Goal: Task Accomplishment & Management: Complete application form

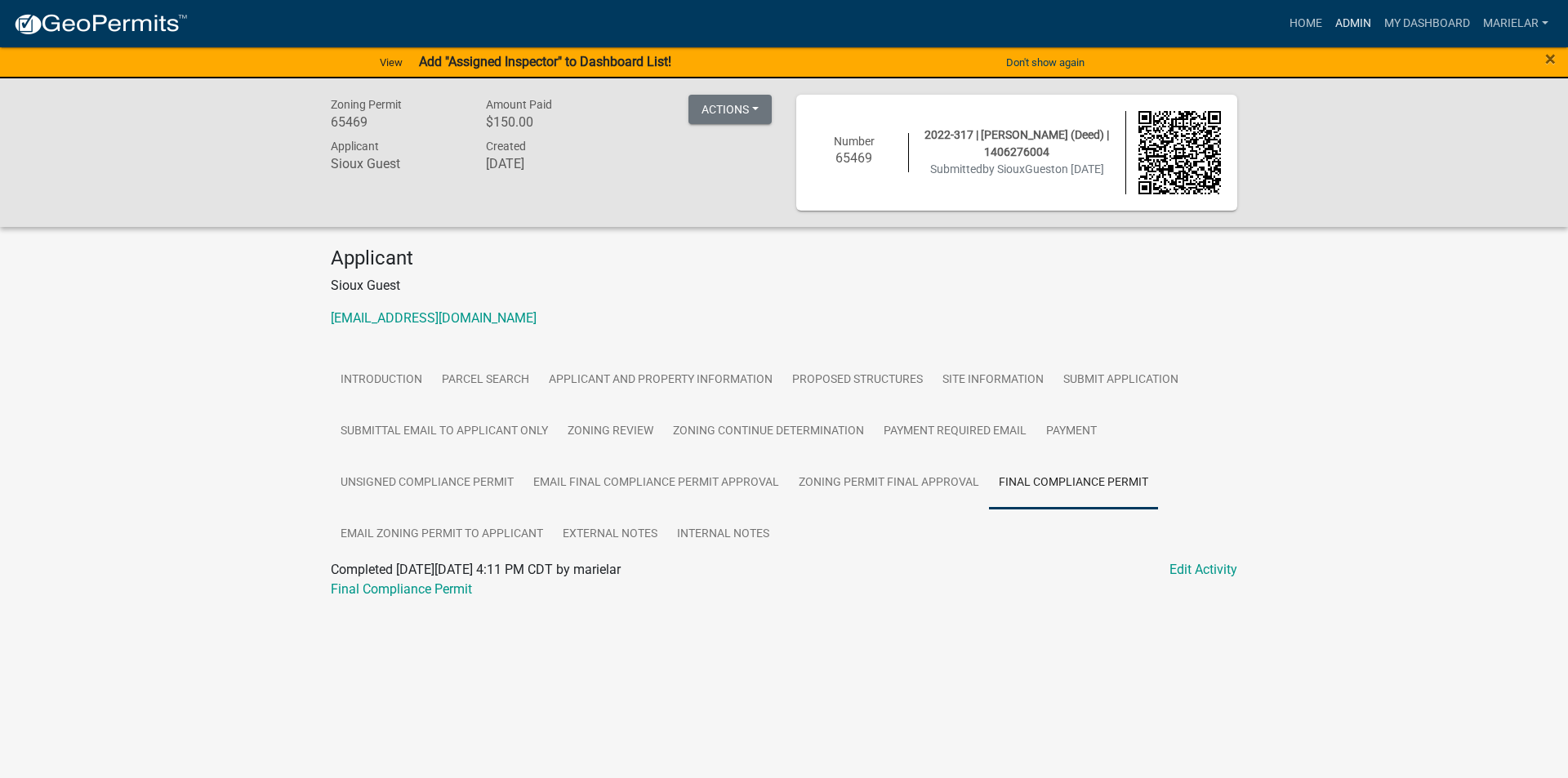
click at [1354, 27] on link "Admin" at bounding box center [1353, 24] width 49 height 31
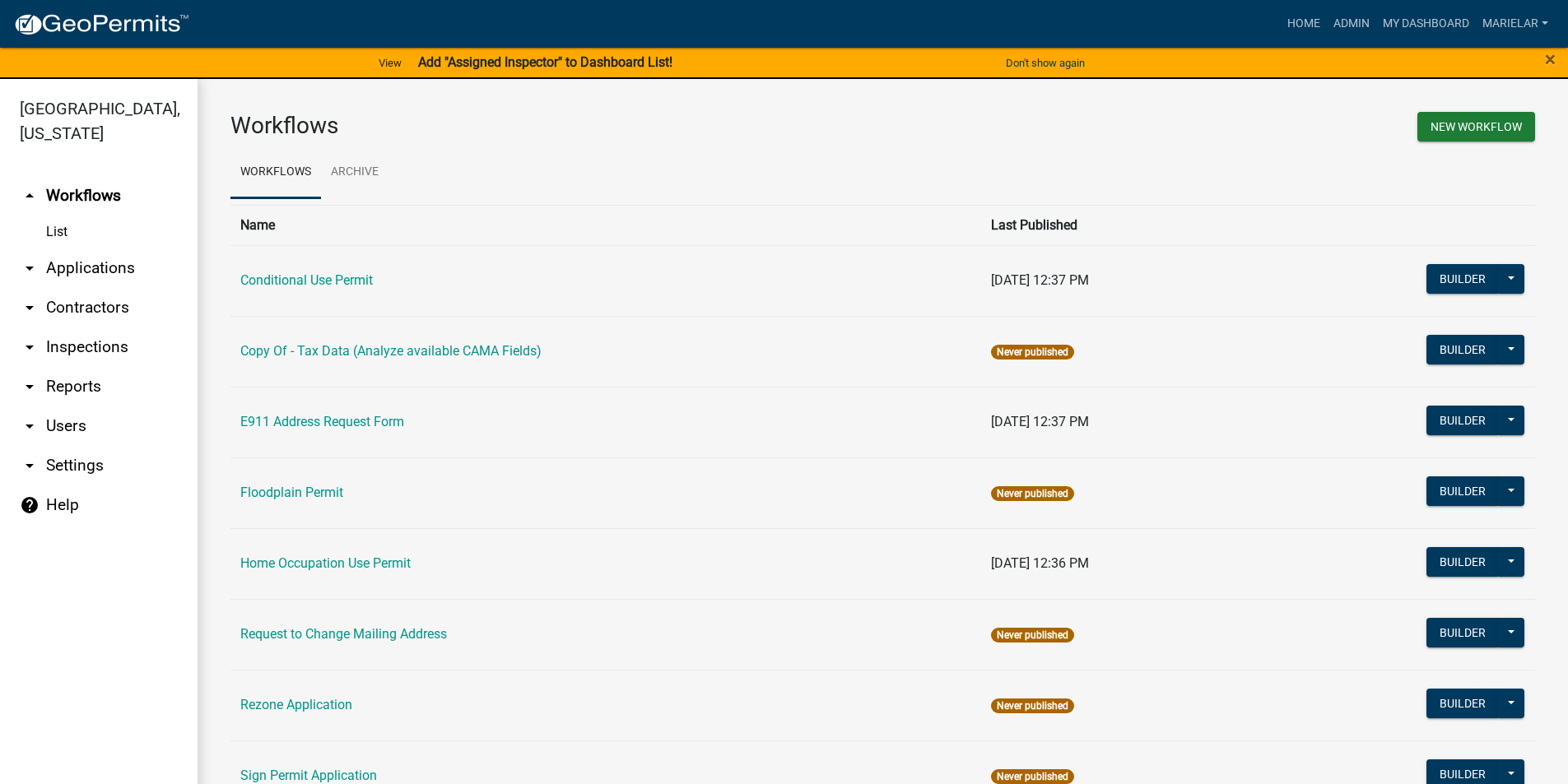
click at [36, 258] on icon "arrow_drop_down" at bounding box center [30, 268] width 20 height 20
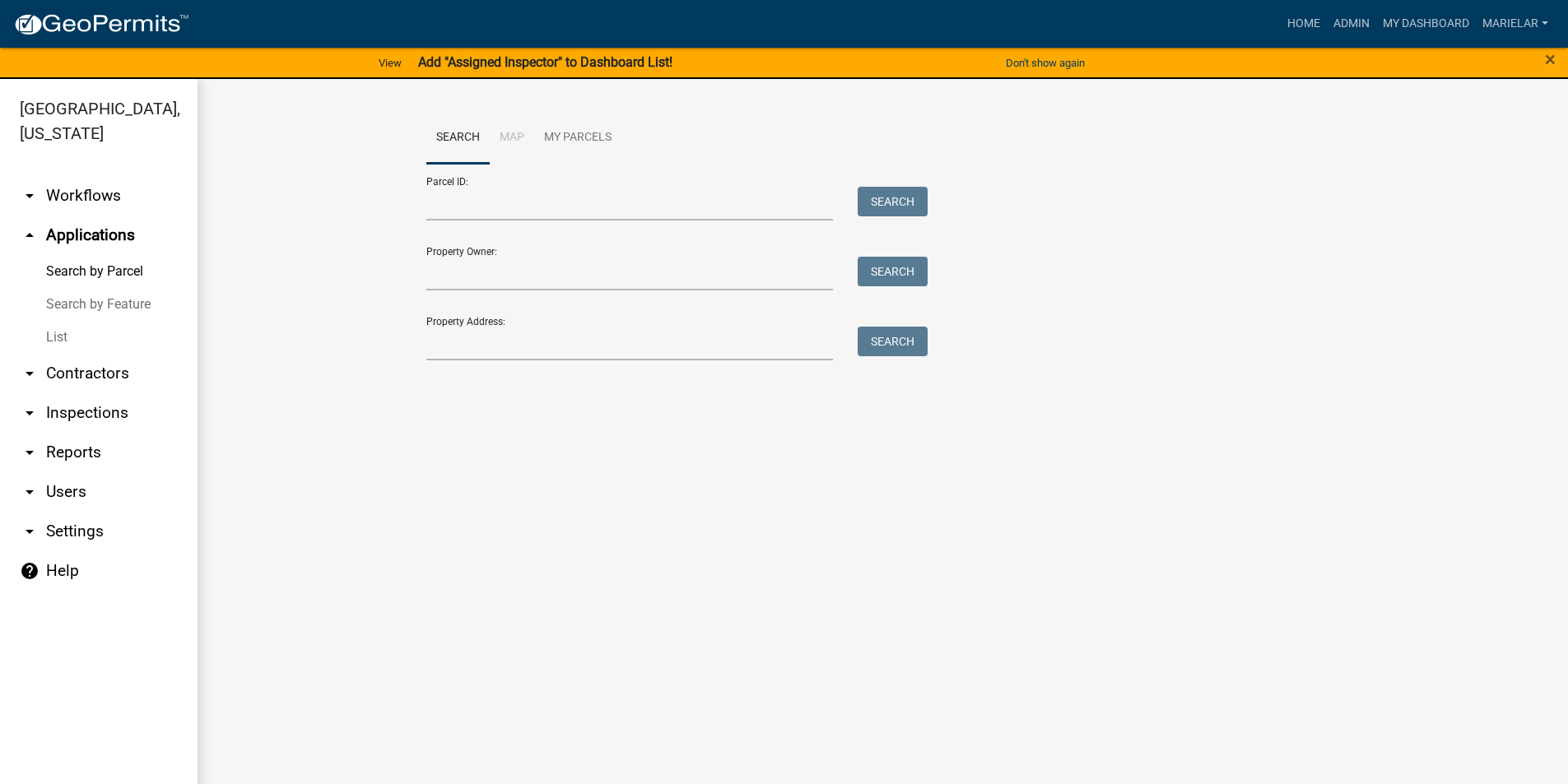
click at [55, 321] on link "List" at bounding box center [99, 337] width 198 height 33
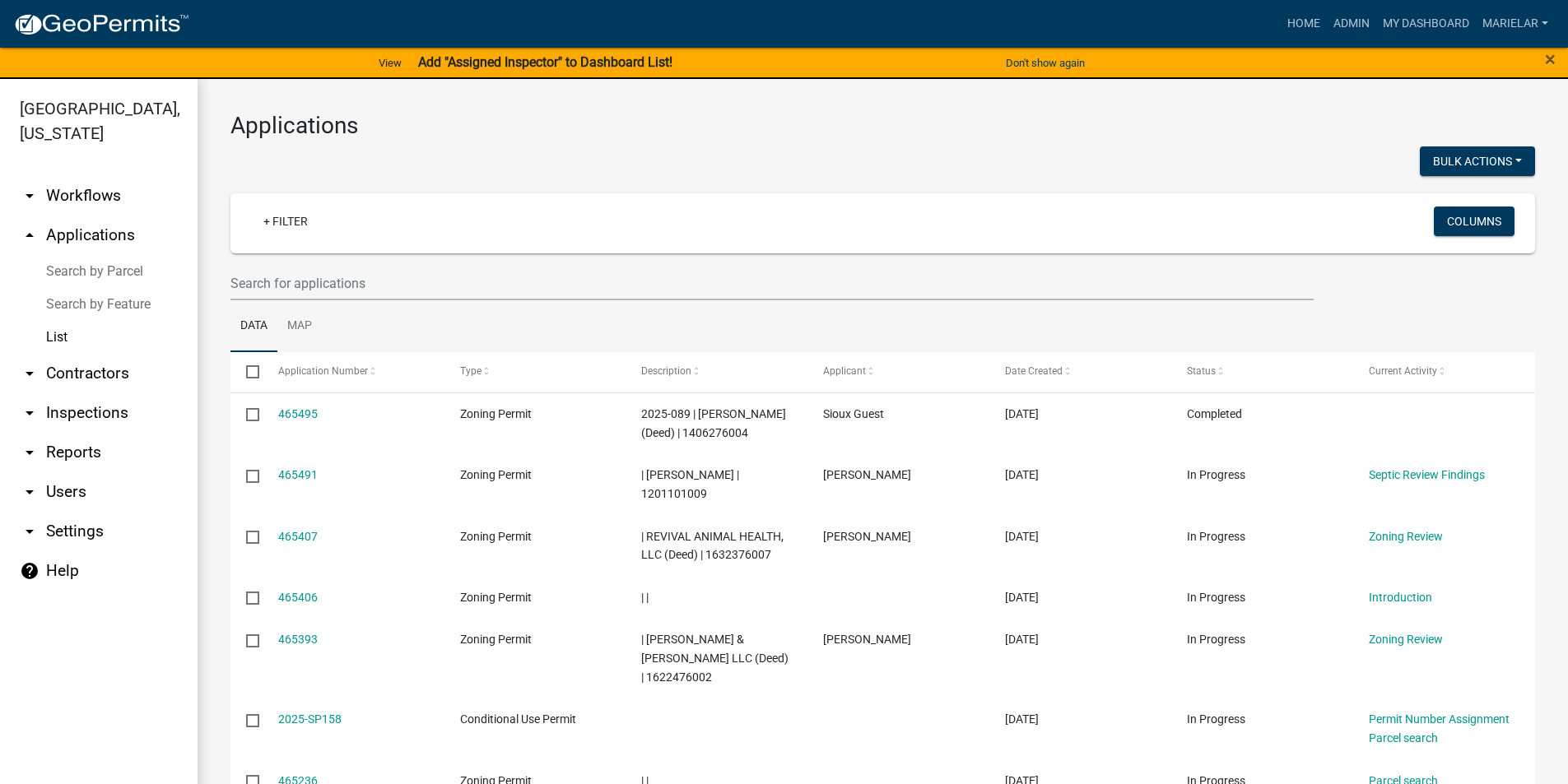
click at [690, 176] on div at bounding box center [551, 163] width 665 height 34
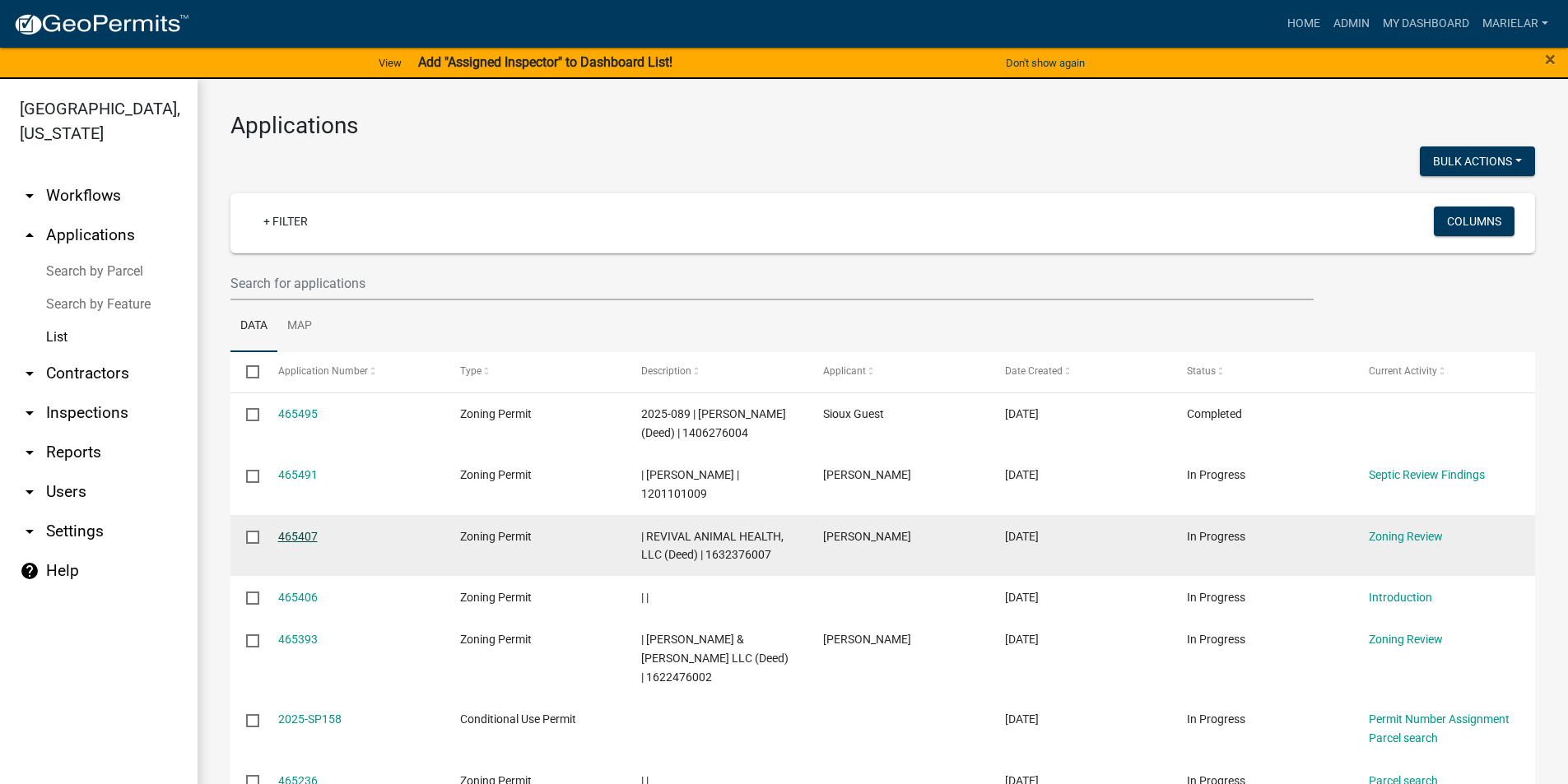
click at [297, 543] on link "465407" at bounding box center [298, 536] width 40 height 13
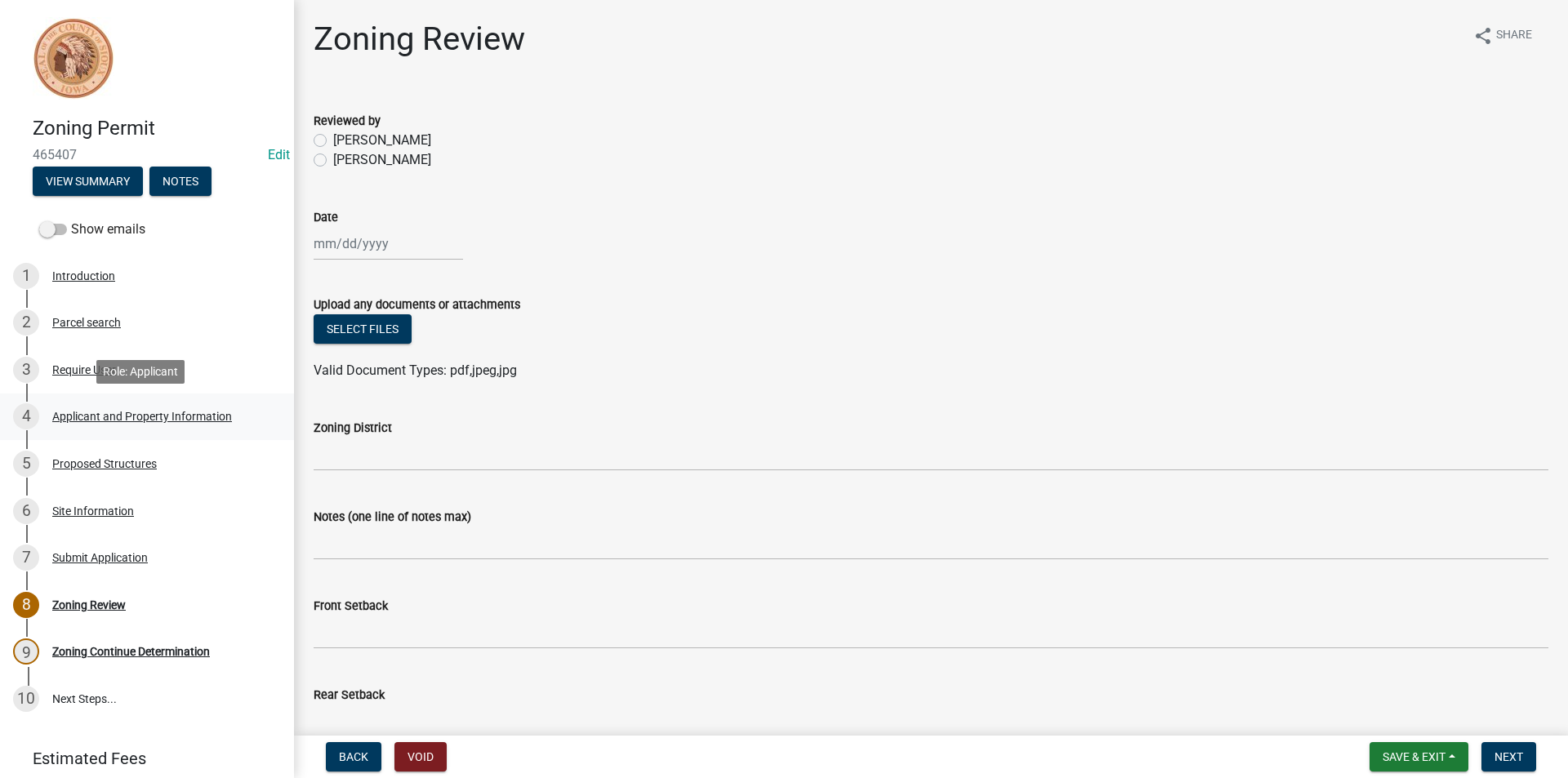
click at [179, 406] on div "4 Applicant and Property Information" at bounding box center [140, 416] width 255 height 26
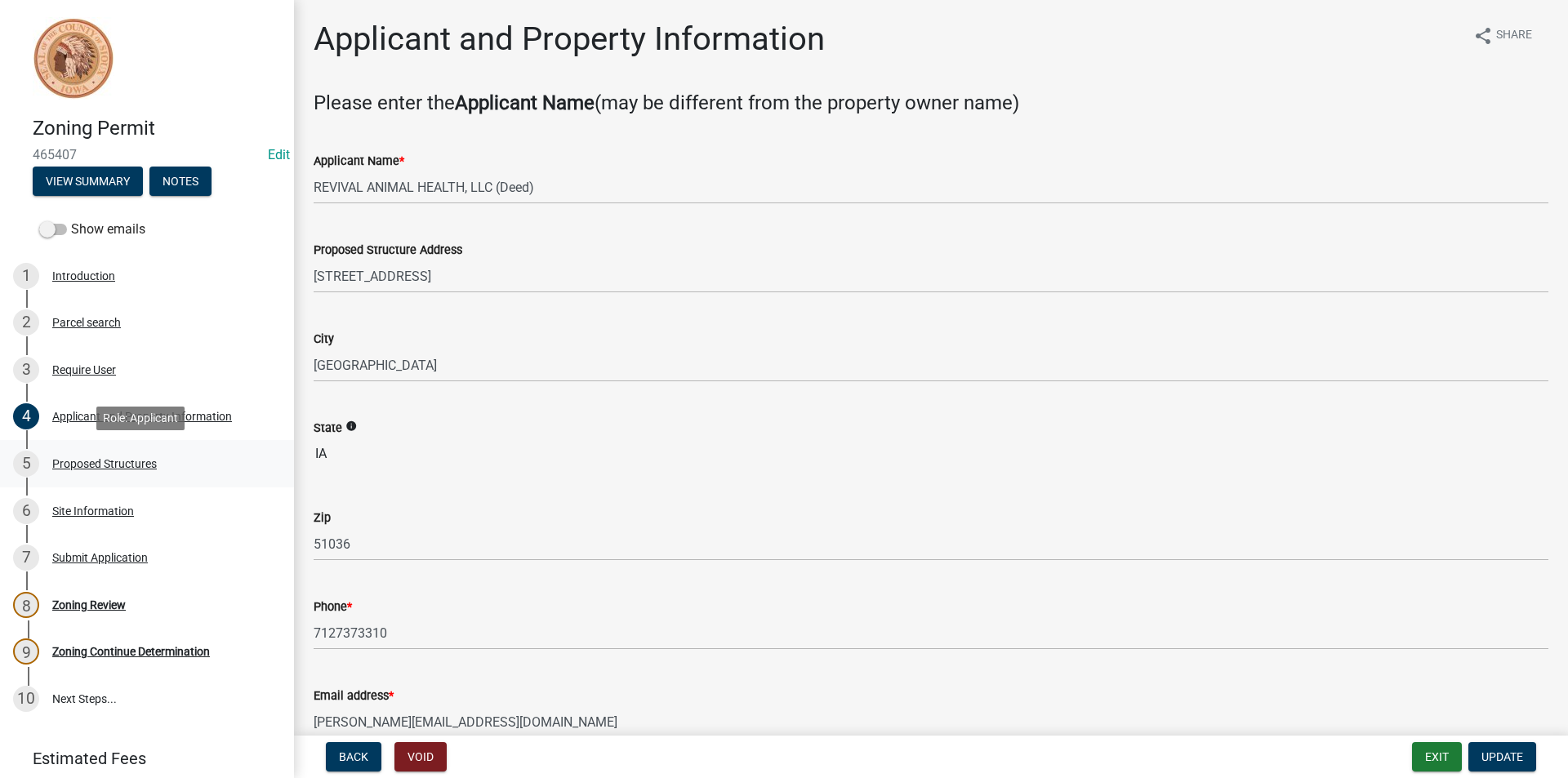
click at [130, 462] on div "Proposed Structures" at bounding box center [104, 464] width 105 height 12
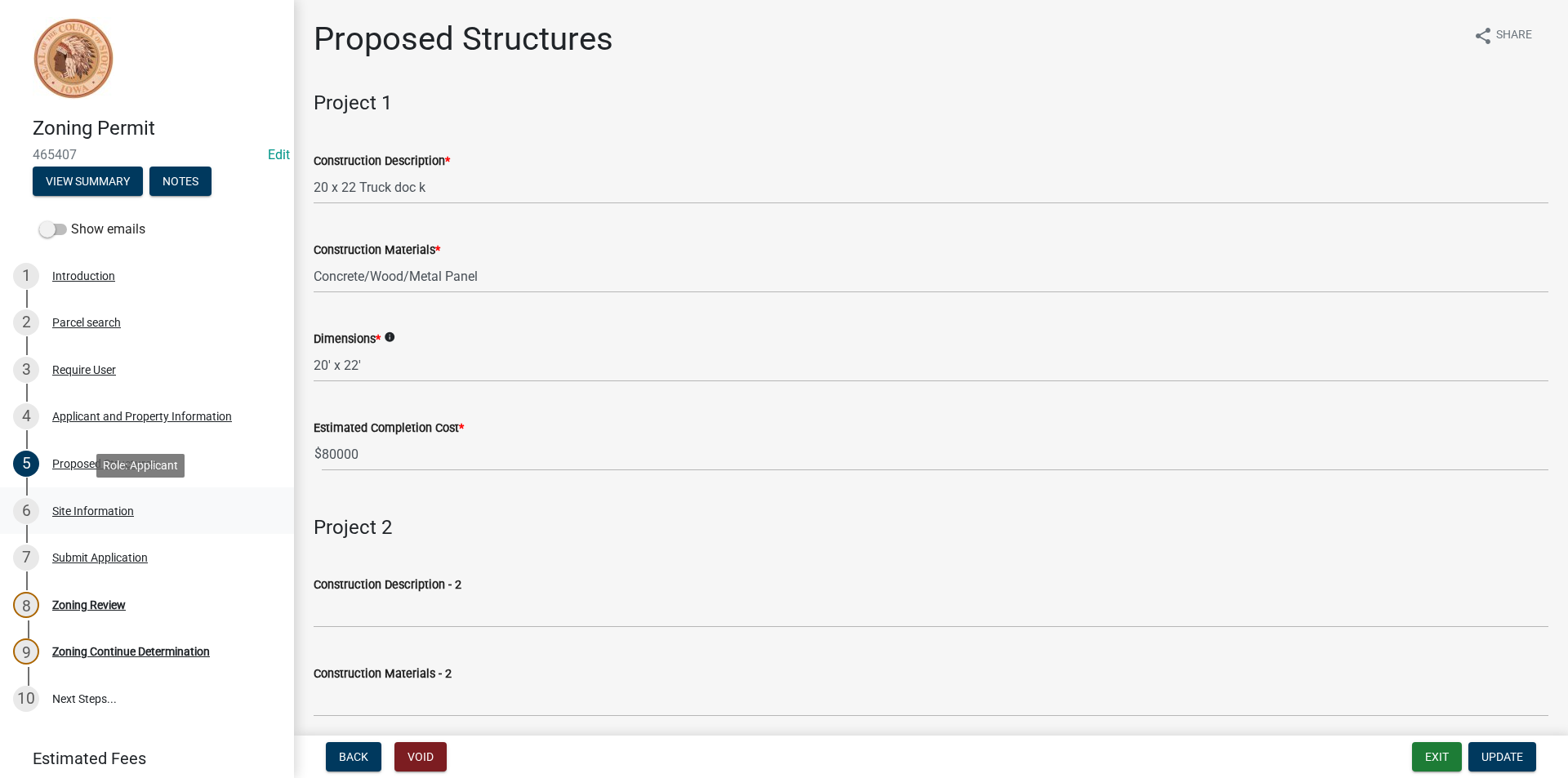
click at [140, 514] on div "6 Site Information" at bounding box center [140, 511] width 255 height 26
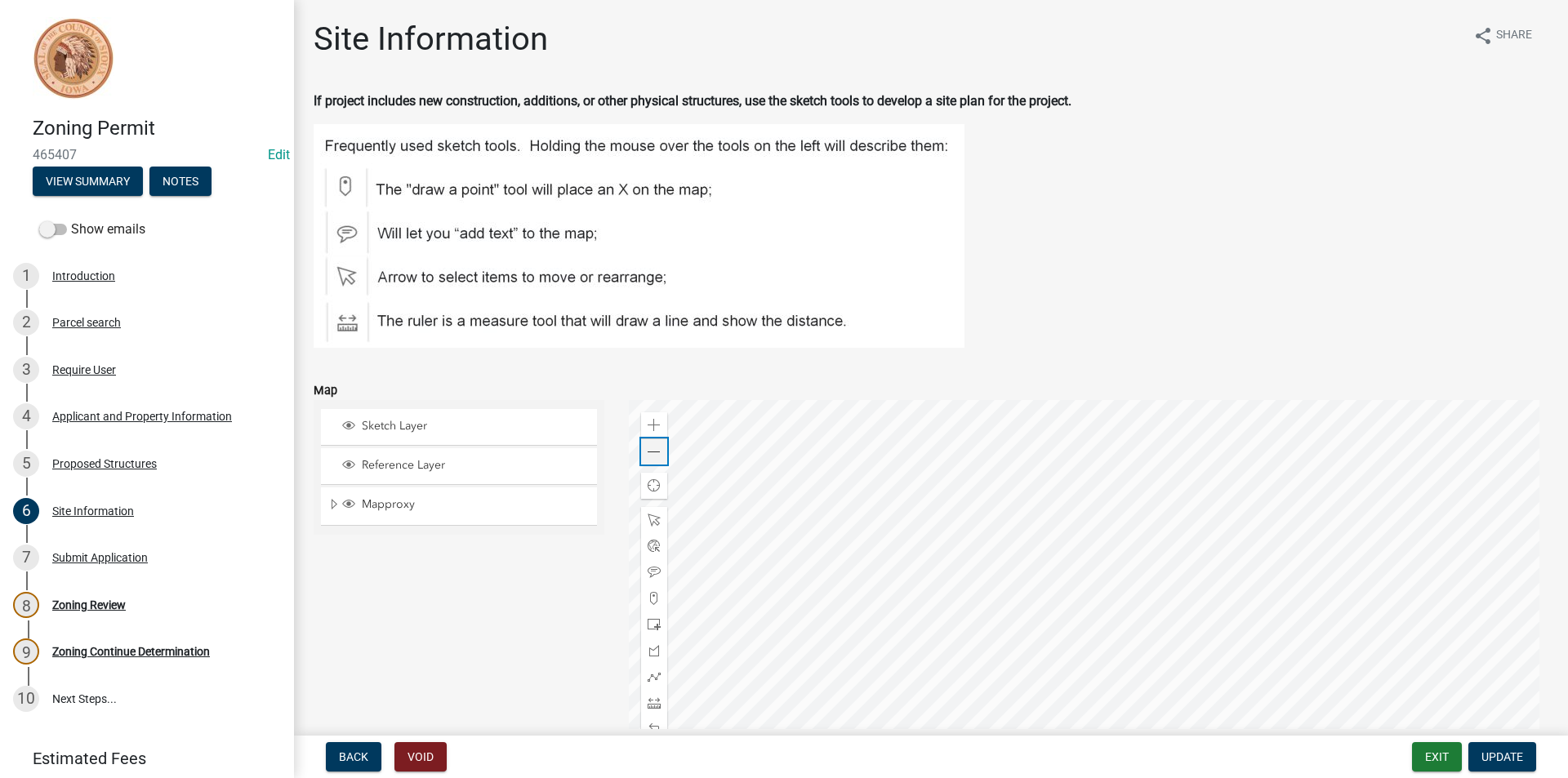
click at [655, 450] on span at bounding box center [653, 451] width 13 height 13
click at [118, 555] on div "Submit Application" at bounding box center [99, 558] width 95 height 12
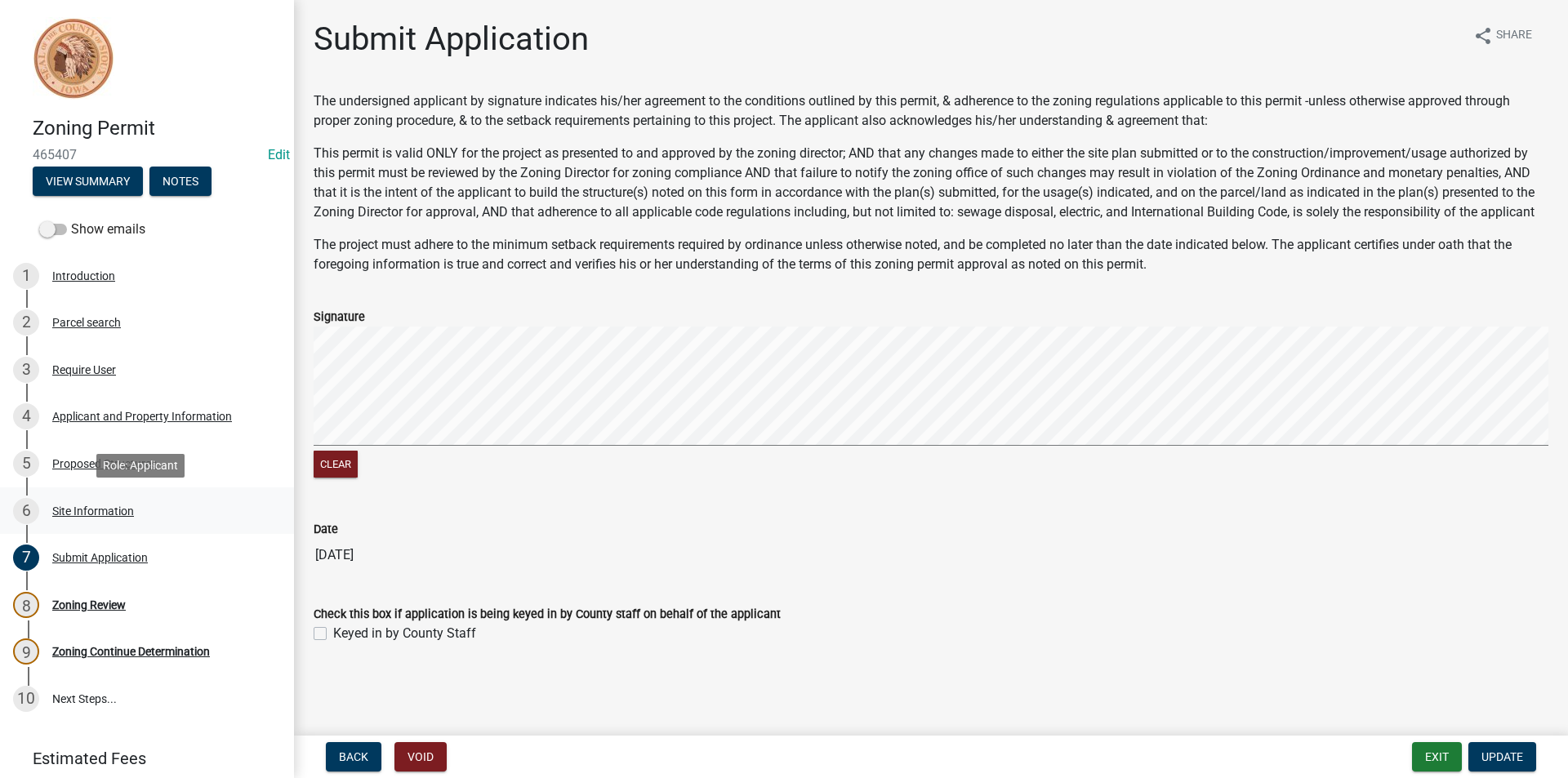
click at [127, 512] on div "Site Information" at bounding box center [92, 511] width 81 height 12
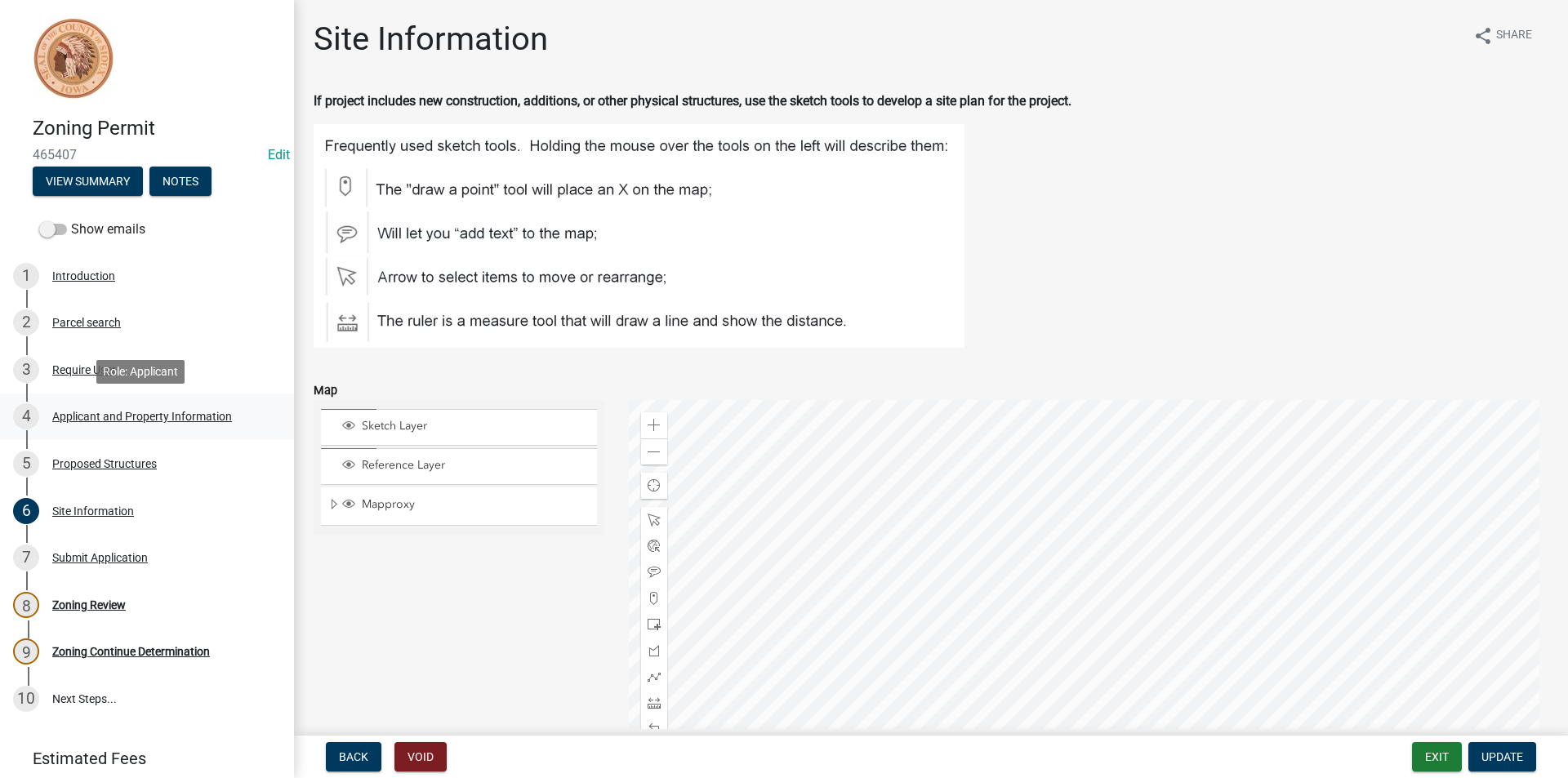
click at [156, 428] on div "4 Applicant and Property Information" at bounding box center [140, 416] width 255 height 26
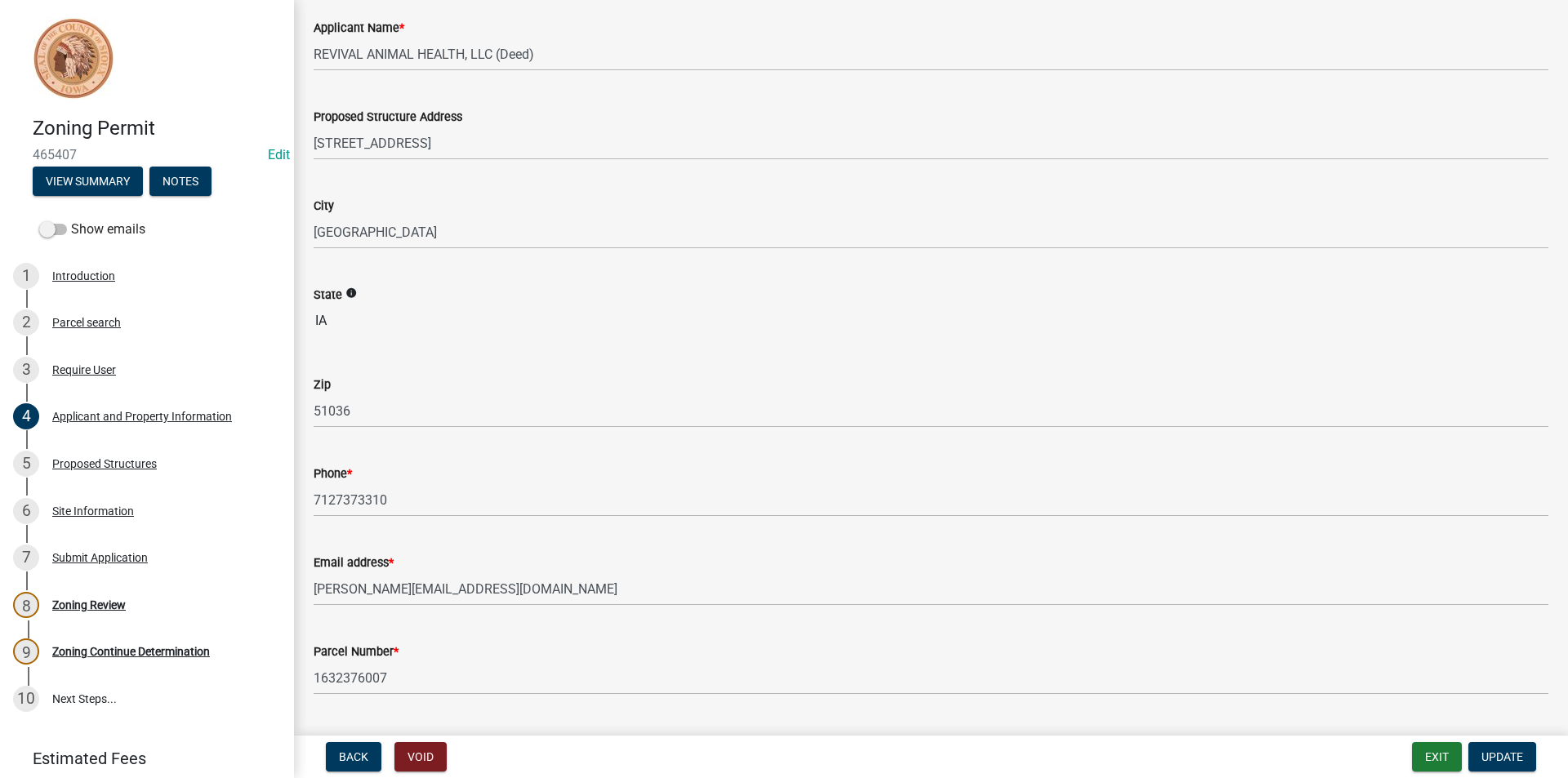
scroll to position [163, 0]
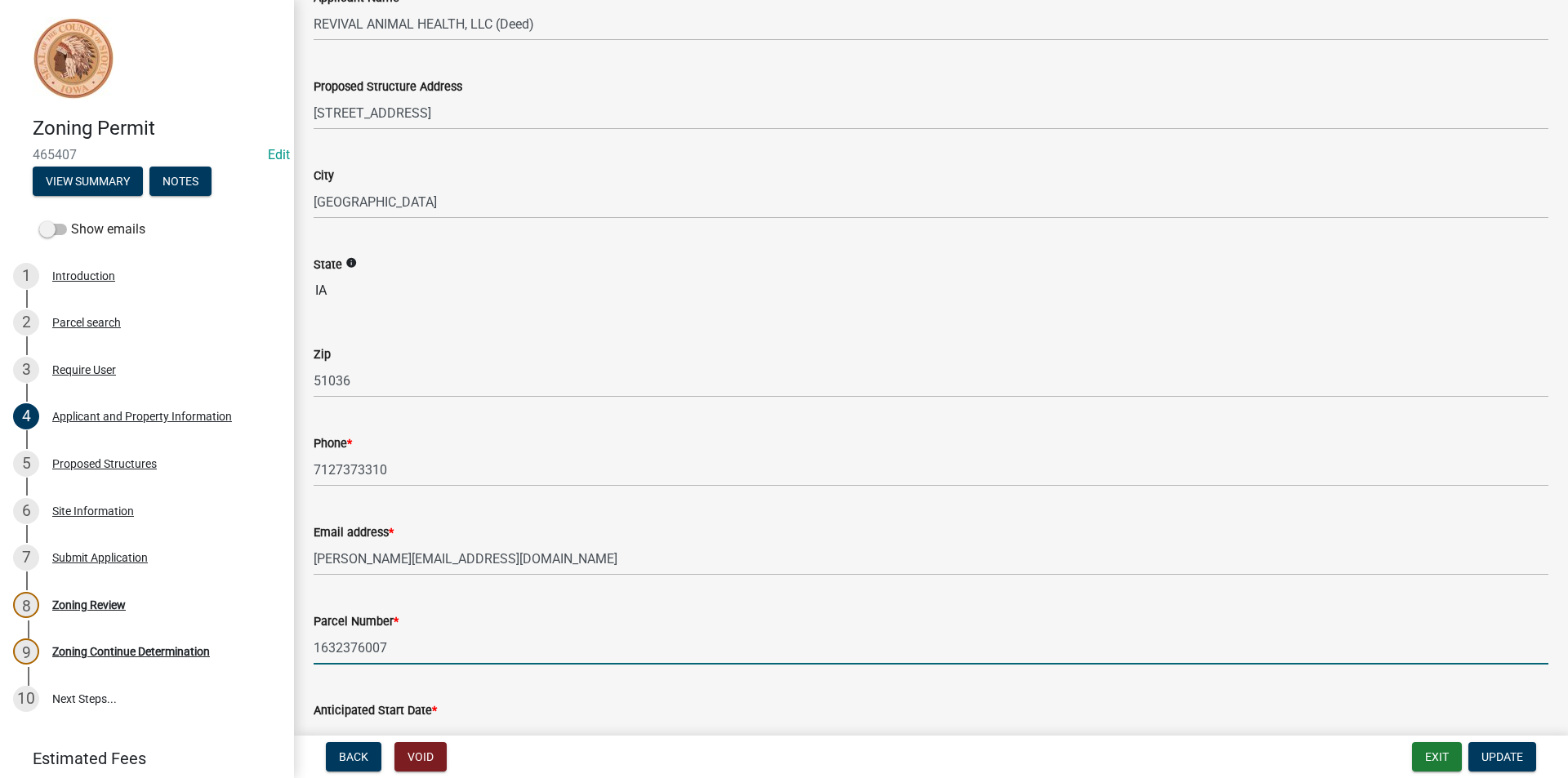
click at [371, 648] on input "1632376007" at bounding box center [931, 648] width 1234 height 33
click at [101, 509] on div "Site Information" at bounding box center [92, 511] width 81 height 12
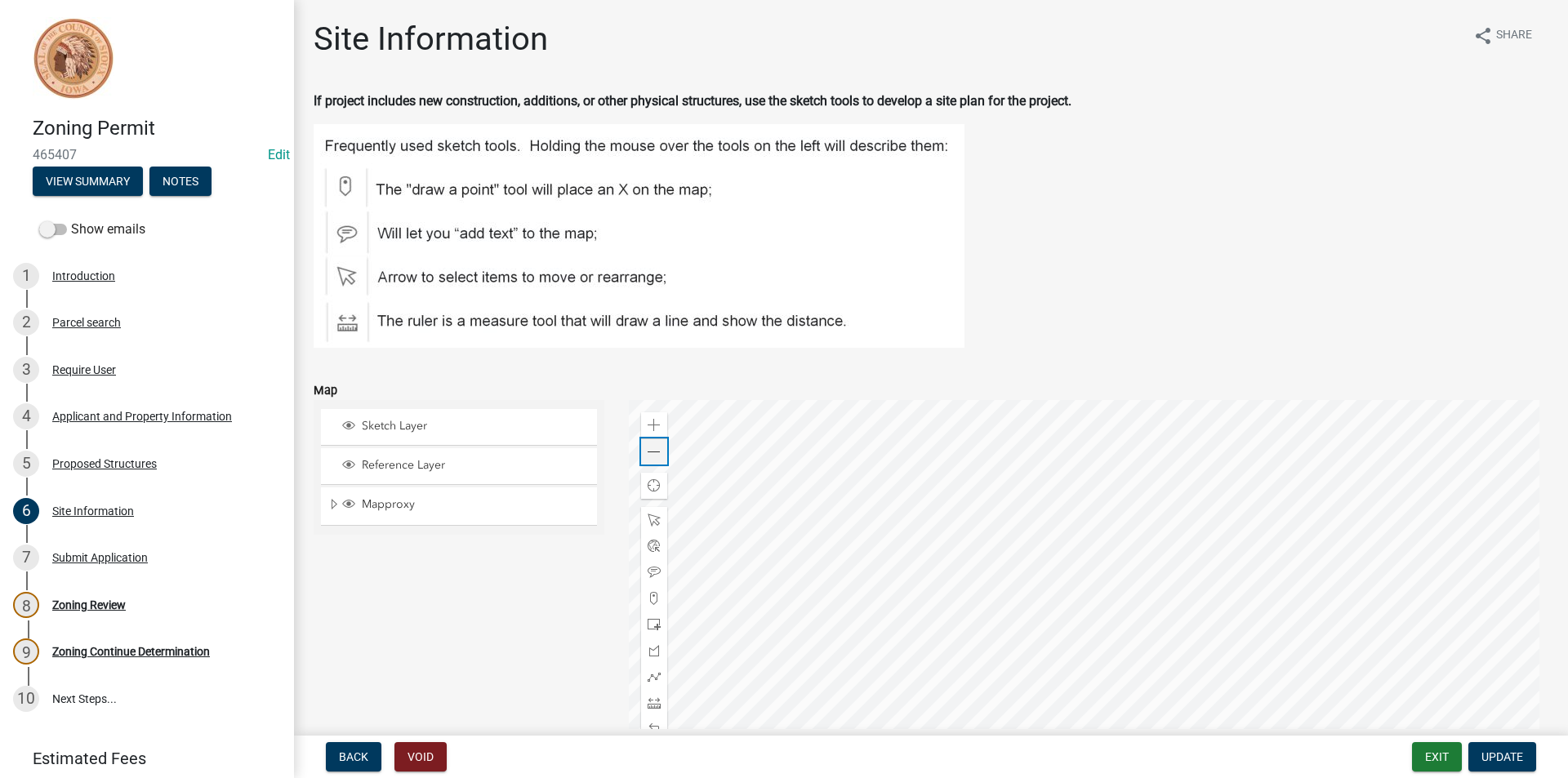
click at [652, 456] on span at bounding box center [653, 451] width 13 height 13
click at [655, 436] on div "Zoom in" at bounding box center [653, 425] width 26 height 26
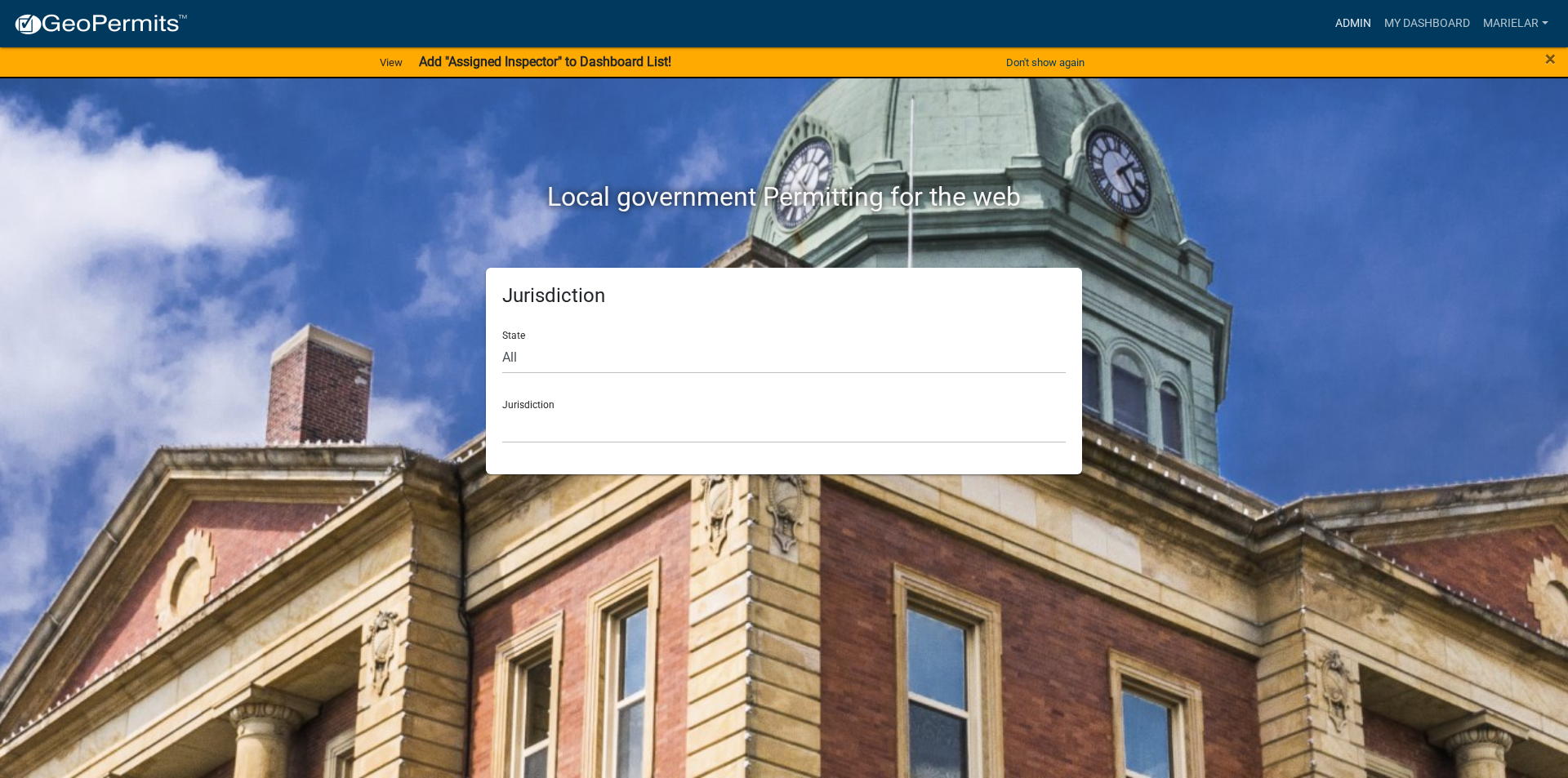
click at [1341, 18] on link "Admin" at bounding box center [1353, 24] width 49 height 31
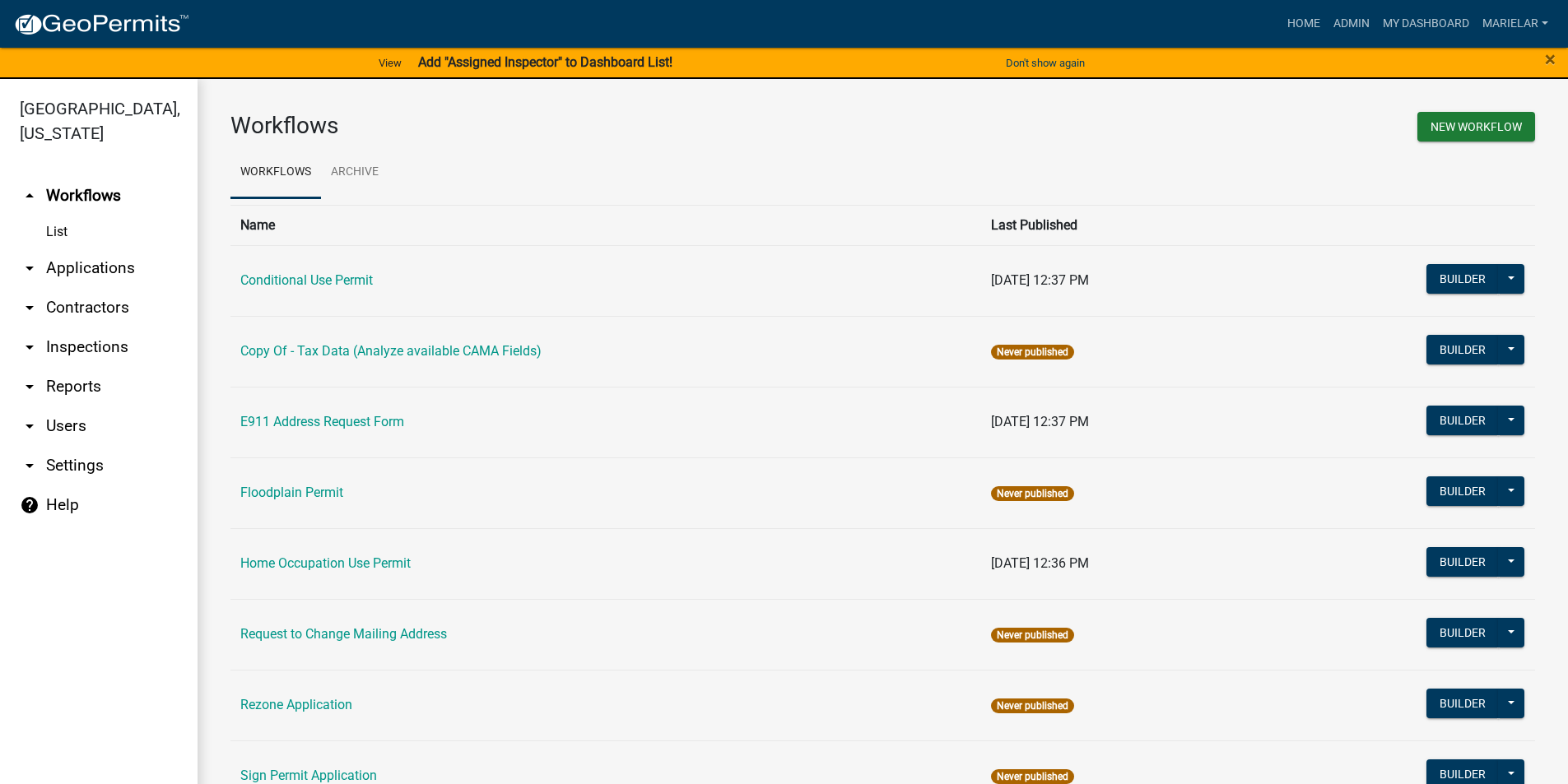
click at [32, 258] on icon "arrow_drop_down" at bounding box center [30, 268] width 20 height 20
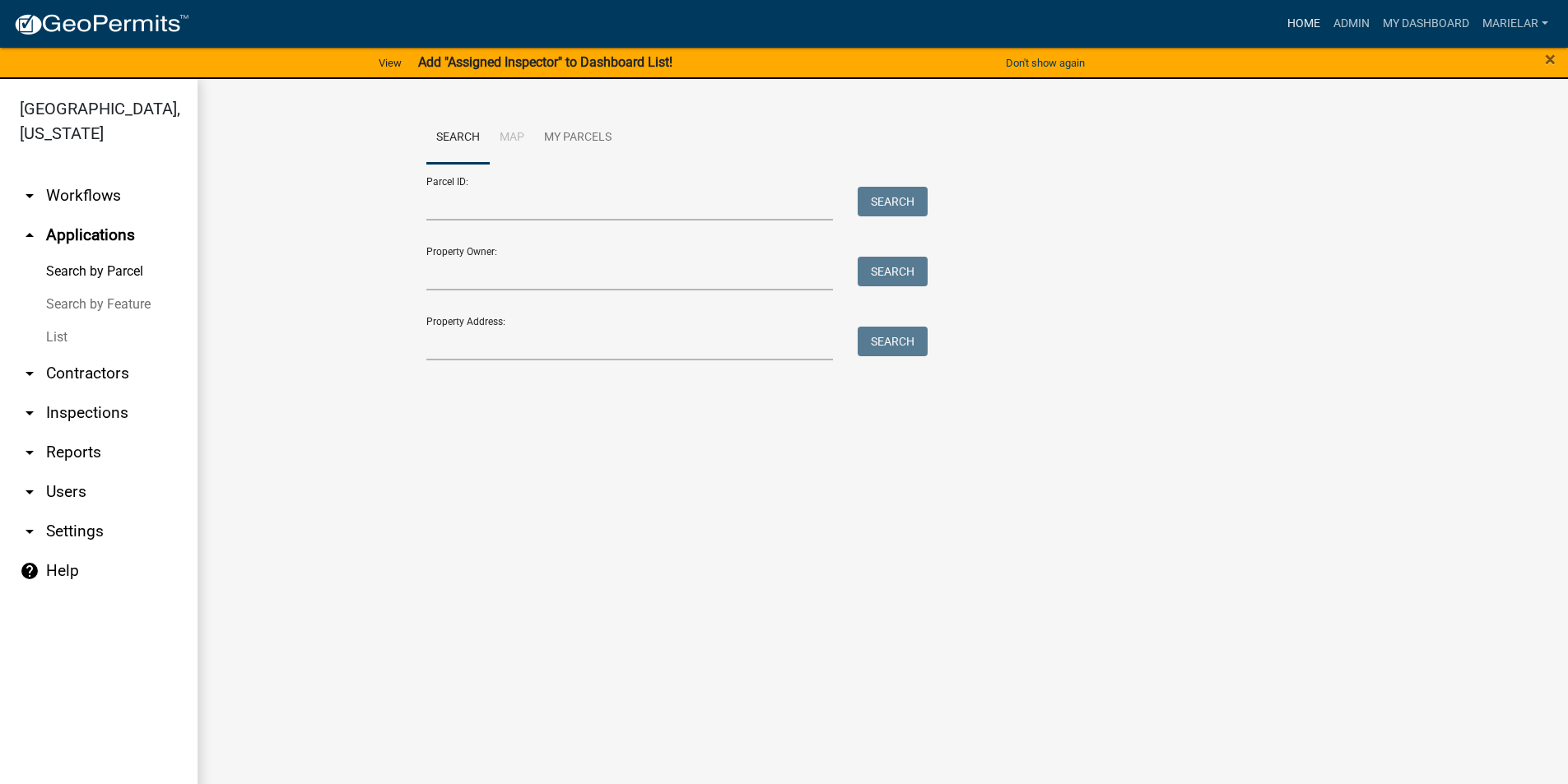
click at [1297, 22] on link "Home" at bounding box center [1303, 24] width 46 height 32
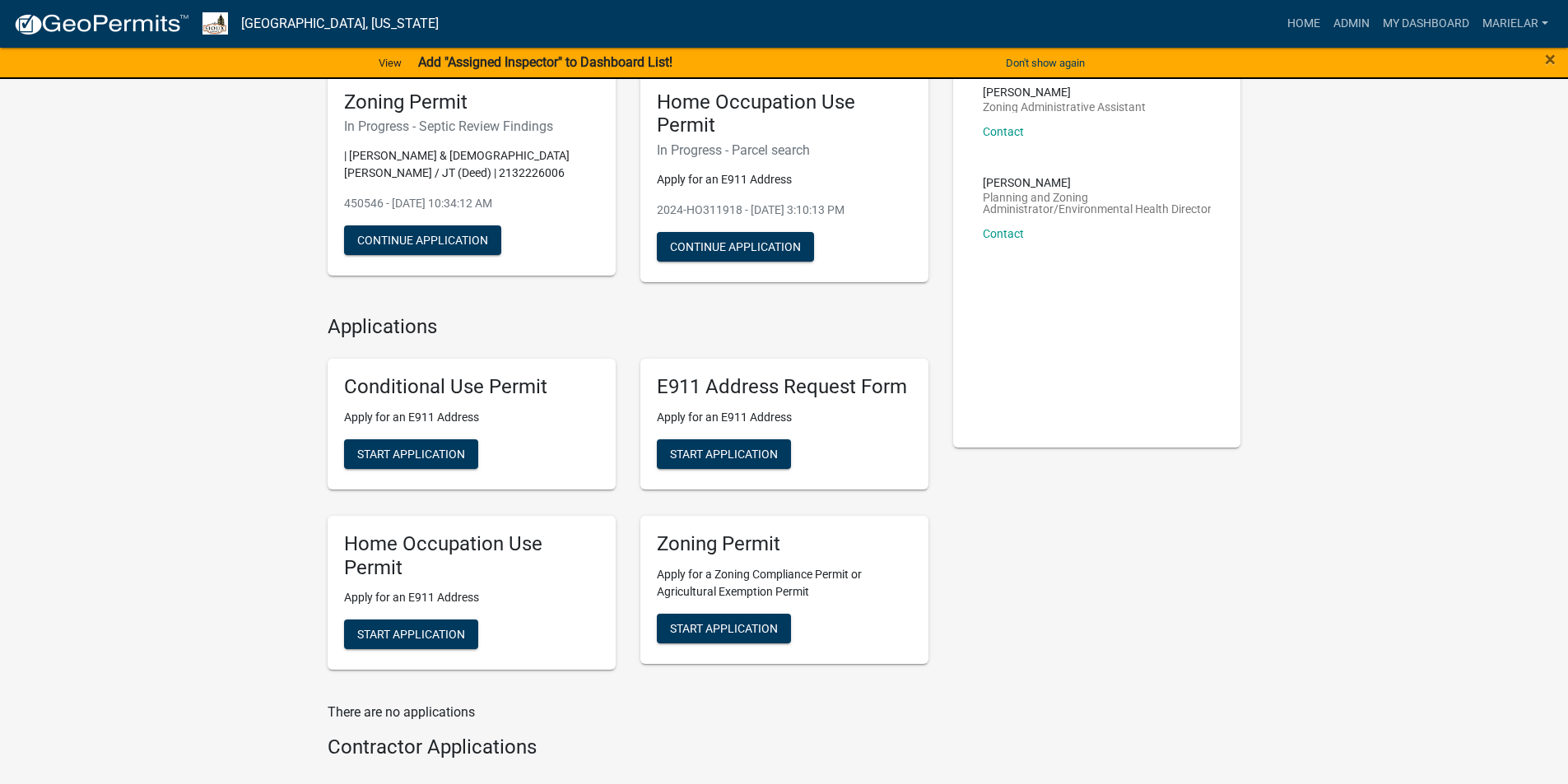
scroll to position [232, 0]
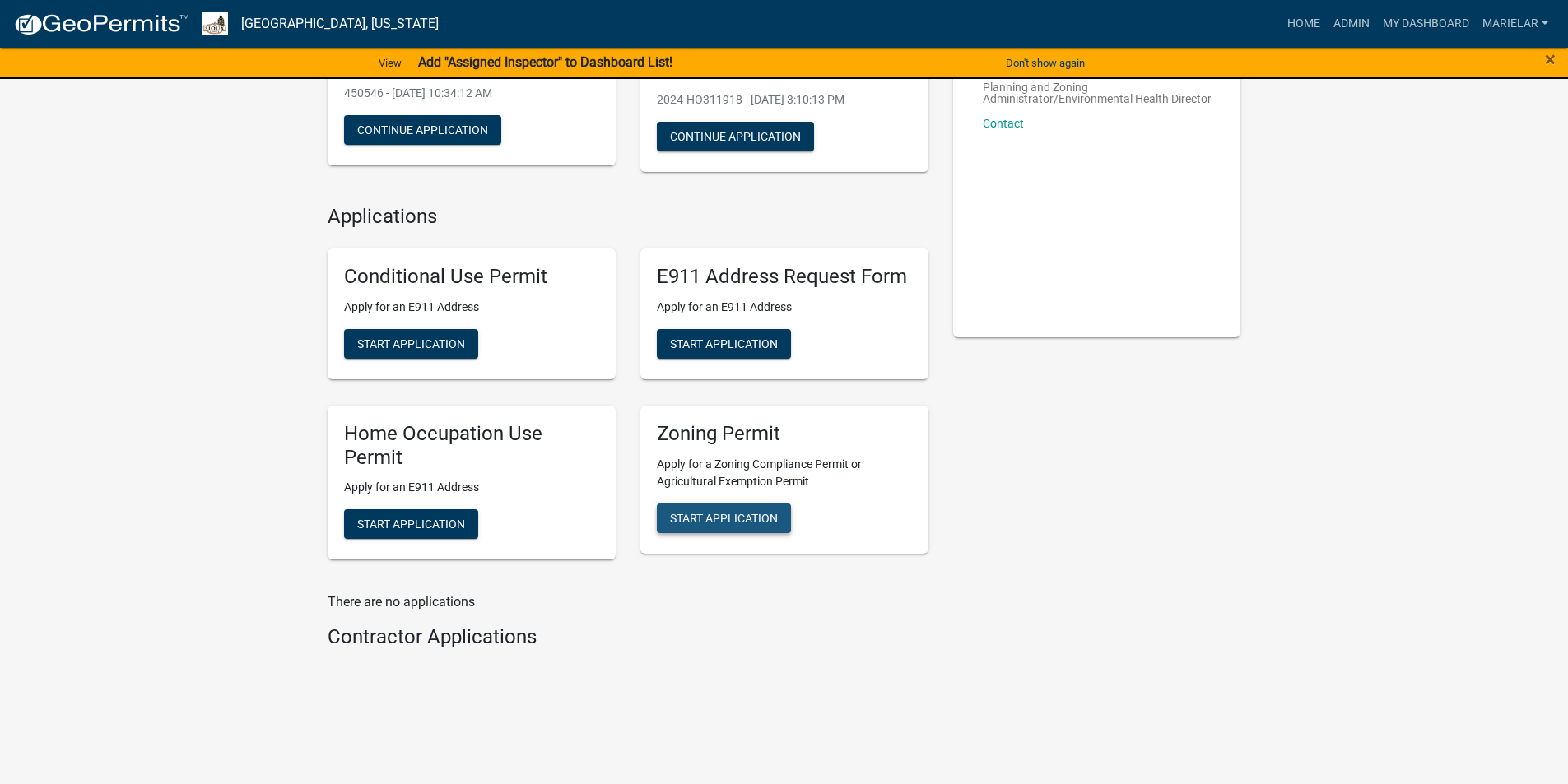
click at [715, 519] on span "Start Application" at bounding box center [724, 517] width 108 height 13
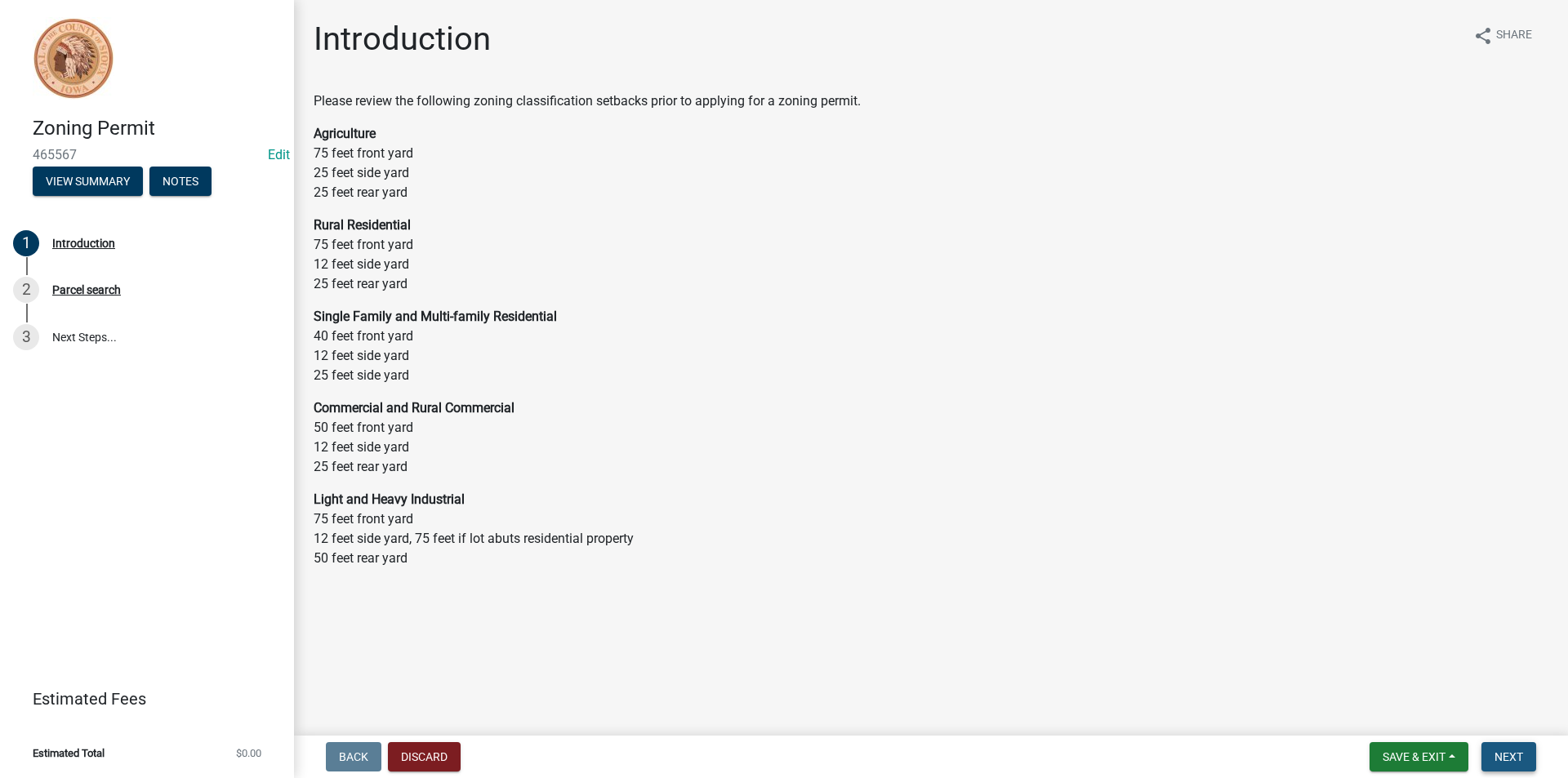
click at [1493, 753] on button "Next" at bounding box center [1509, 757] width 55 height 29
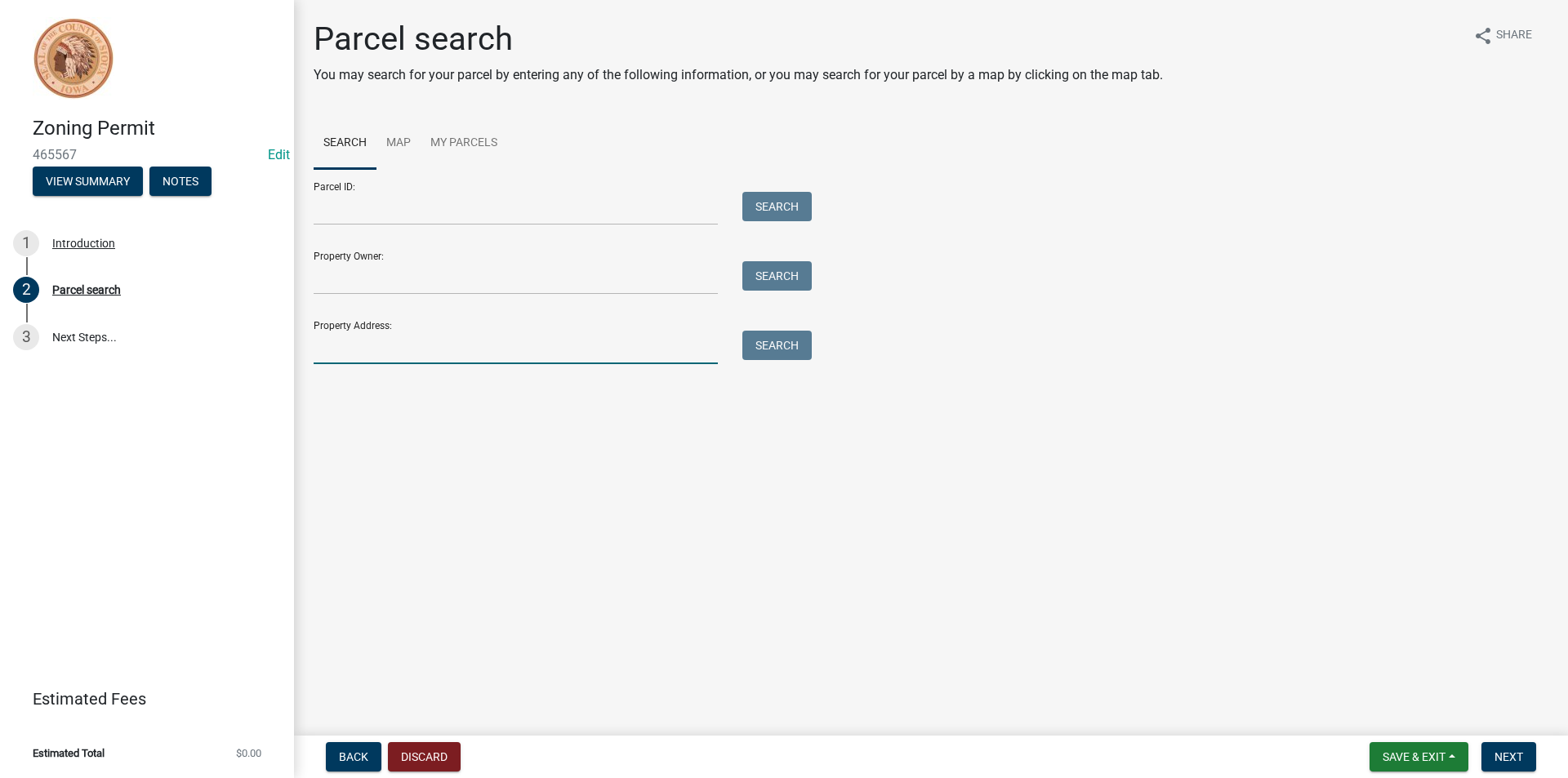
click at [424, 352] on input "Property Address:" at bounding box center [516, 347] width 404 height 33
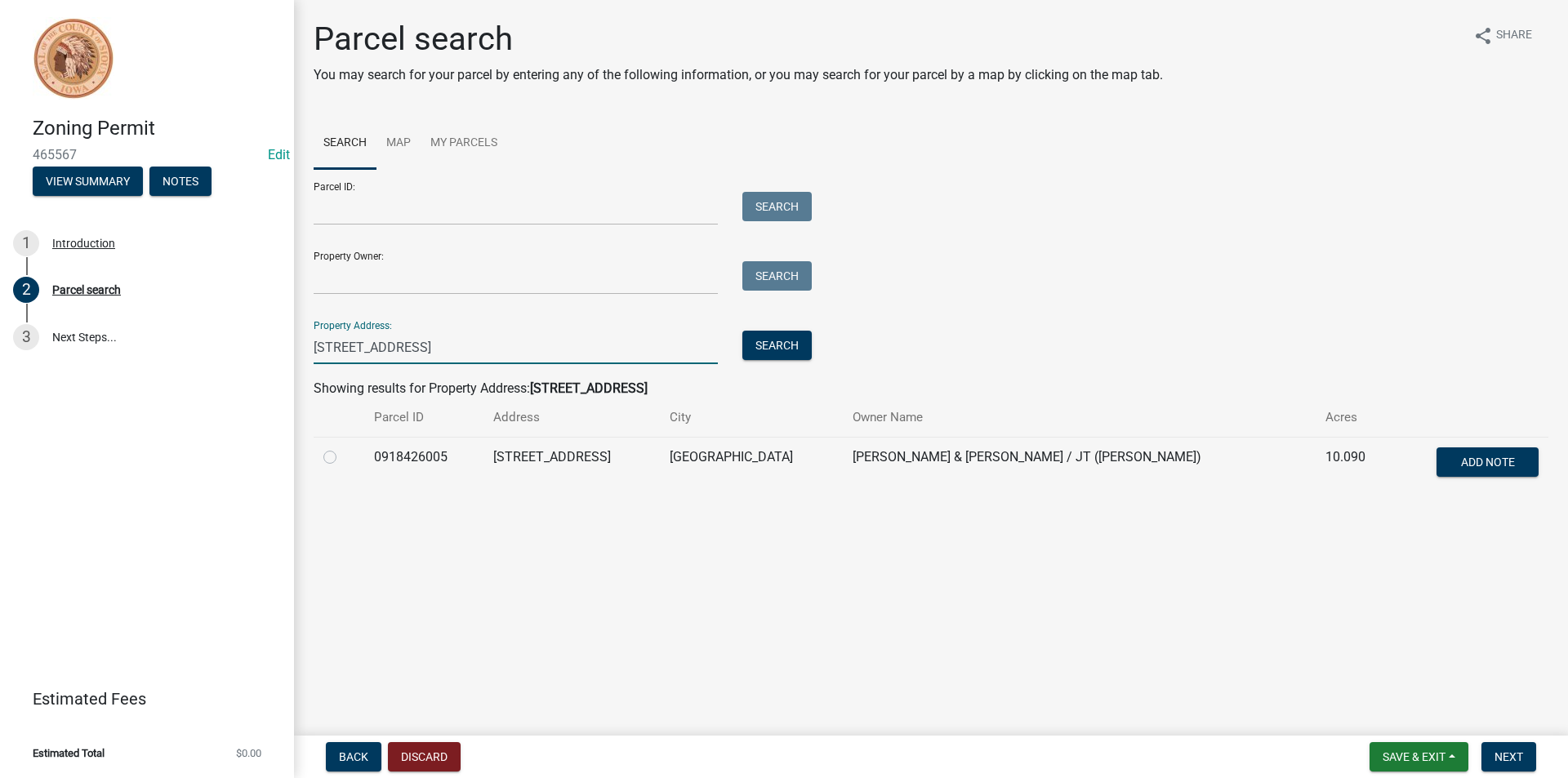
type input "3563 Eagle Ave"
click at [343, 447] on label at bounding box center [343, 447] width 0 height 0
click at [343, 457] on input "radio" at bounding box center [348, 452] width 11 height 11
radio input "true"
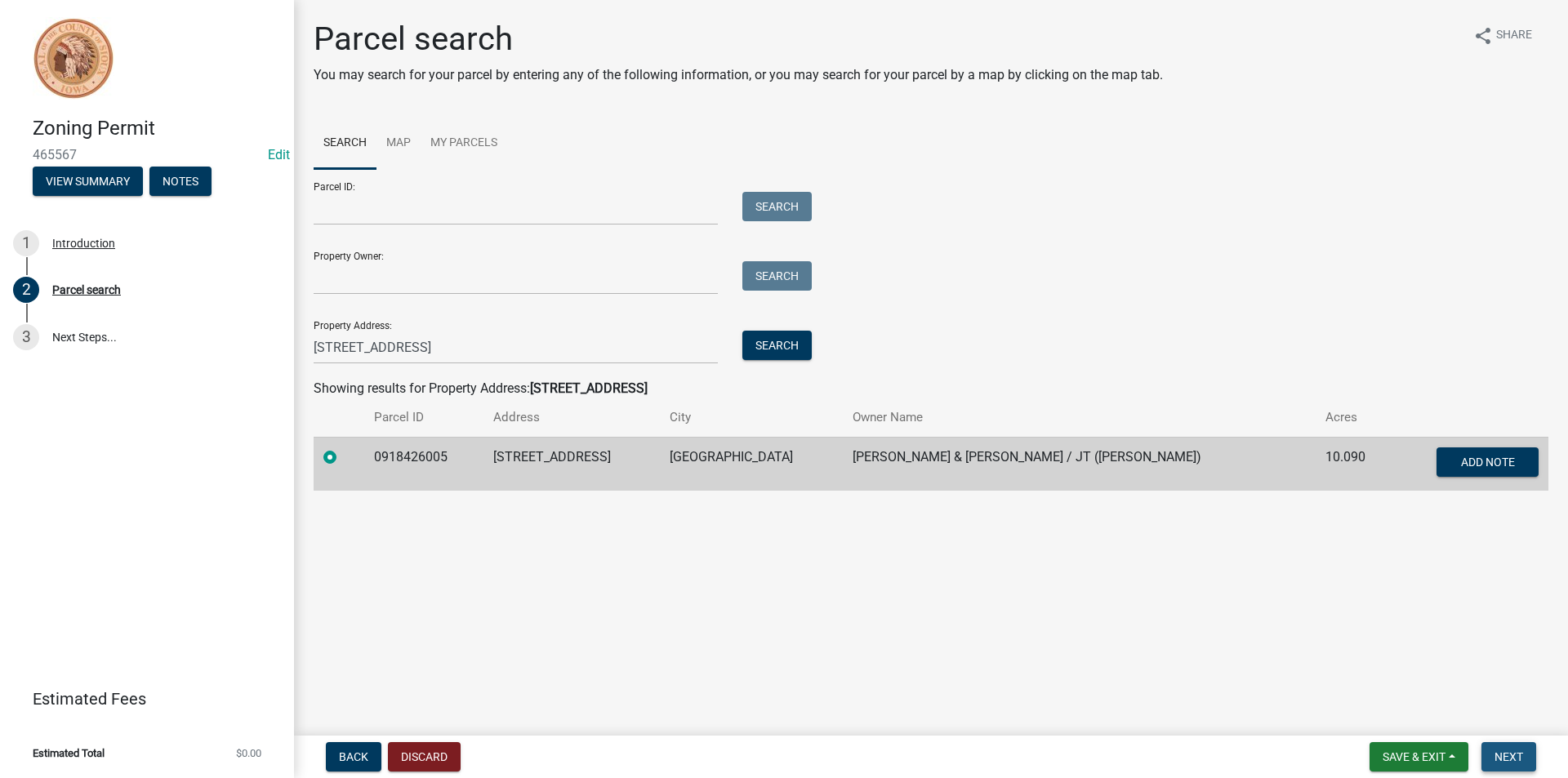
click at [1517, 748] on button "Next" at bounding box center [1509, 757] width 55 height 29
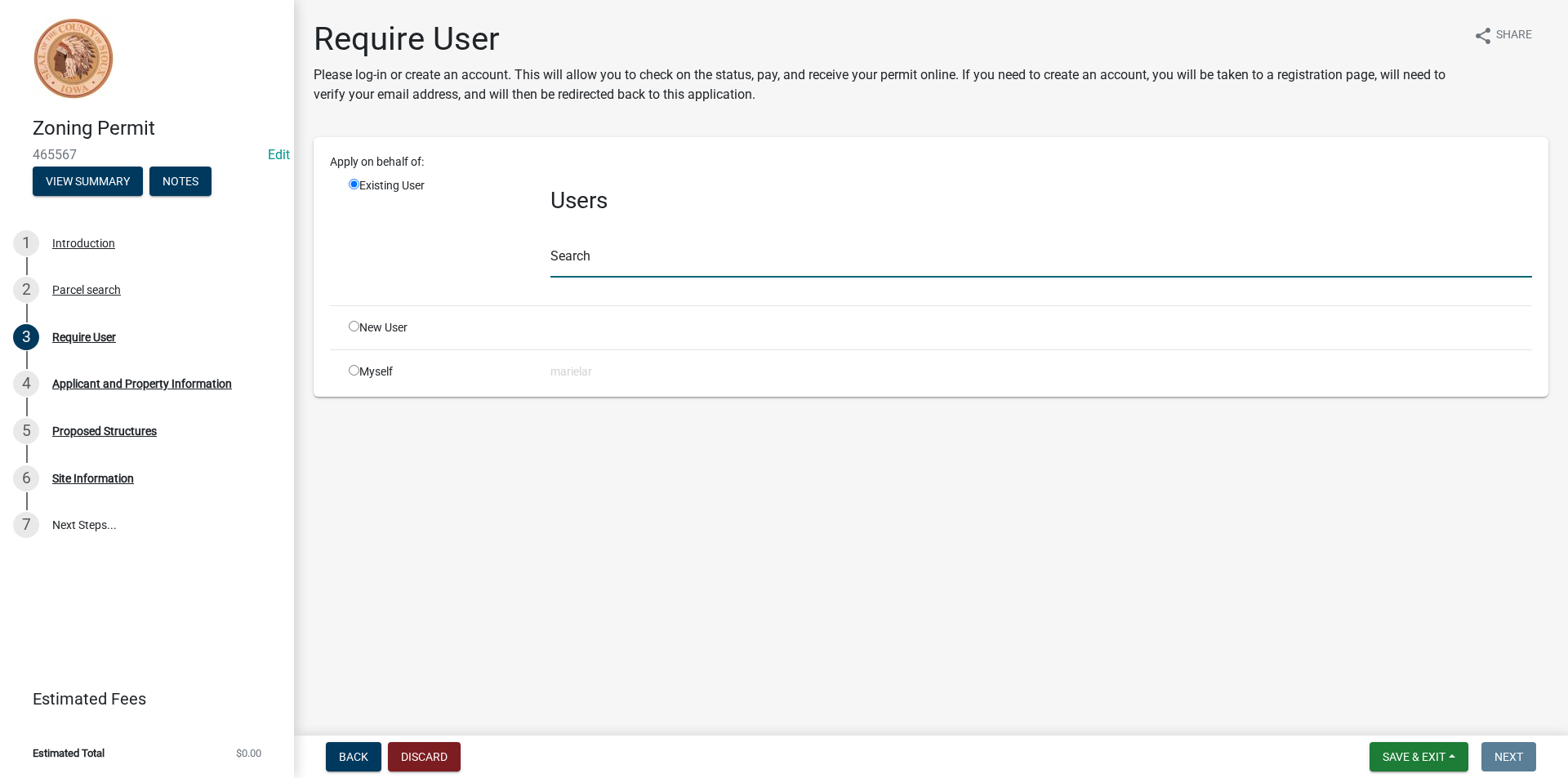
click at [663, 256] on input "text" at bounding box center [1041, 261] width 981 height 33
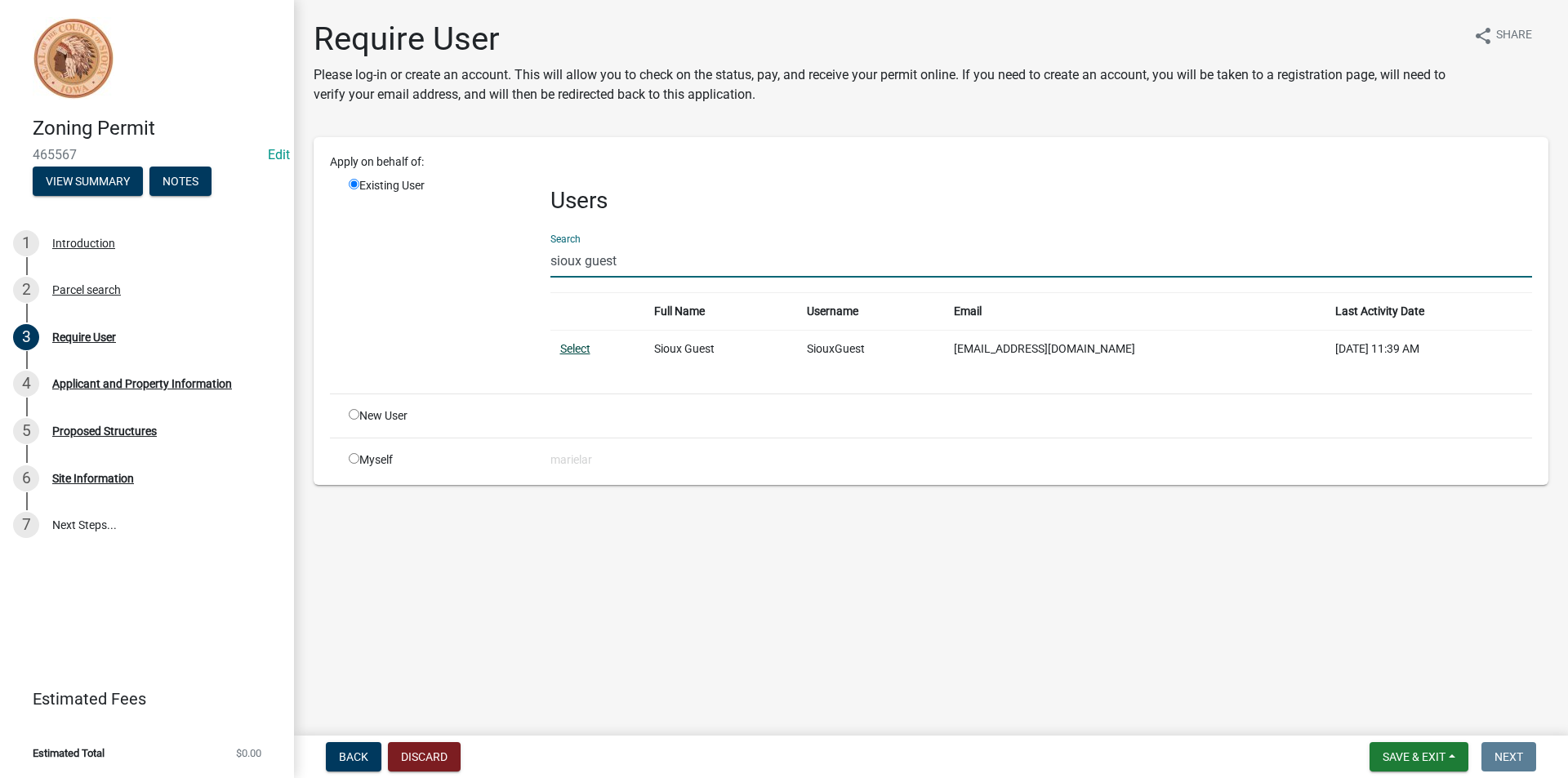
type input "sioux guest"
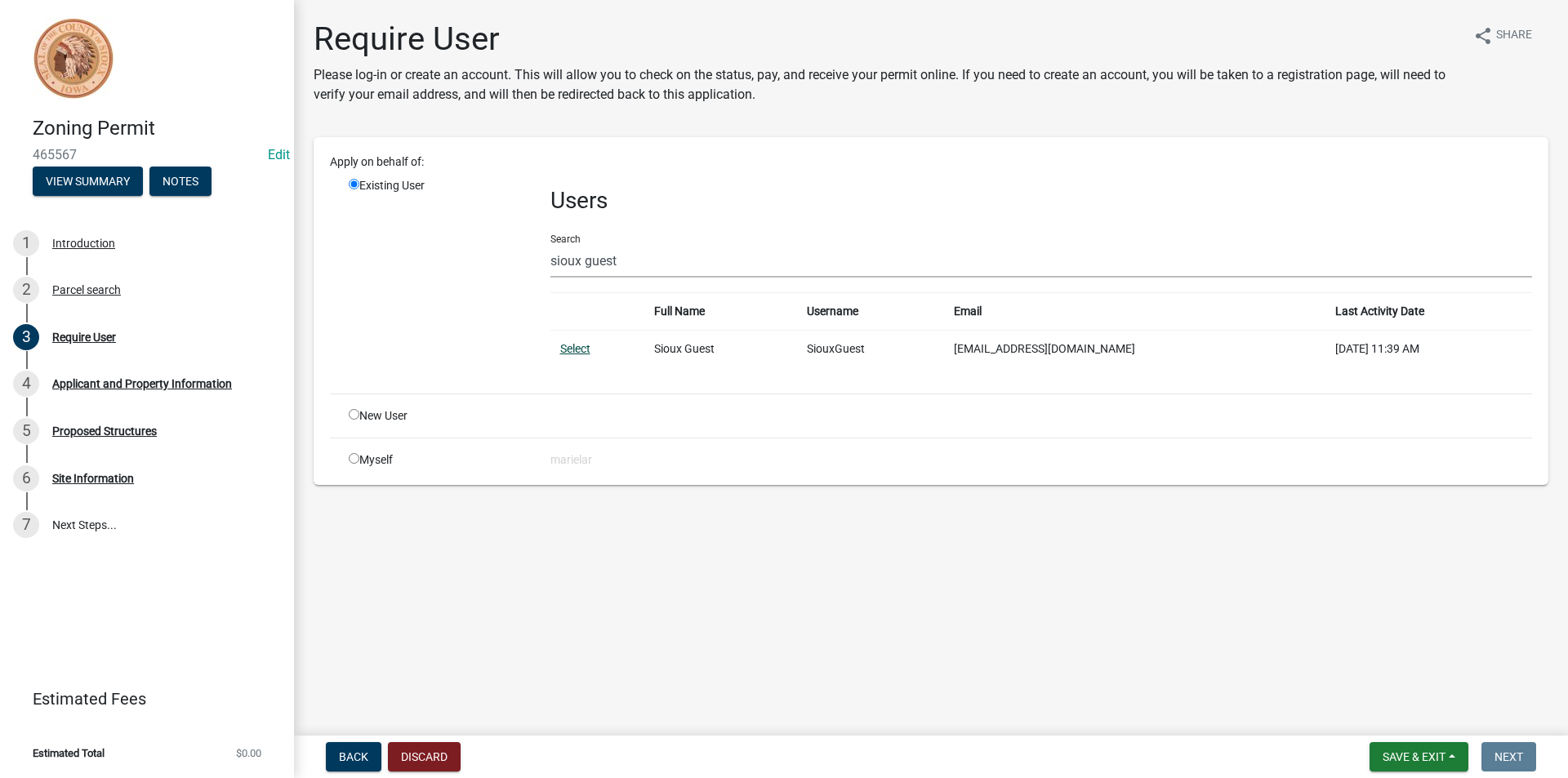
click at [578, 343] on link "Select" at bounding box center [575, 348] width 30 height 13
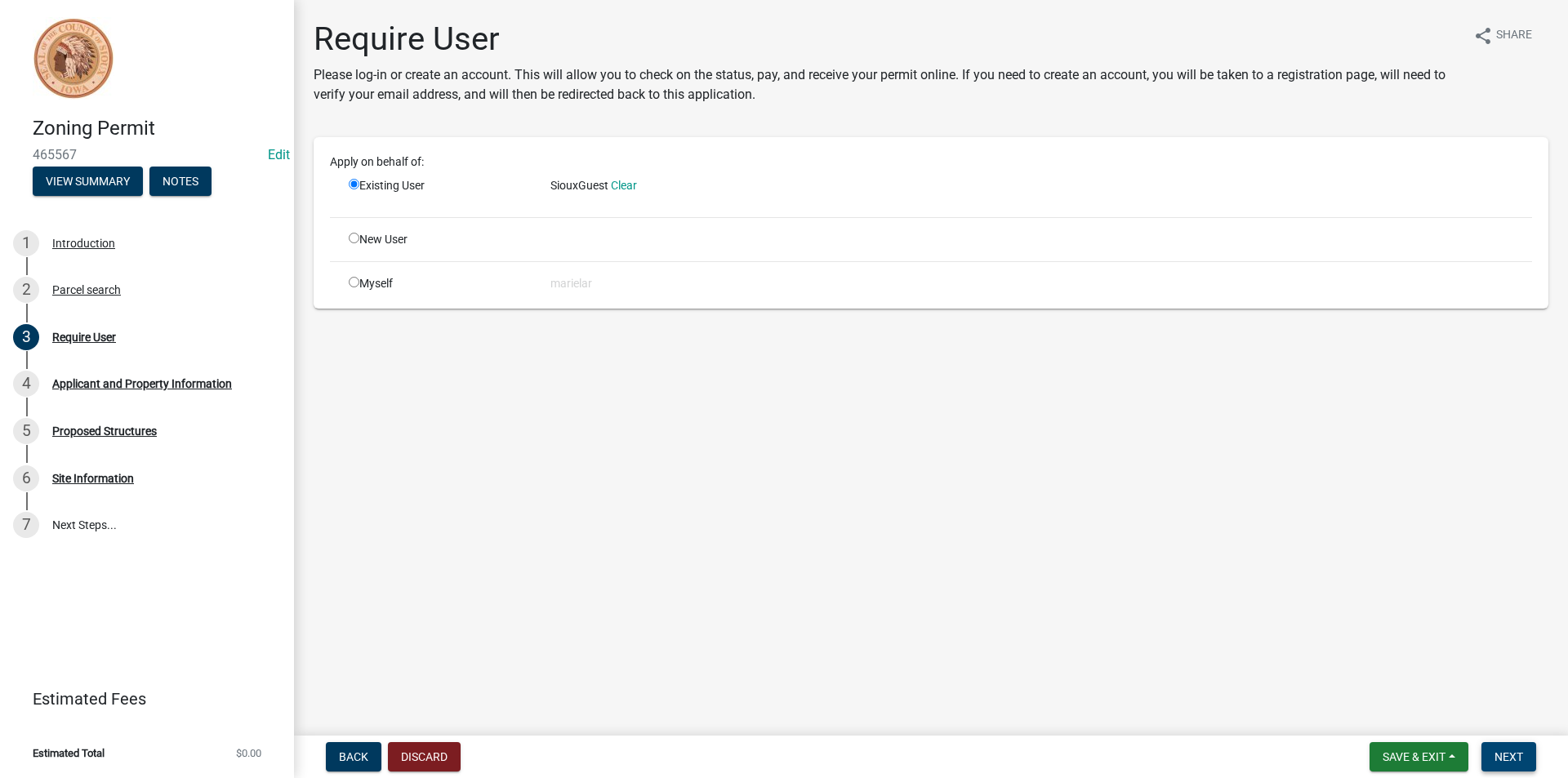
click at [1527, 755] on button "Next" at bounding box center [1509, 757] width 55 height 29
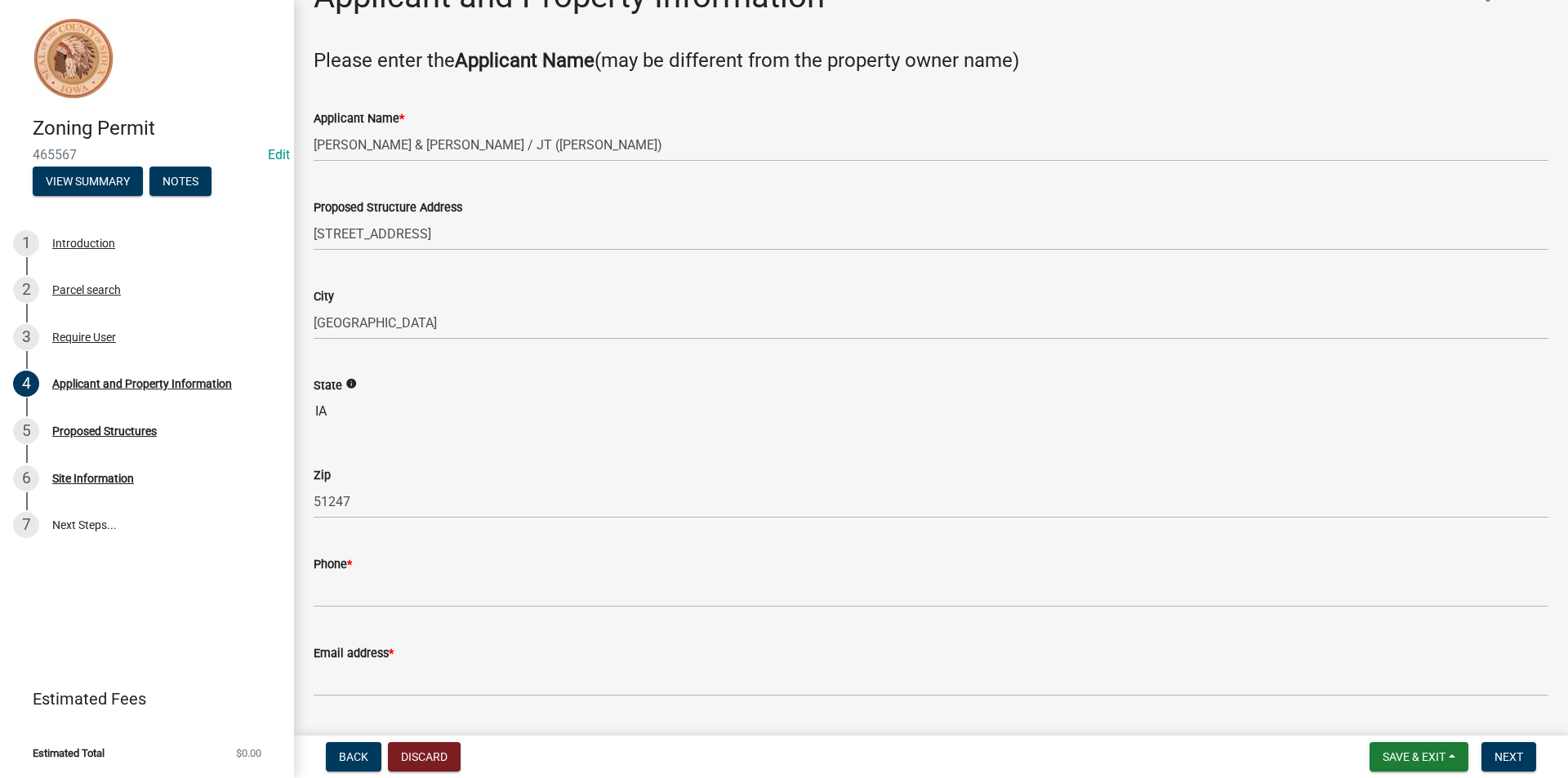
scroll to position [81, 0]
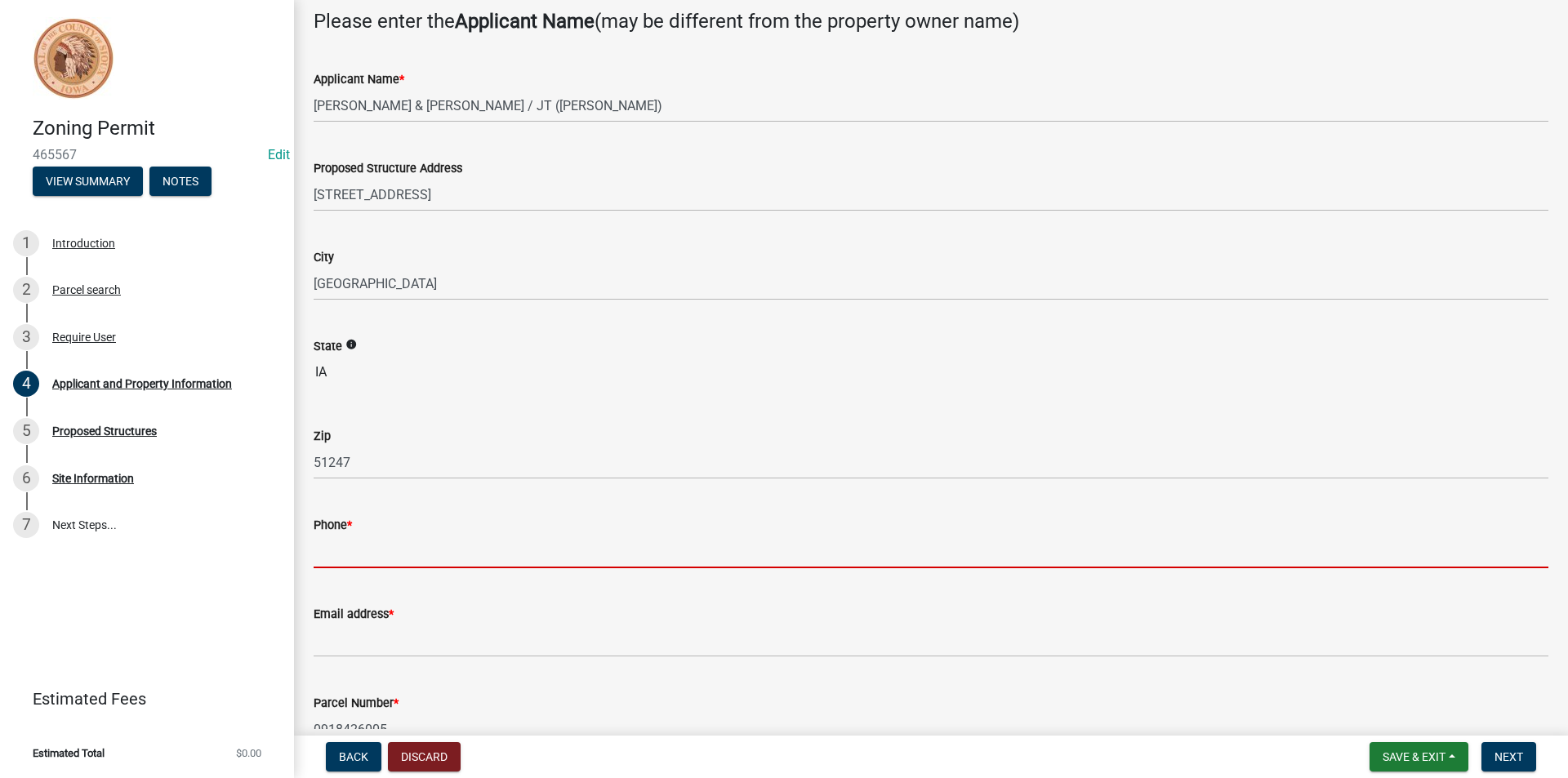
click at [363, 542] on input "Phone *" at bounding box center [931, 551] width 1234 height 33
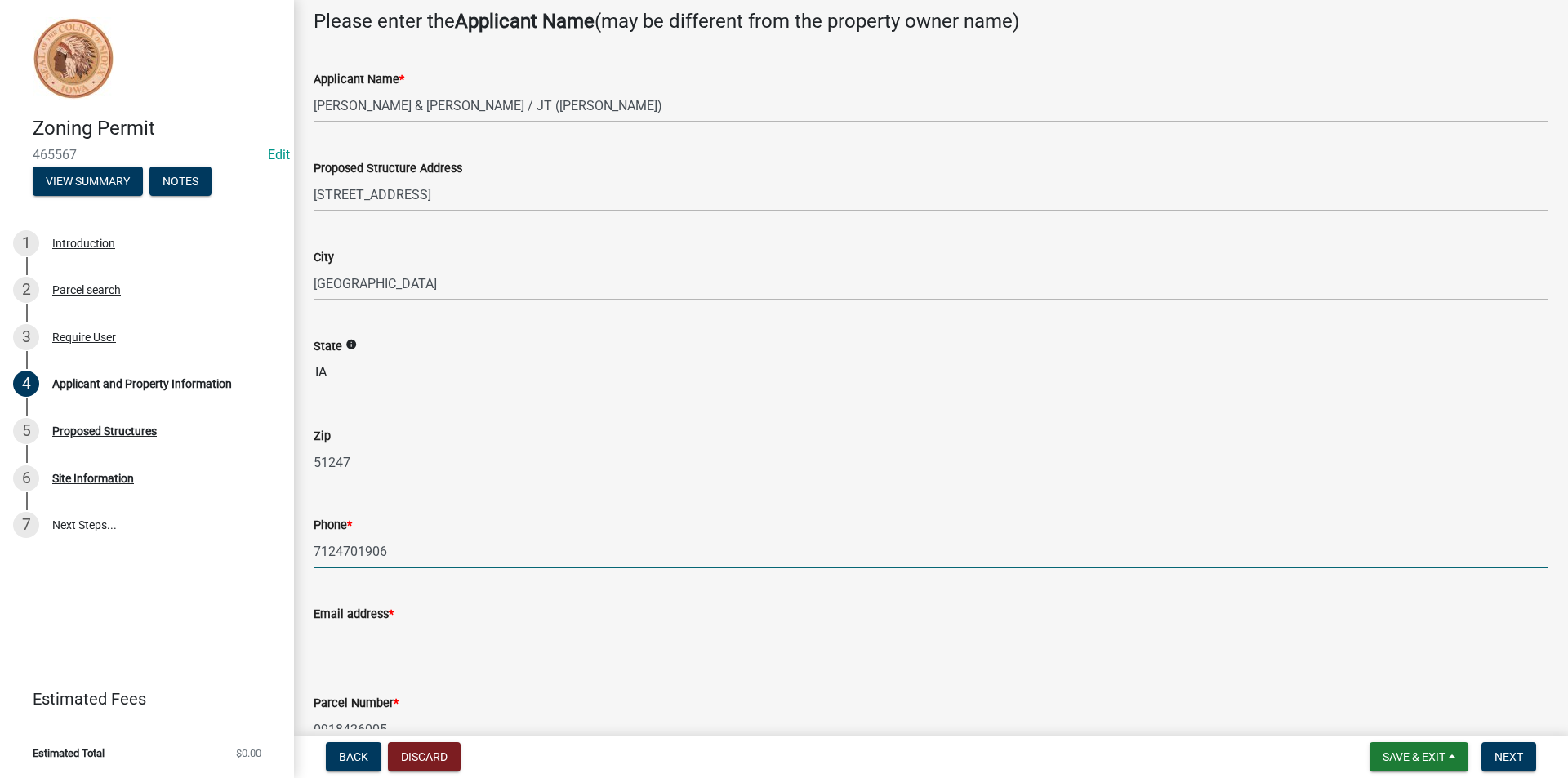
type input "7124701906"
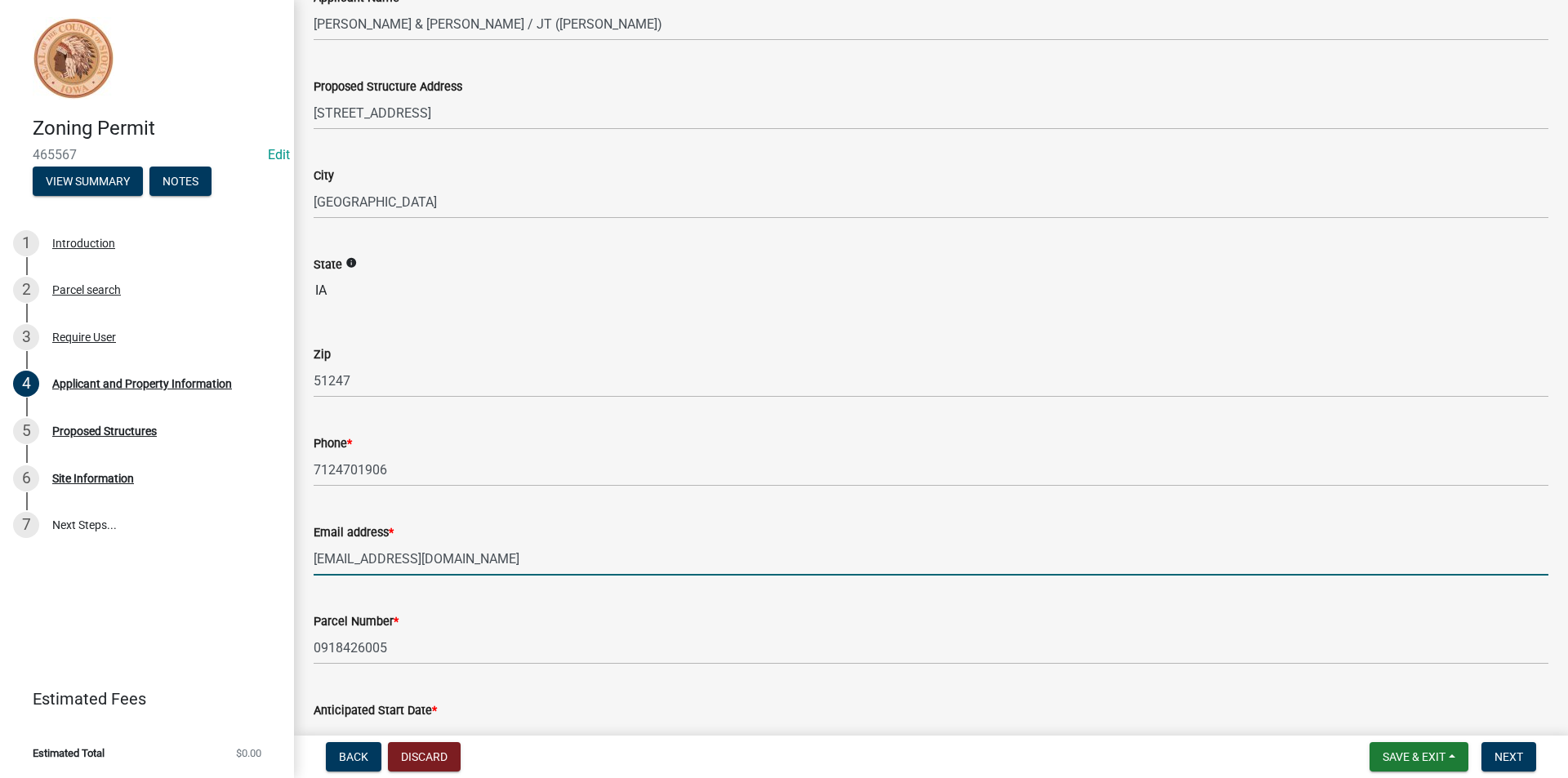
scroll to position [490, 0]
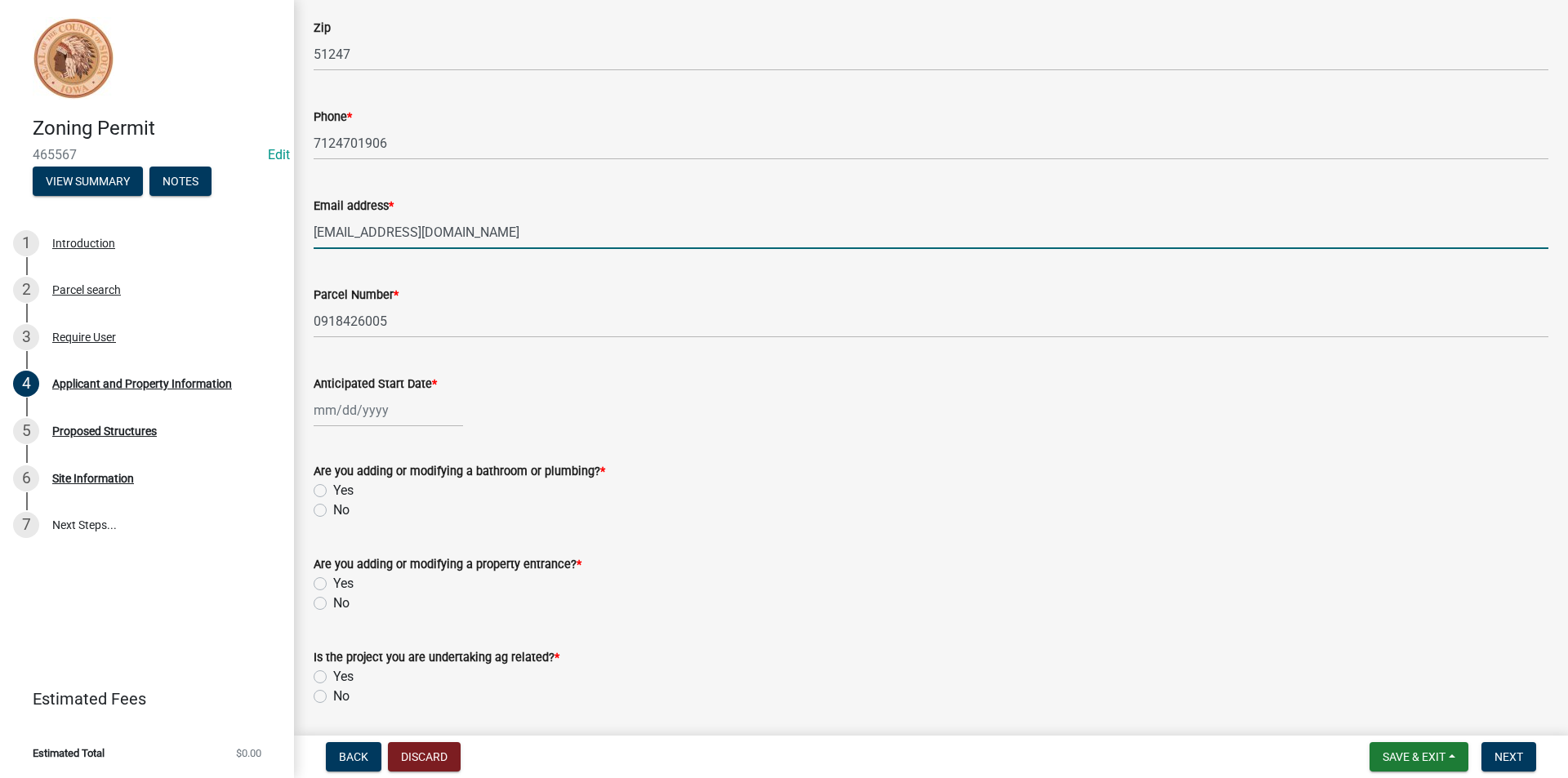
type input "laniemarkharris@gmail.com"
click at [388, 411] on div at bounding box center [389, 410] width 149 height 33
select select "8"
select select "2025"
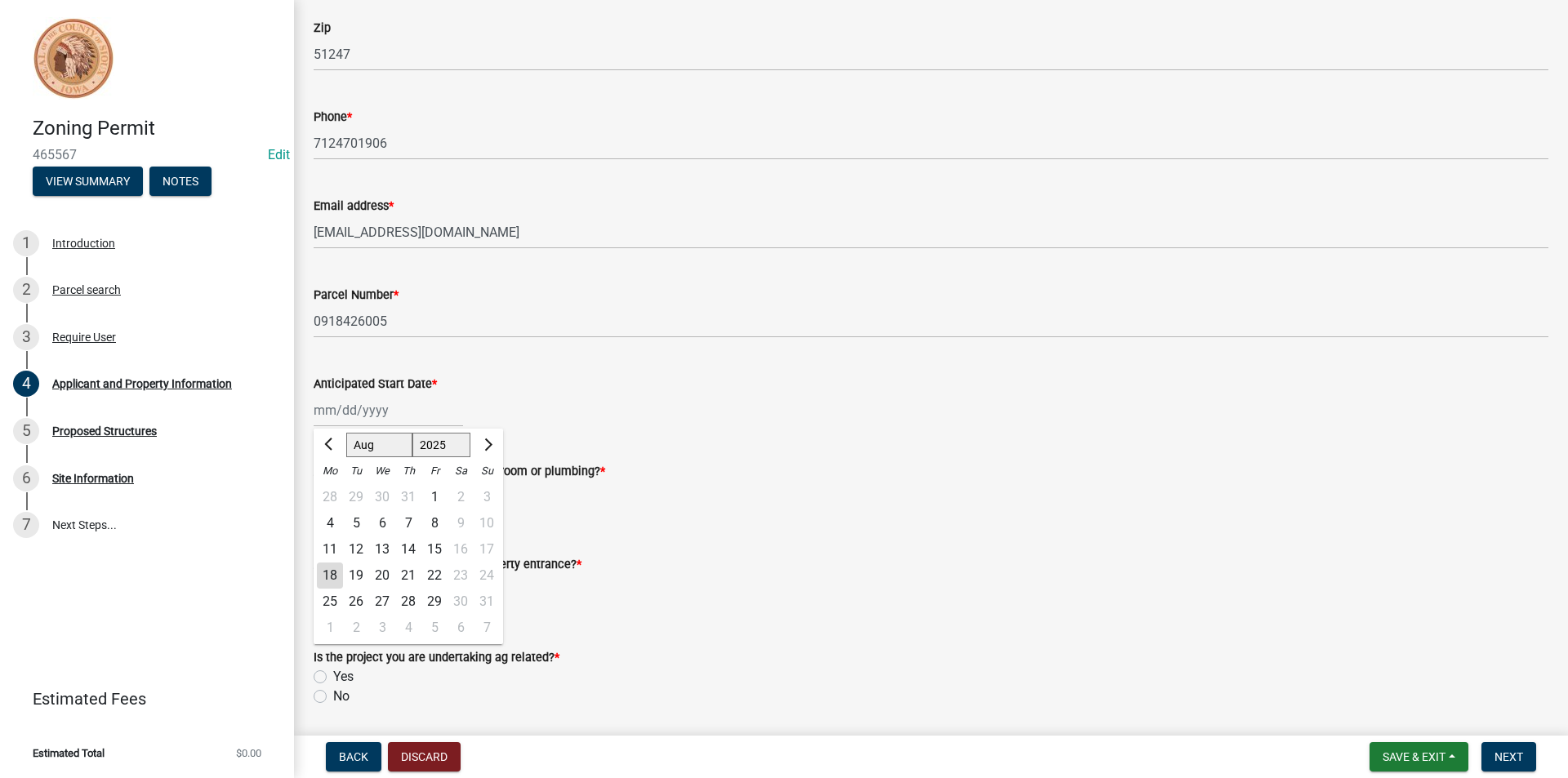
click at [331, 578] on div "18" at bounding box center [330, 575] width 26 height 26
type input "[DATE]"
click at [334, 510] on label "No" at bounding box center [341, 510] width 17 height 20
click at [334, 510] on input "No" at bounding box center [339, 505] width 11 height 11
radio input "true"
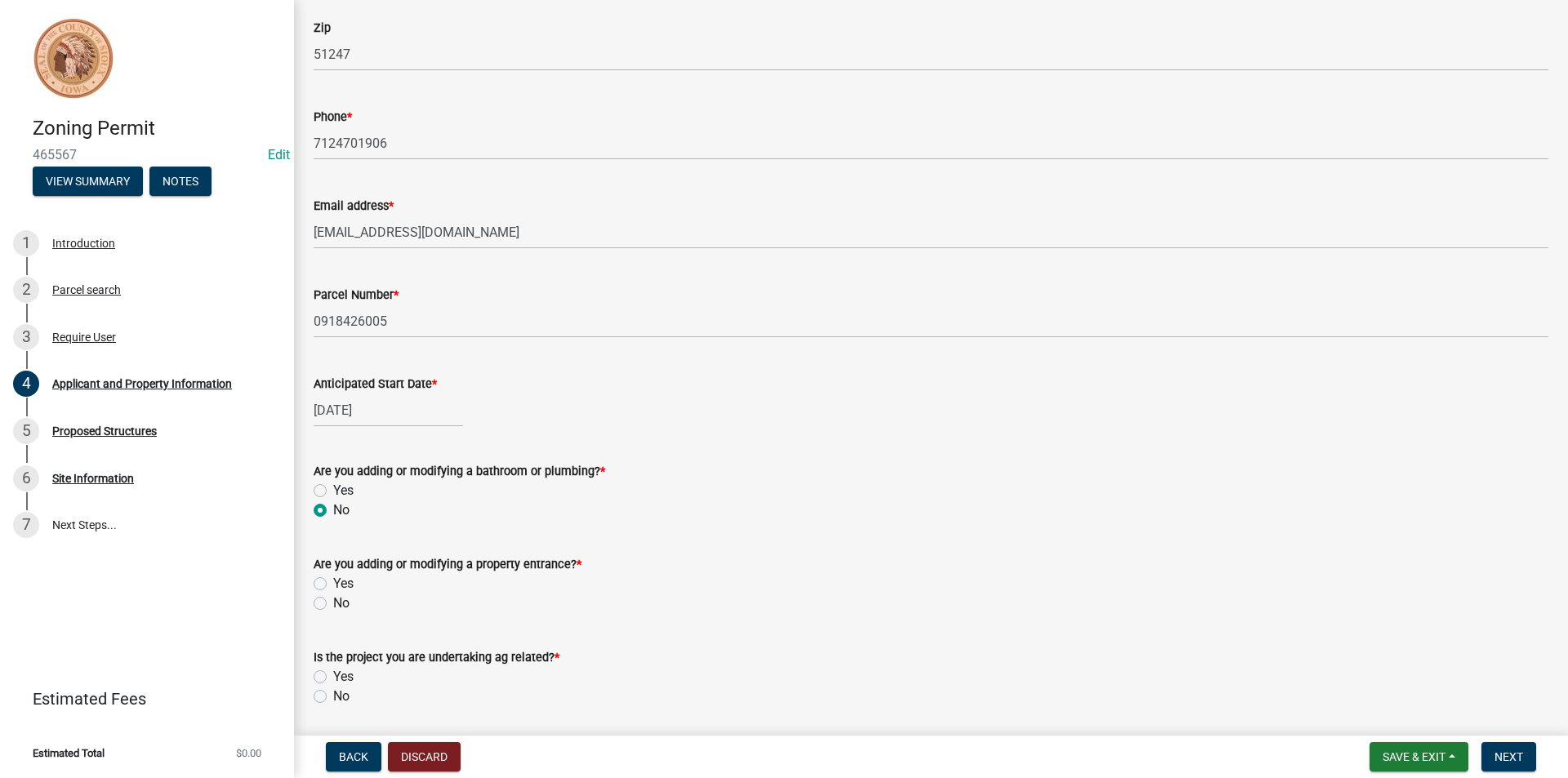
click at [334, 604] on label "No" at bounding box center [341, 603] width 17 height 20
click at [334, 604] on input "No" at bounding box center [339, 598] width 11 height 11
radio input "true"
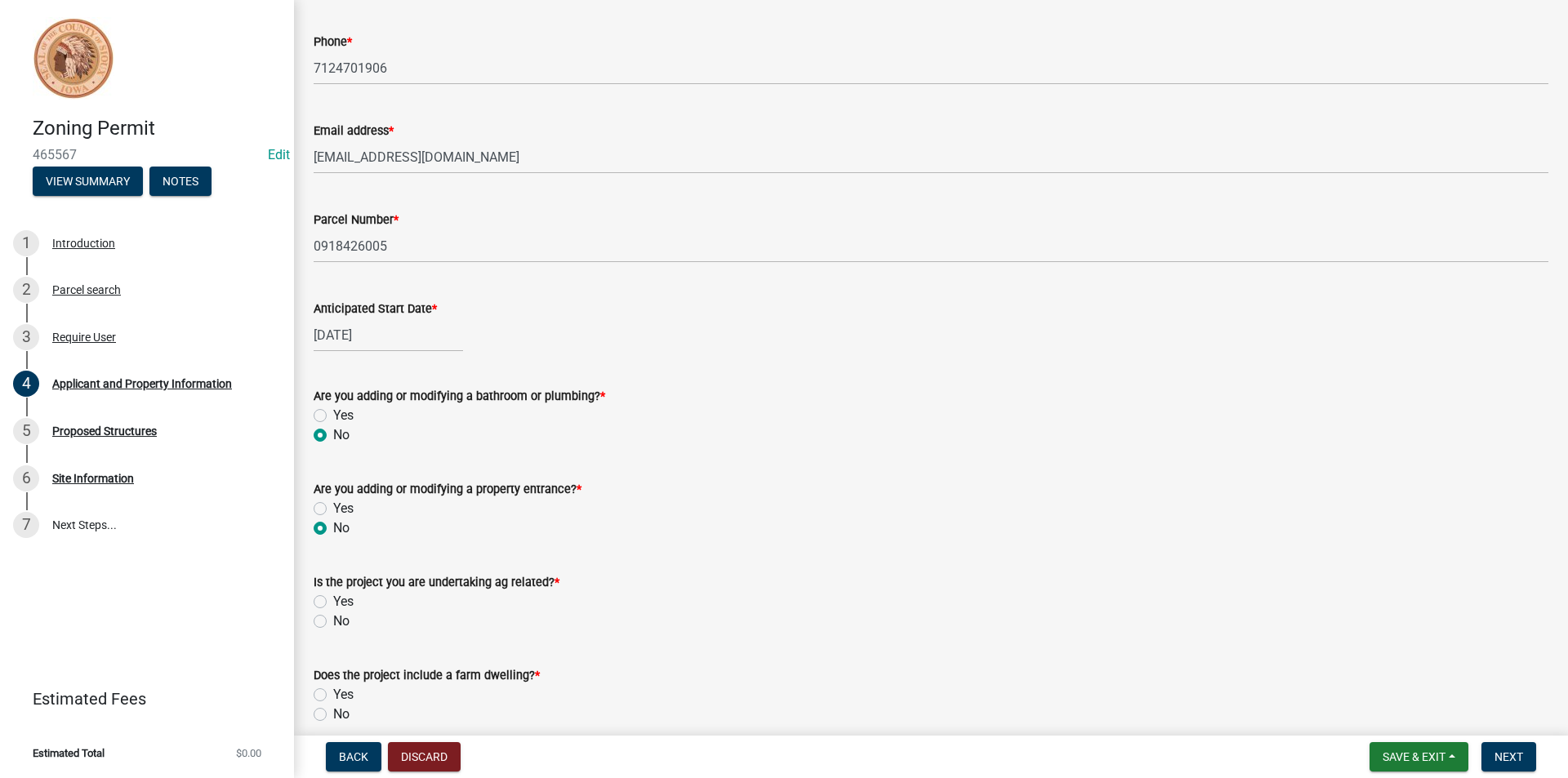
scroll to position [639, 0]
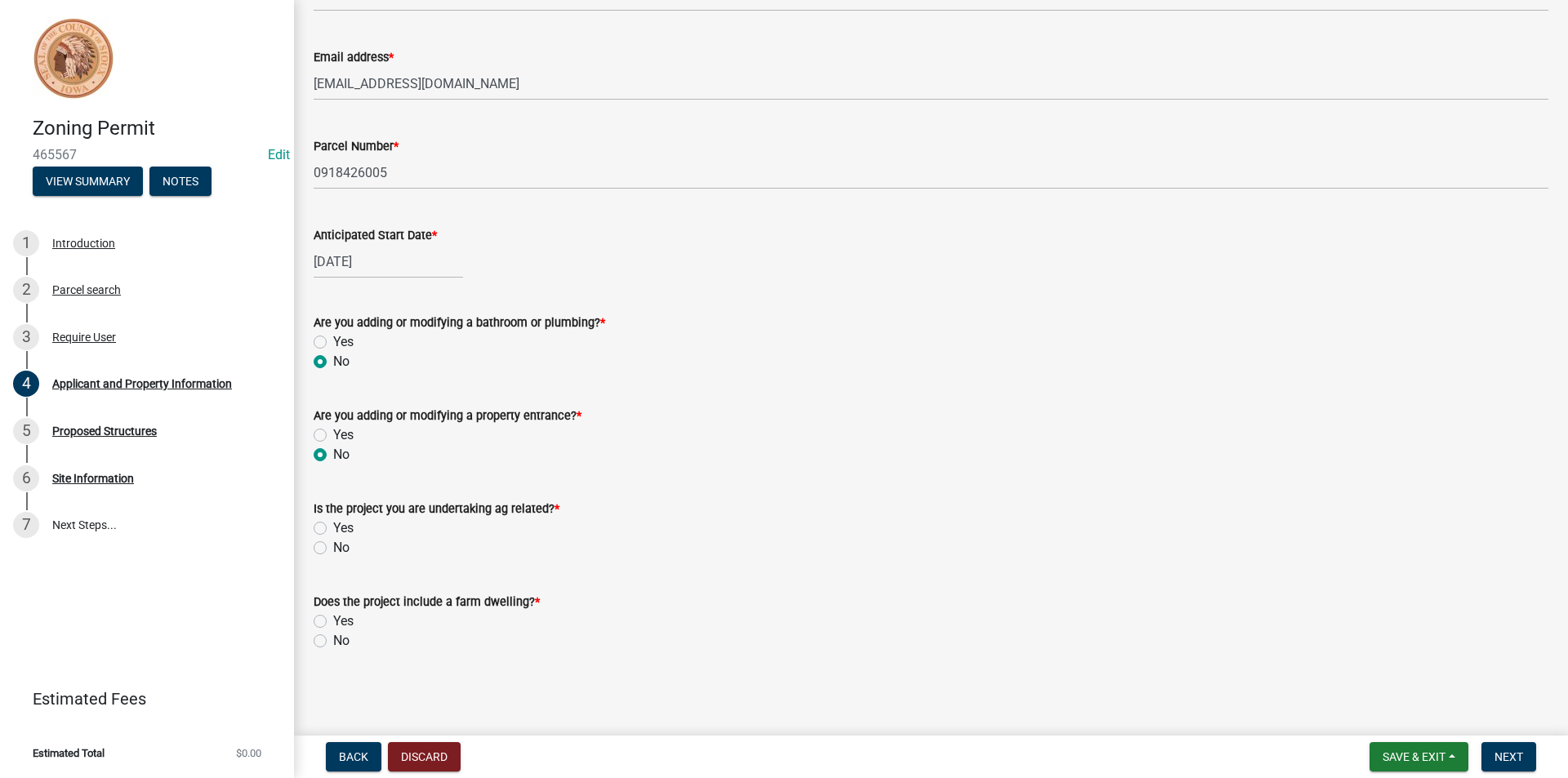
click at [334, 526] on label "Yes" at bounding box center [343, 529] width 21 height 20
click at [334, 526] on input "Yes" at bounding box center [339, 524] width 11 height 11
radio input "true"
click at [334, 637] on label "No" at bounding box center [341, 641] width 17 height 20
click at [334, 637] on input "No" at bounding box center [339, 636] width 11 height 11
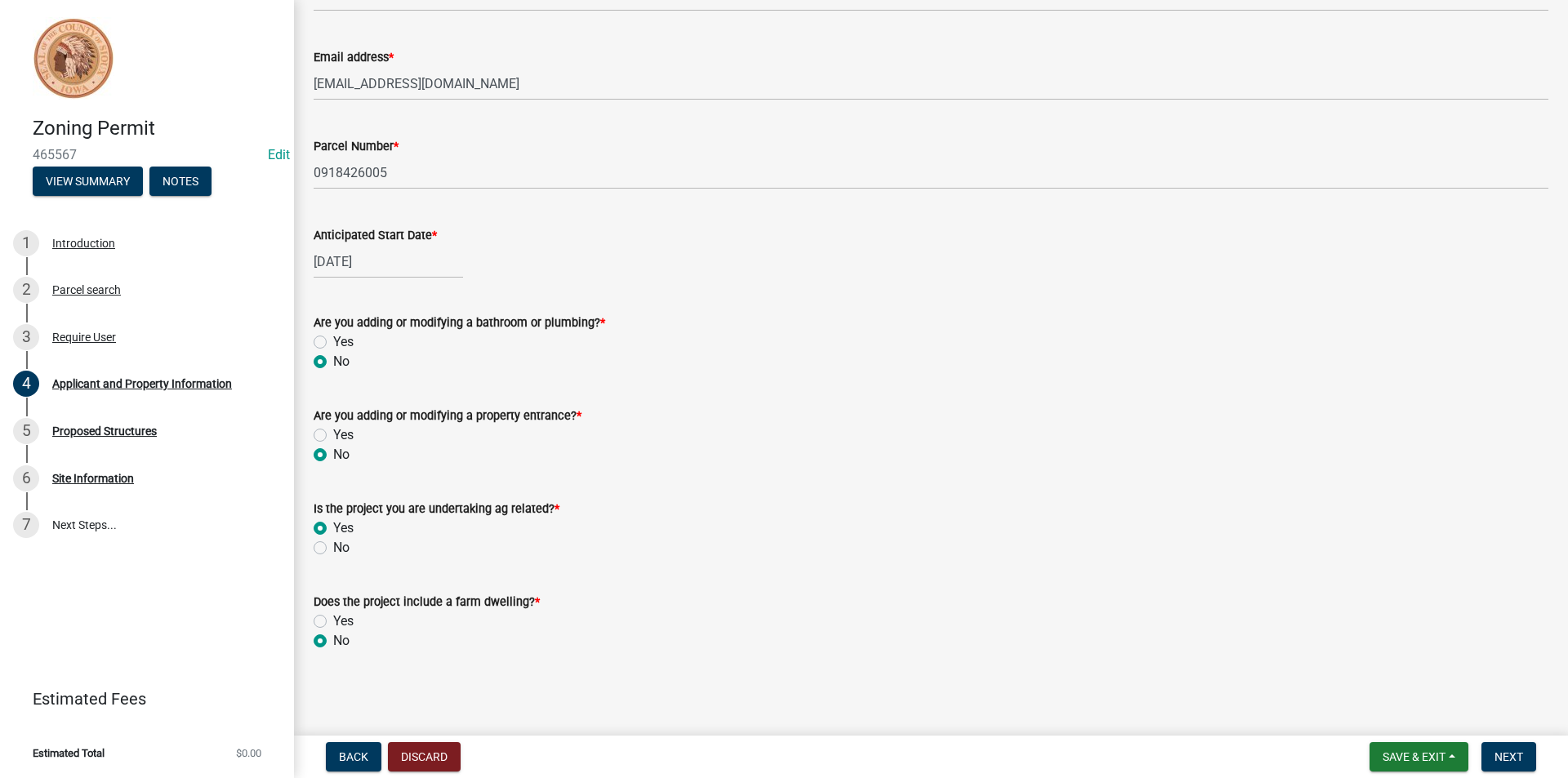
radio input "true"
click at [1510, 755] on span "Next" at bounding box center [1508, 756] width 28 height 13
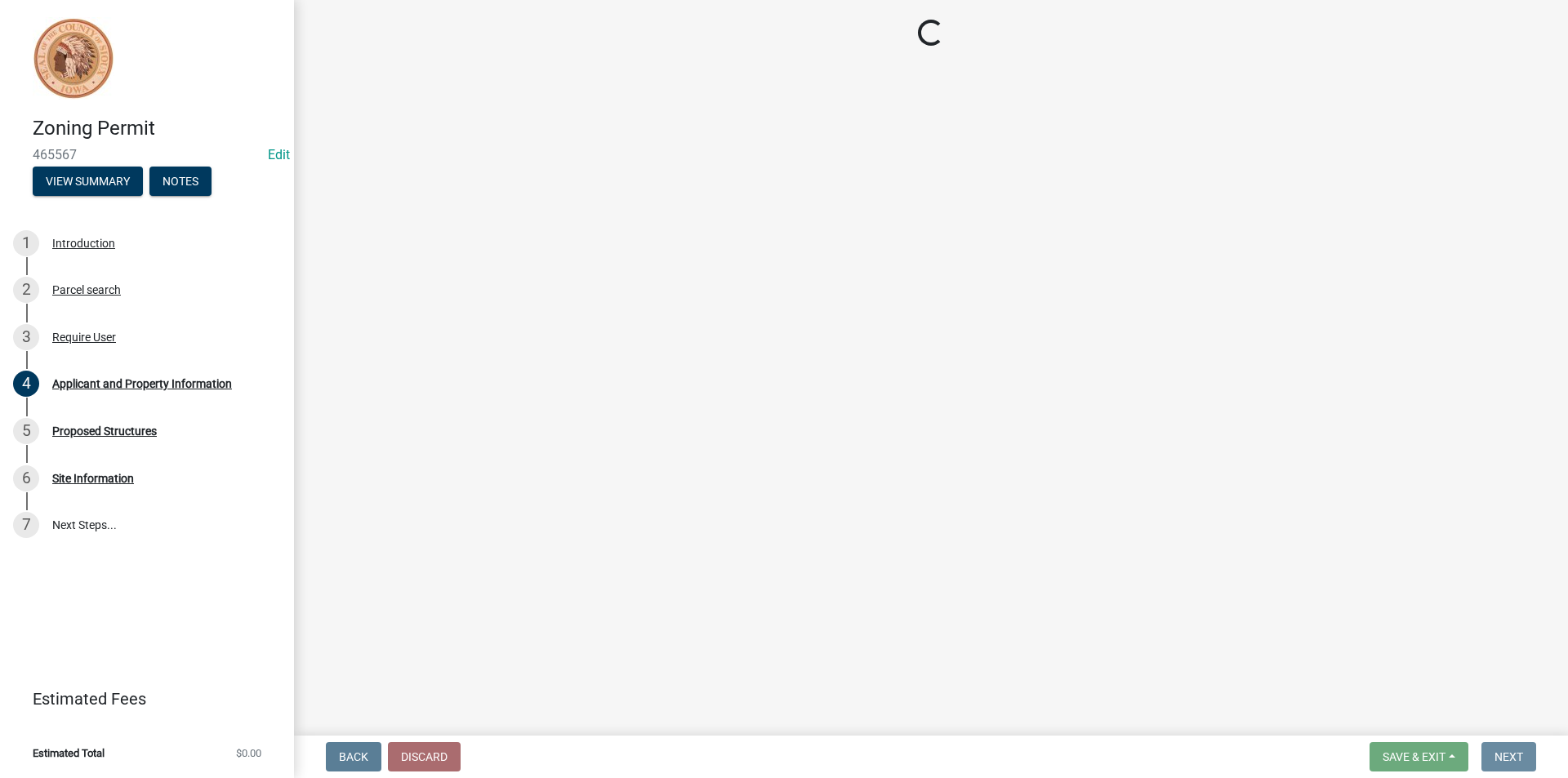
scroll to position [0, 0]
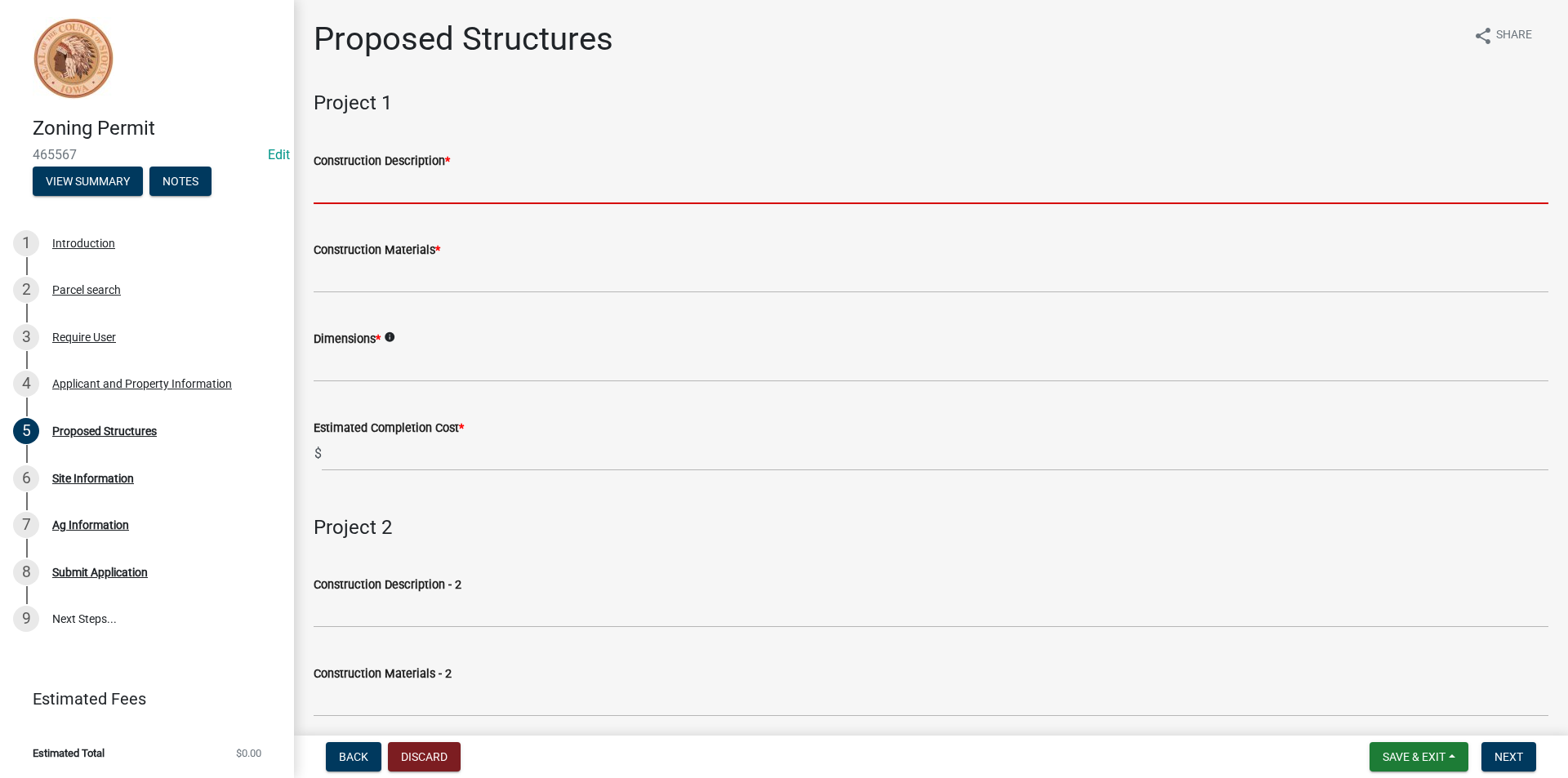
click at [424, 185] on input "Construction Description *" at bounding box center [931, 187] width 1234 height 33
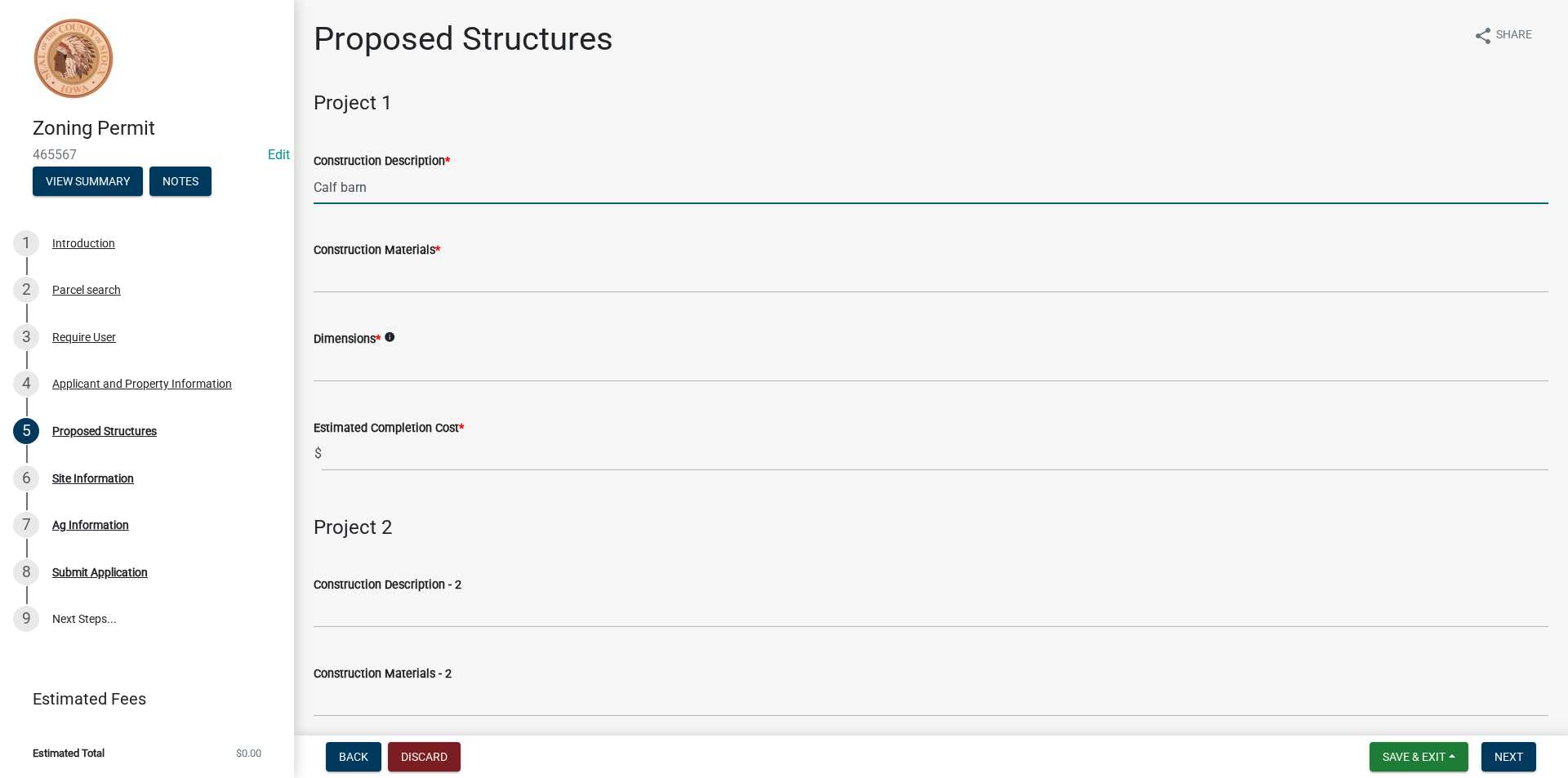
type input "Calf barn"
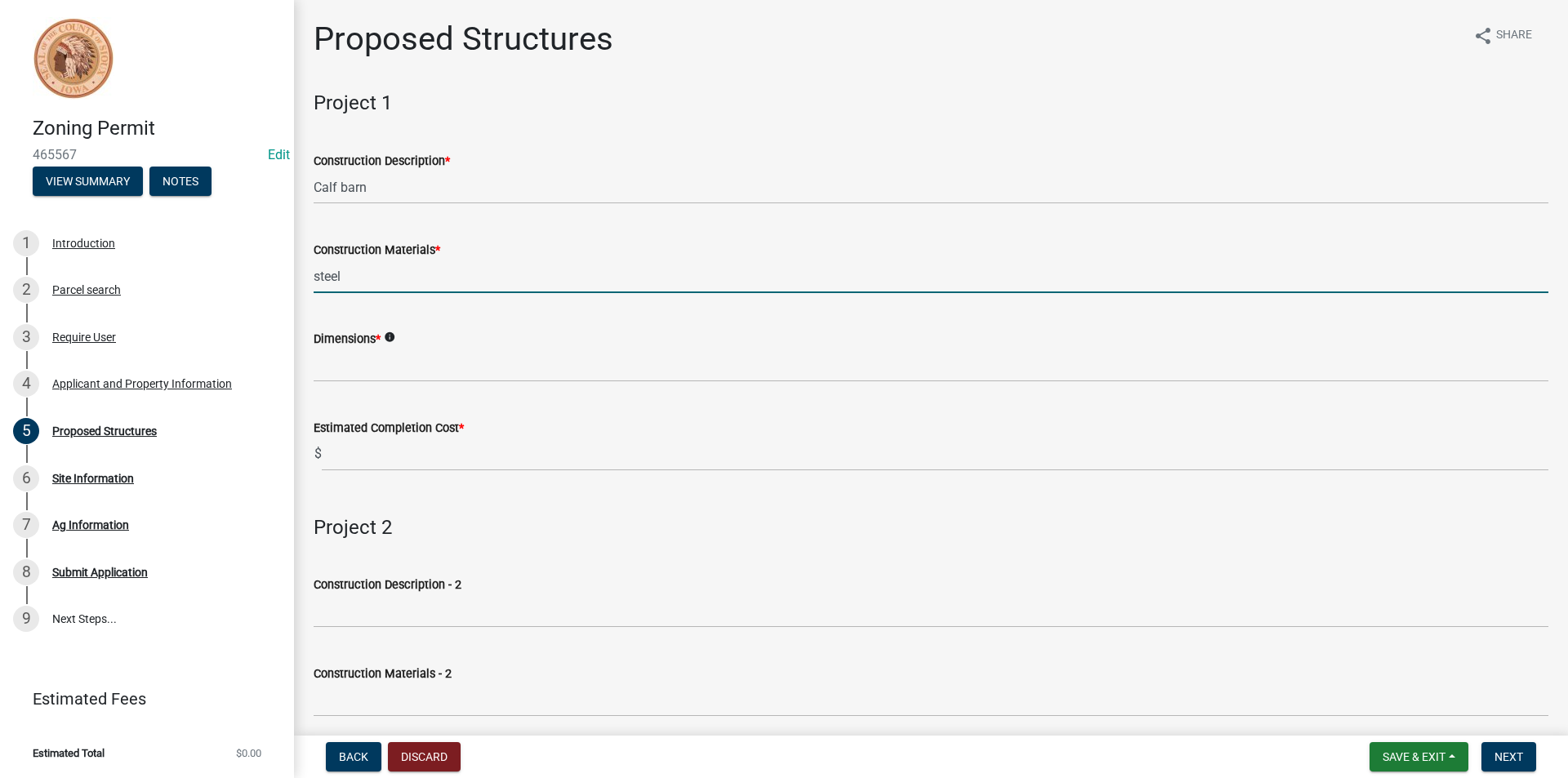
type input "steel"
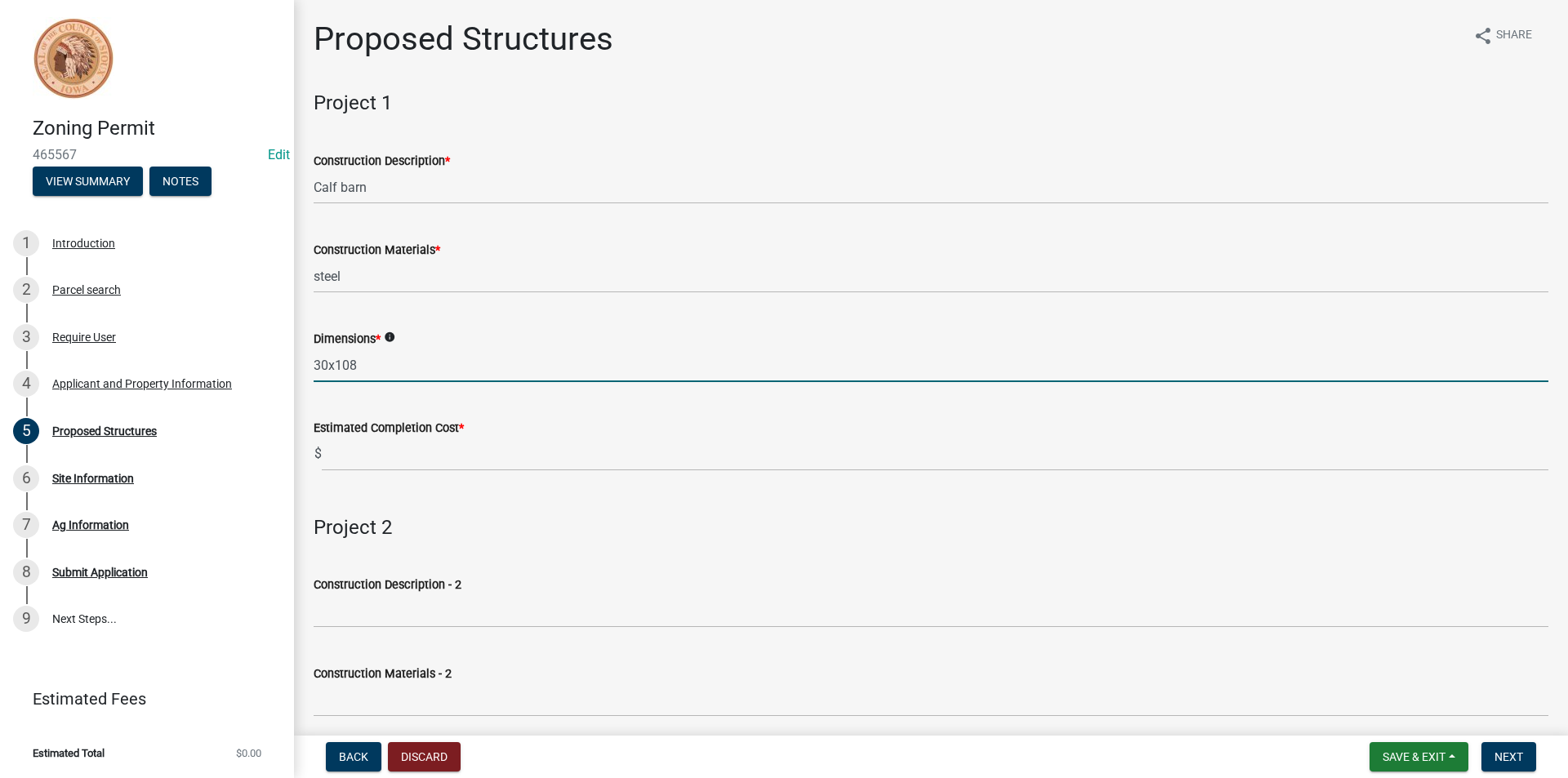
type input "30x108"
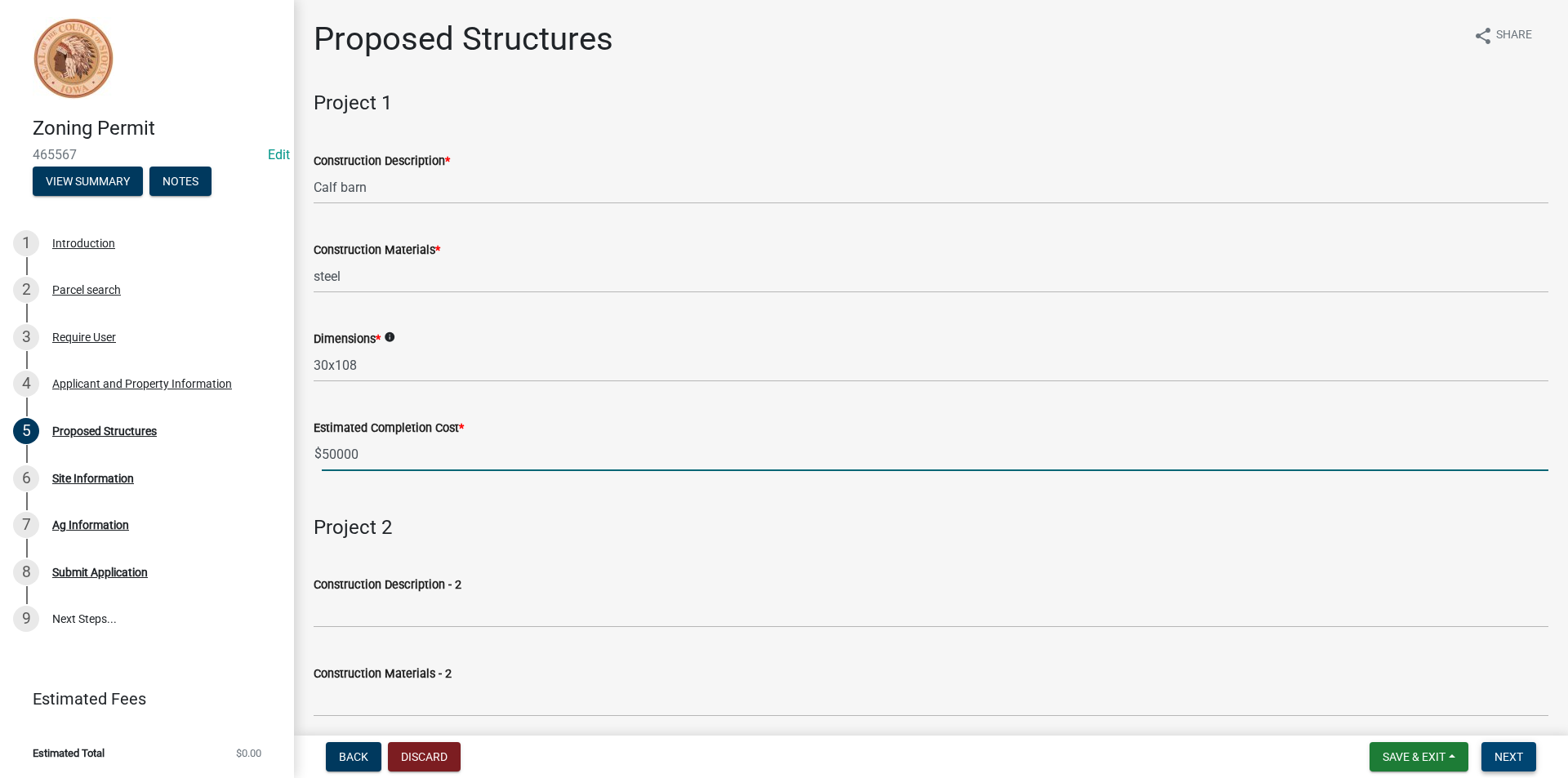
type input "50000"
click at [1522, 761] on span "Next" at bounding box center [1508, 756] width 28 height 13
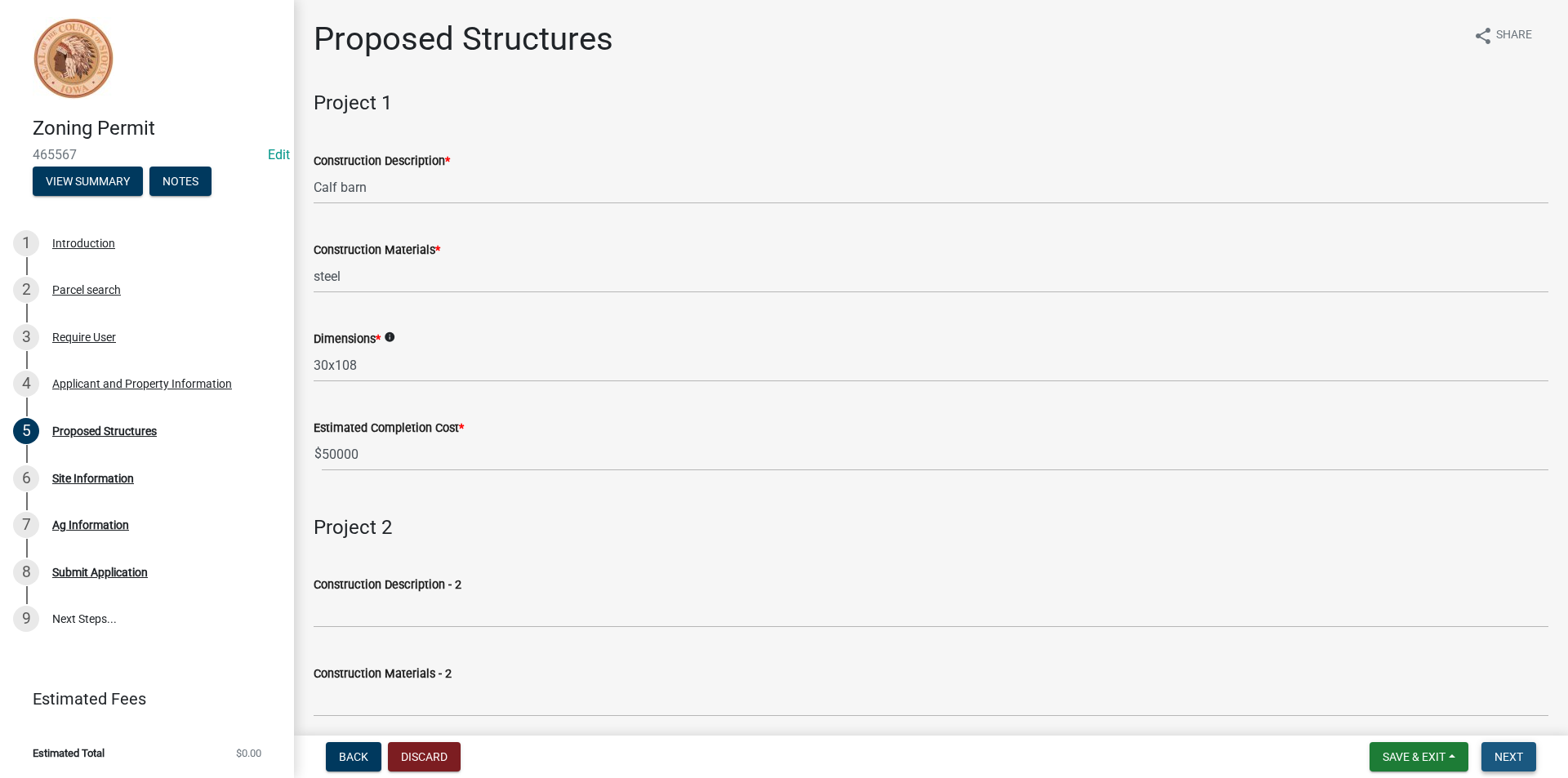
click at [1516, 760] on span "Next" at bounding box center [1508, 756] width 28 height 13
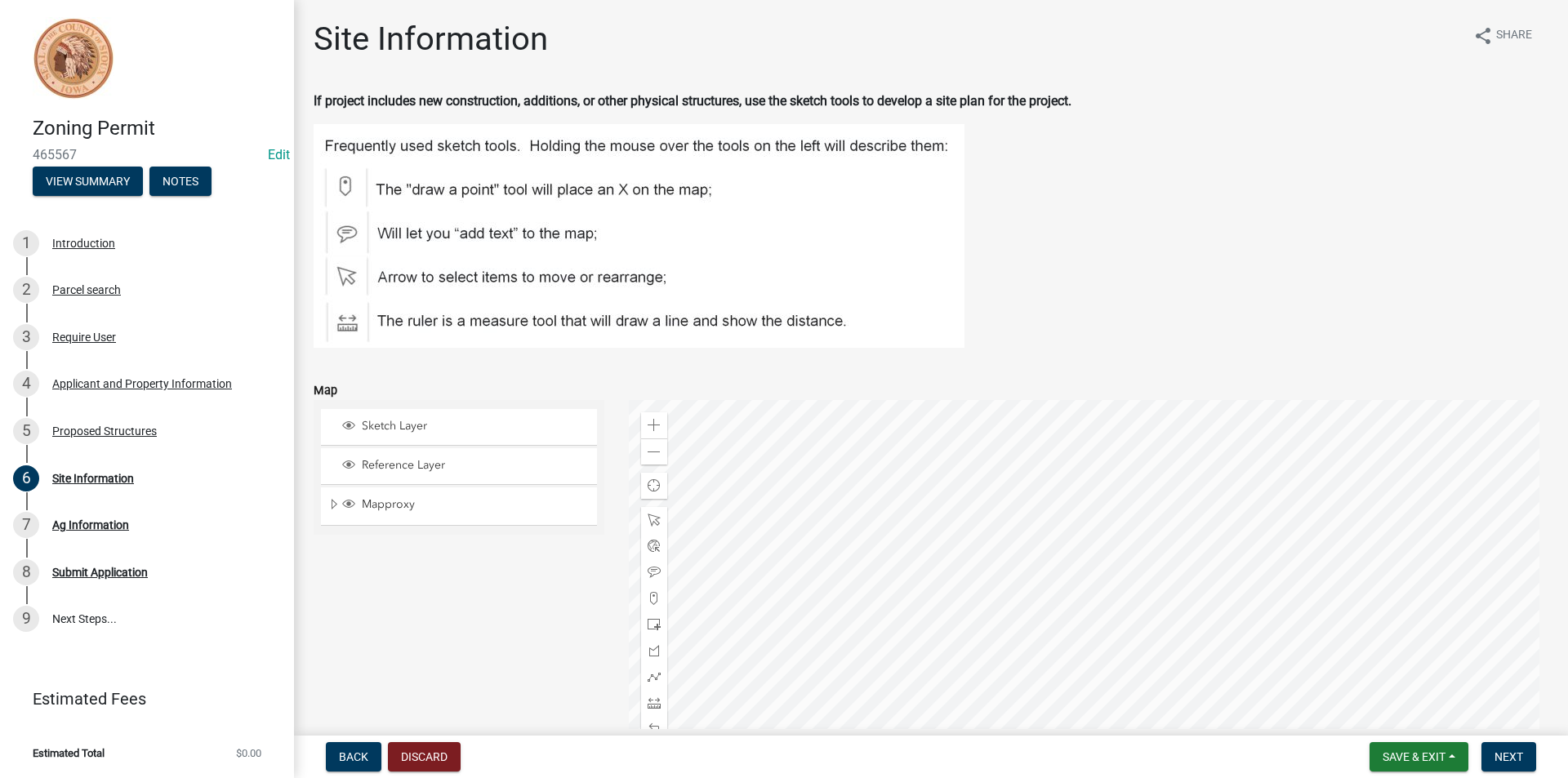
click at [888, 529] on div at bounding box center [1089, 604] width 920 height 408
click at [643, 417] on div "Zoom in" at bounding box center [653, 425] width 26 height 26
click at [1263, 684] on div at bounding box center [1089, 604] width 920 height 408
click at [650, 626] on span at bounding box center [653, 624] width 13 height 13
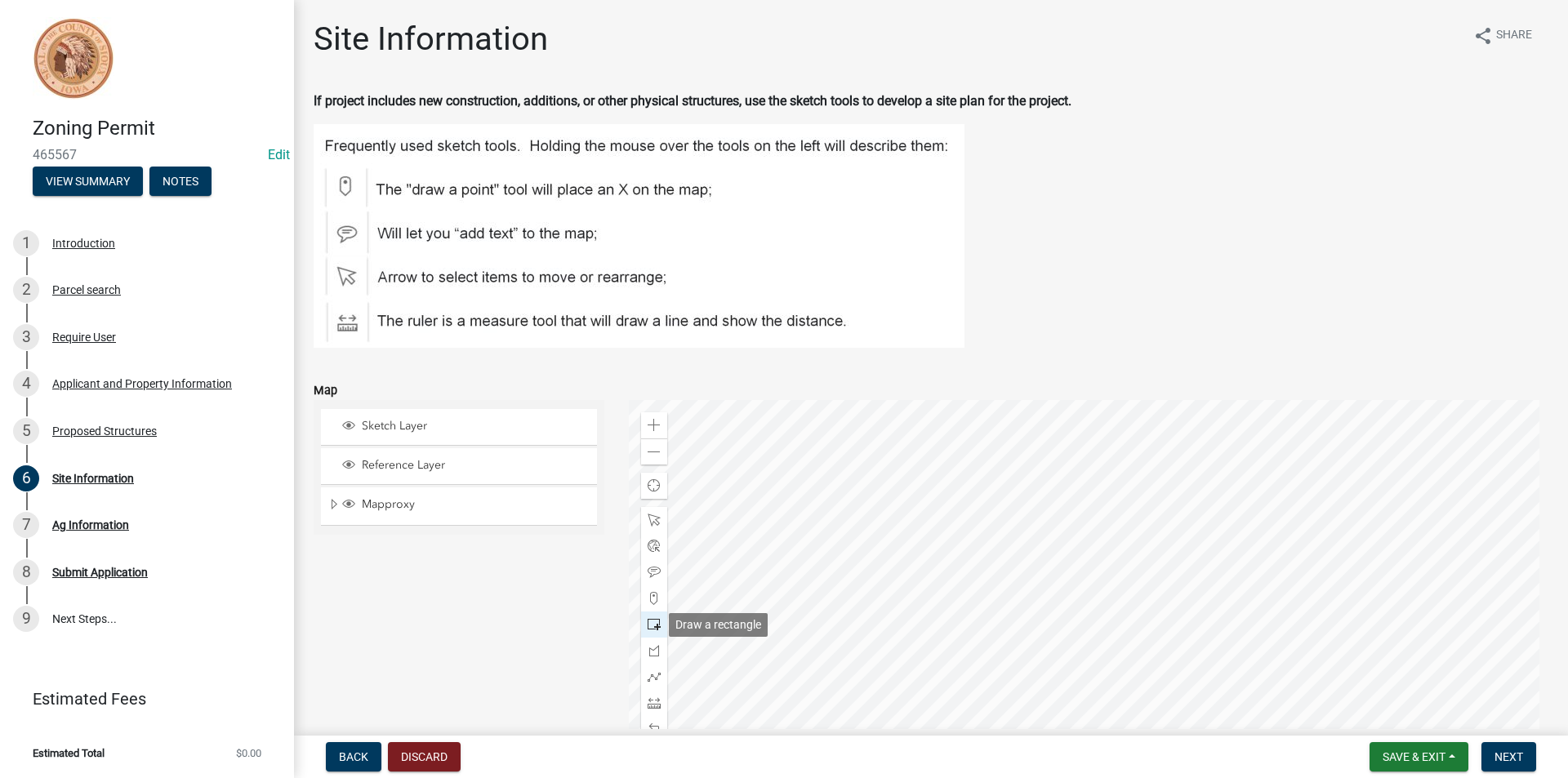
scroll to position [79, 0]
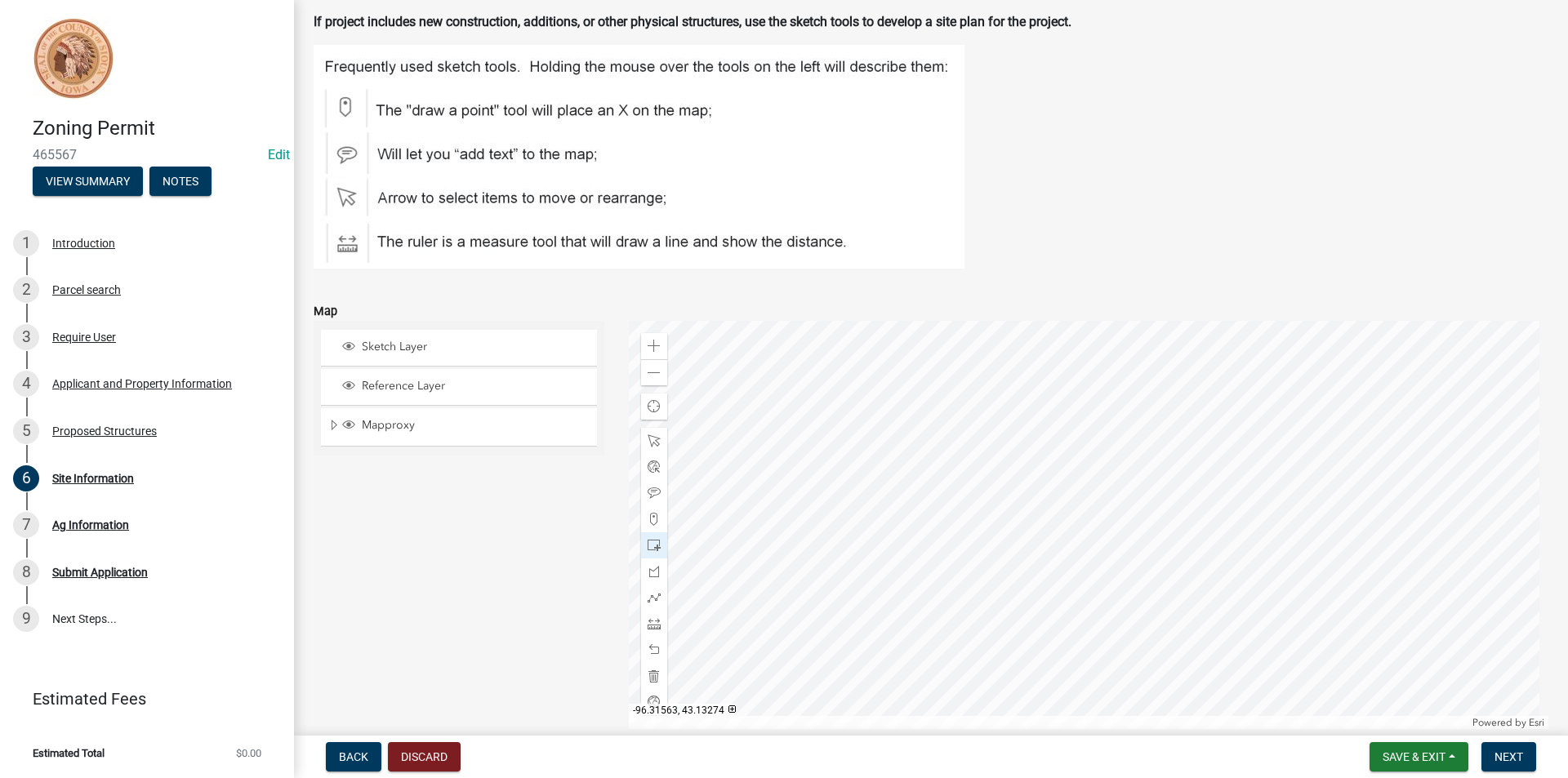
click at [896, 453] on div at bounding box center [1089, 525] width 920 height 408
click at [1502, 751] on span "Next" at bounding box center [1508, 756] width 28 height 13
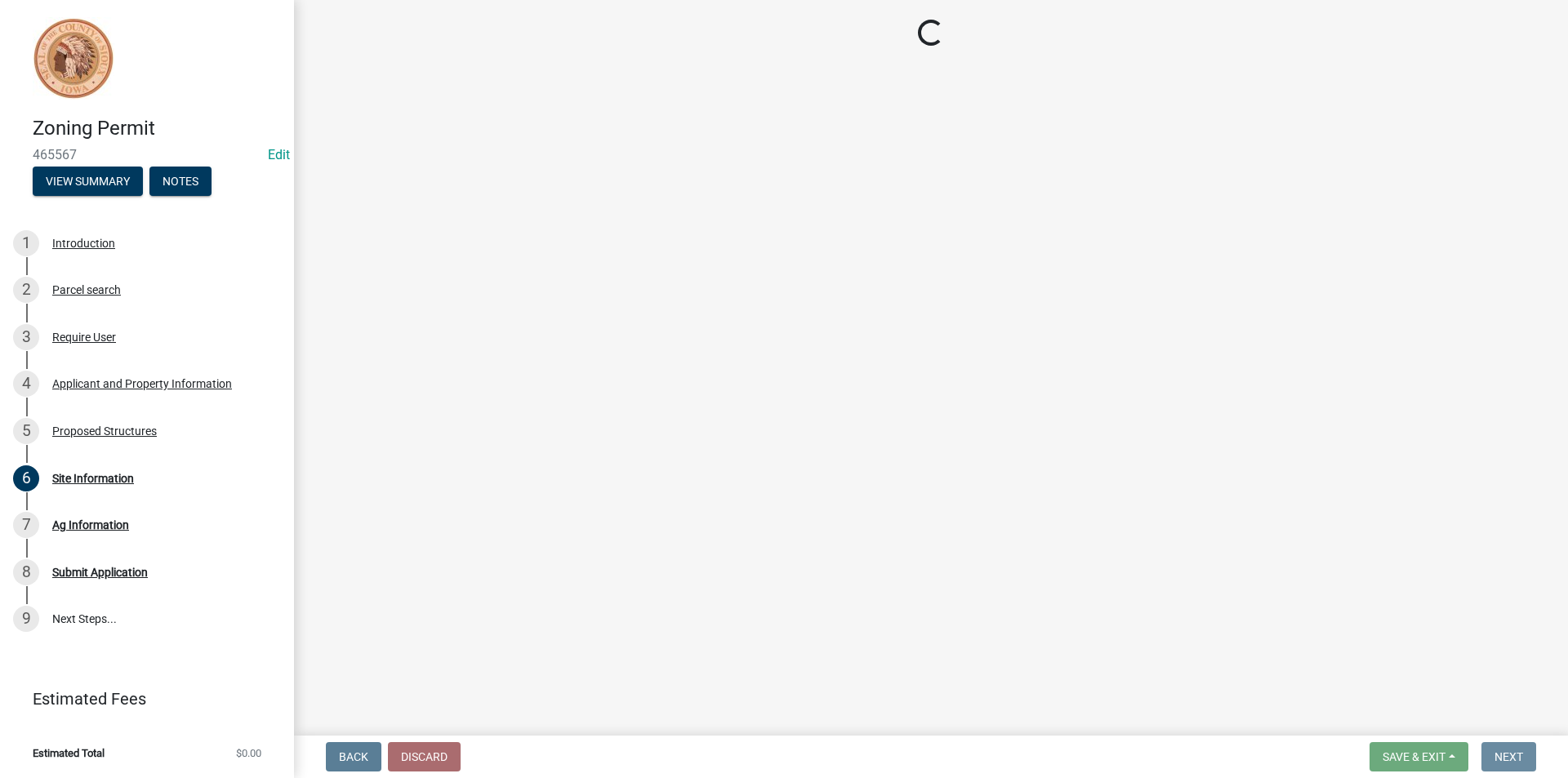
scroll to position [0, 0]
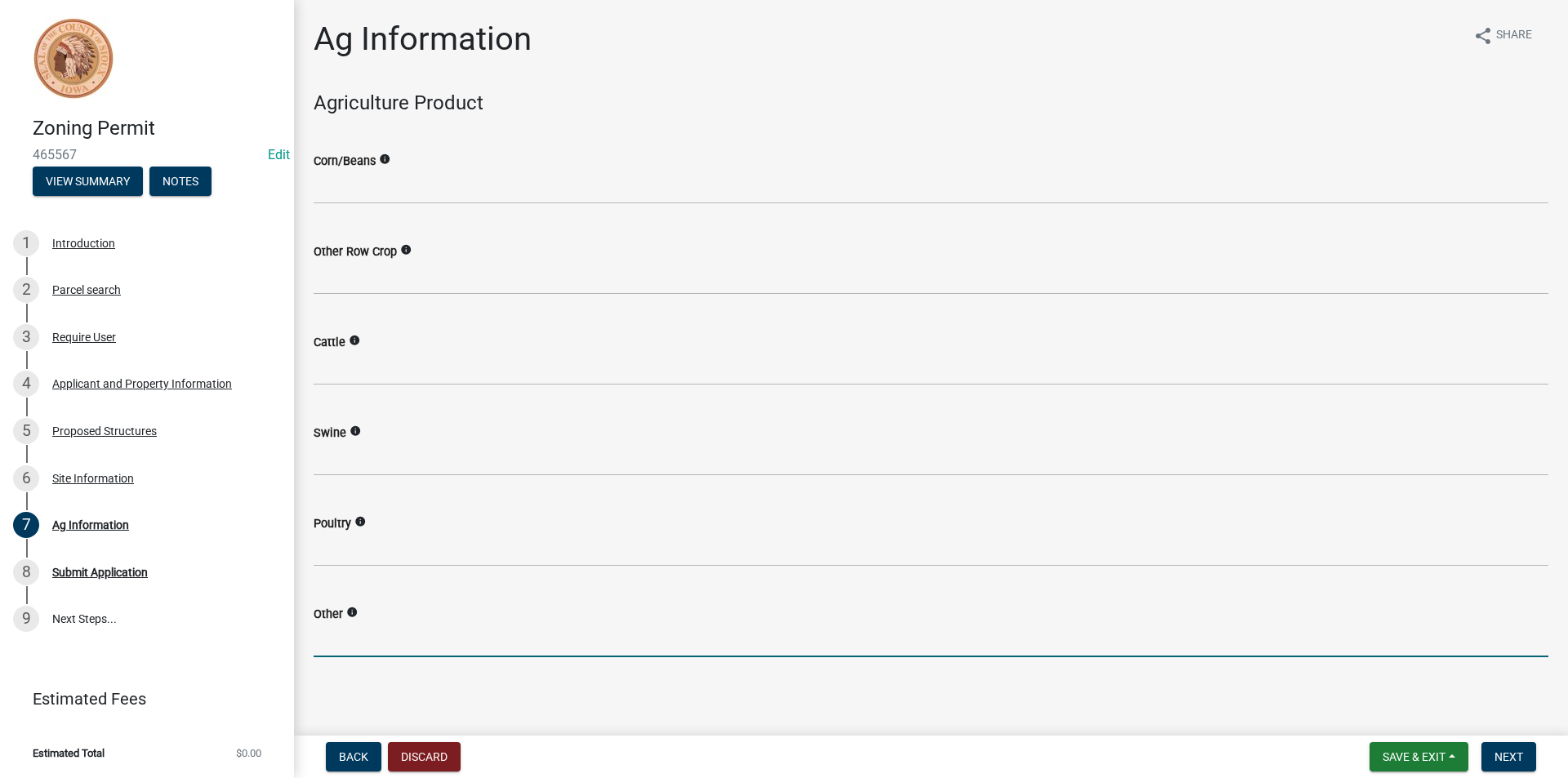
click at [450, 648] on input "text" at bounding box center [931, 641] width 1234 height 33
type input "15"
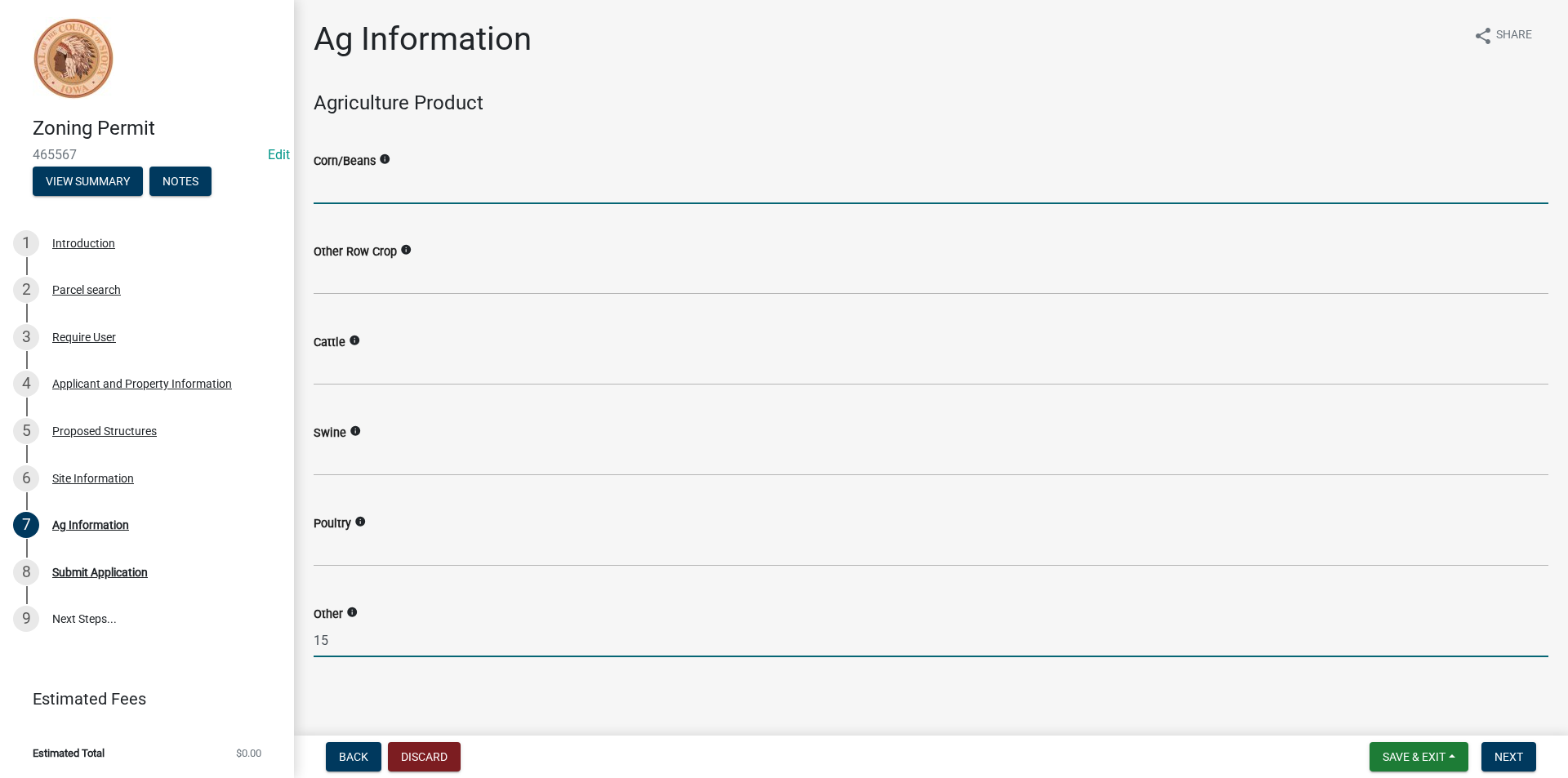
click at [354, 175] on input "text" at bounding box center [931, 187] width 1234 height 33
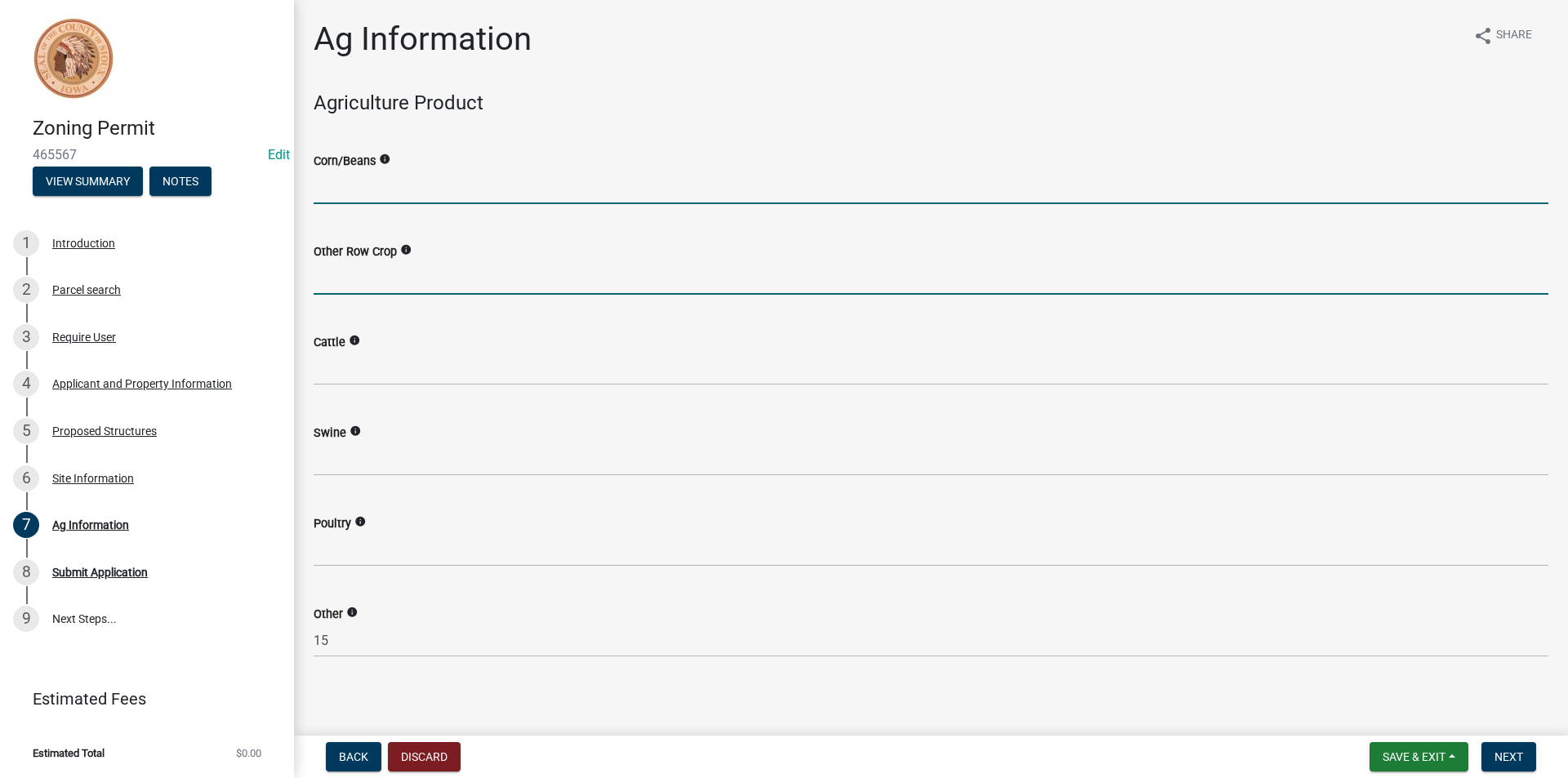
click at [348, 287] on input "text" at bounding box center [931, 278] width 1234 height 33
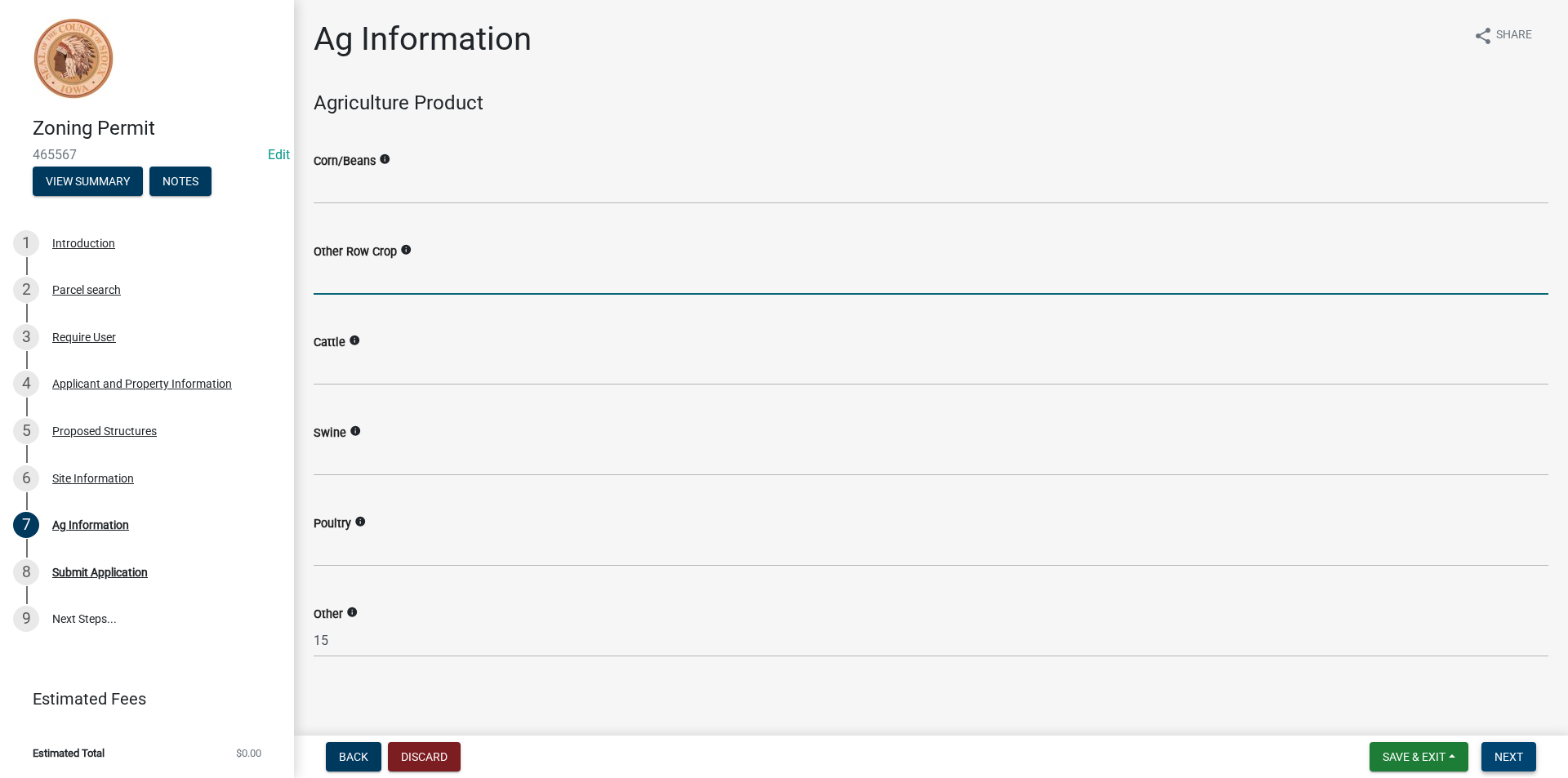
click at [1510, 756] on span "Next" at bounding box center [1508, 756] width 28 height 13
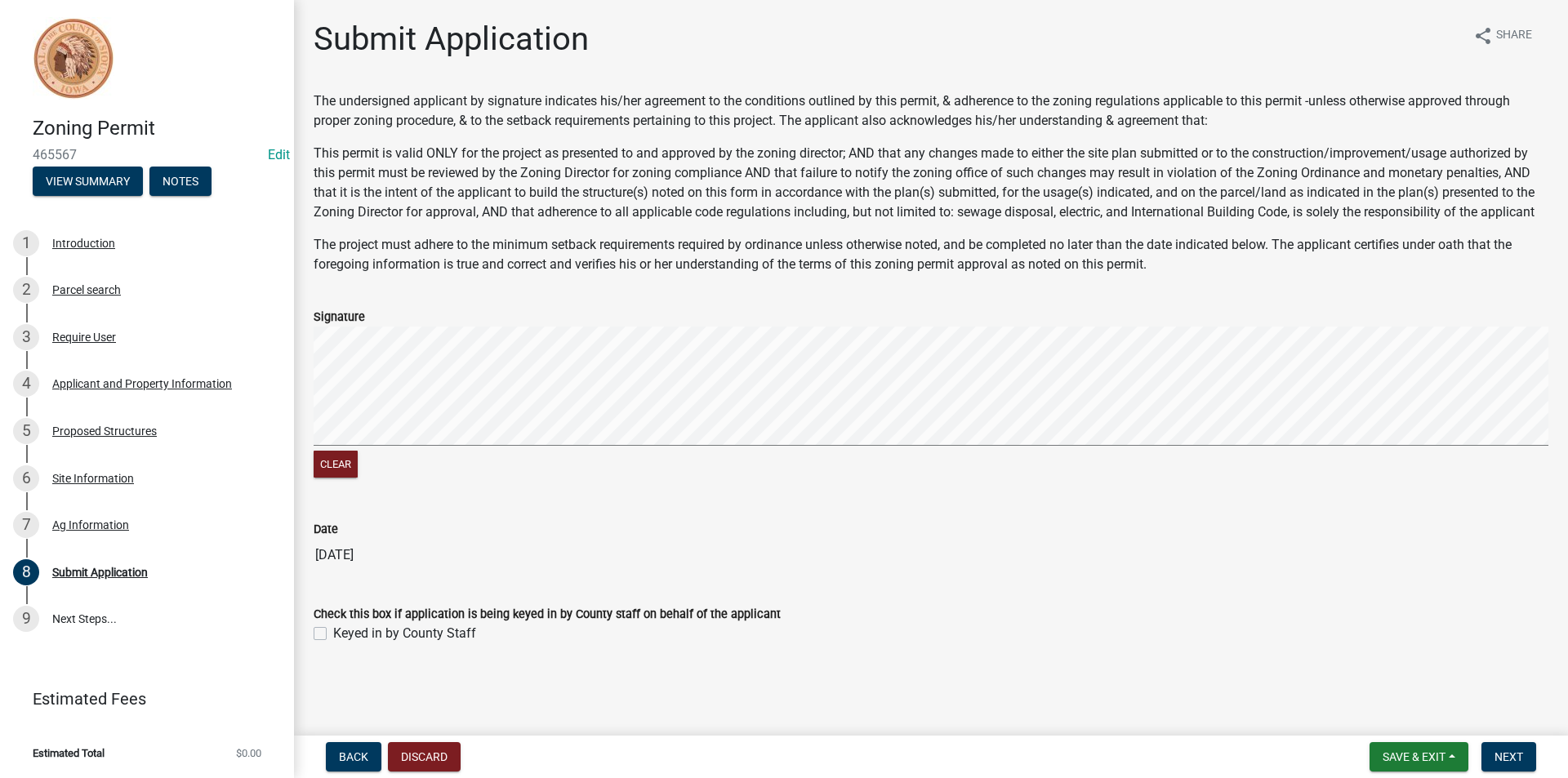
click at [334, 638] on label "Keyed in by County Staff" at bounding box center [405, 634] width 143 height 20
click at [334, 635] on input "Keyed in by County Staff" at bounding box center [339, 629] width 11 height 11
checkbox input "true"
click at [1521, 752] on span "Next" at bounding box center [1508, 756] width 28 height 13
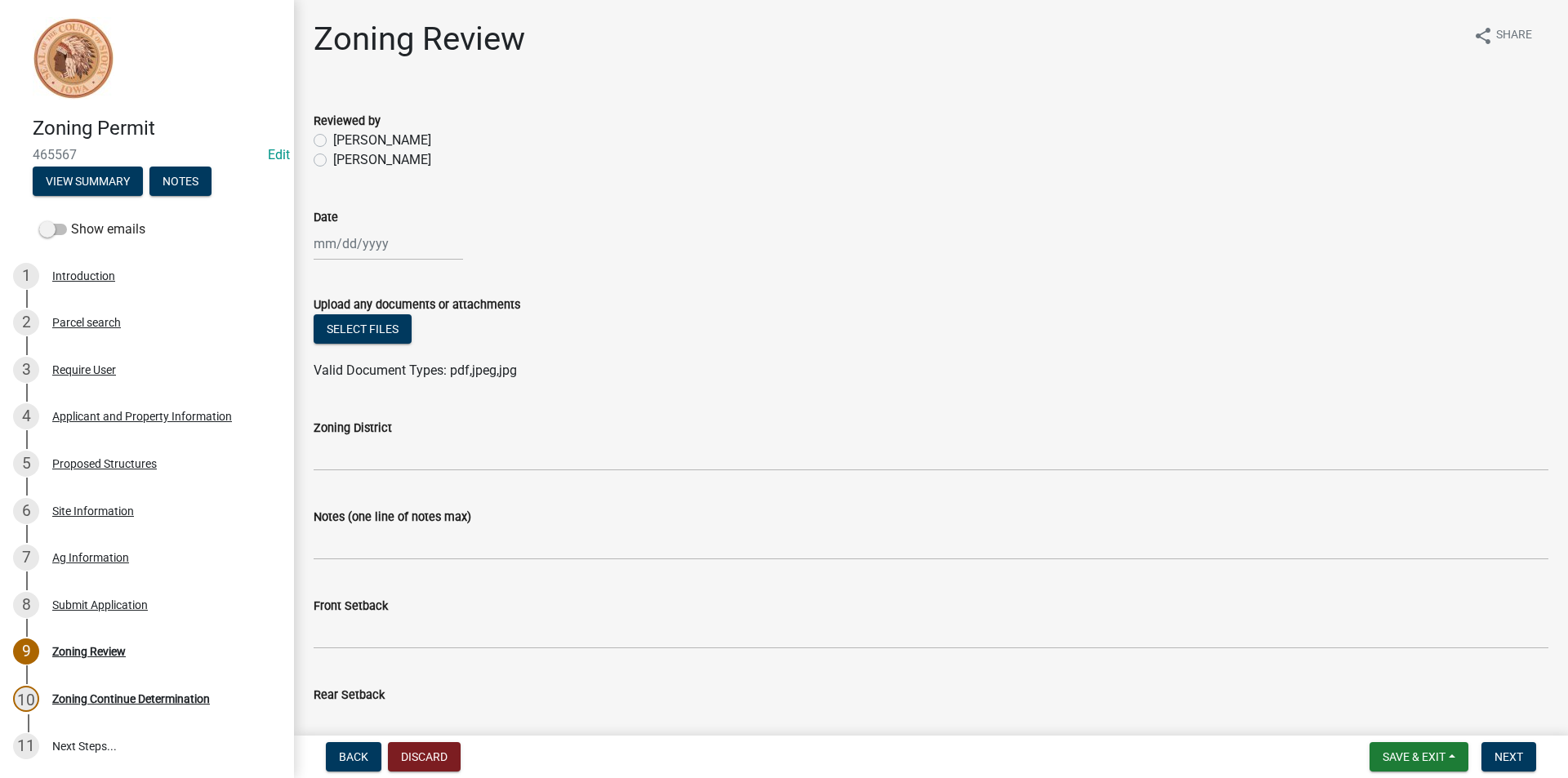
click at [334, 163] on label "Mariela Rodriguez" at bounding box center [383, 160] width 98 height 20
click at [334, 161] on input "Mariela Rodriguez" at bounding box center [339, 155] width 11 height 11
radio input "true"
click at [346, 249] on div at bounding box center [389, 243] width 149 height 33
select select "8"
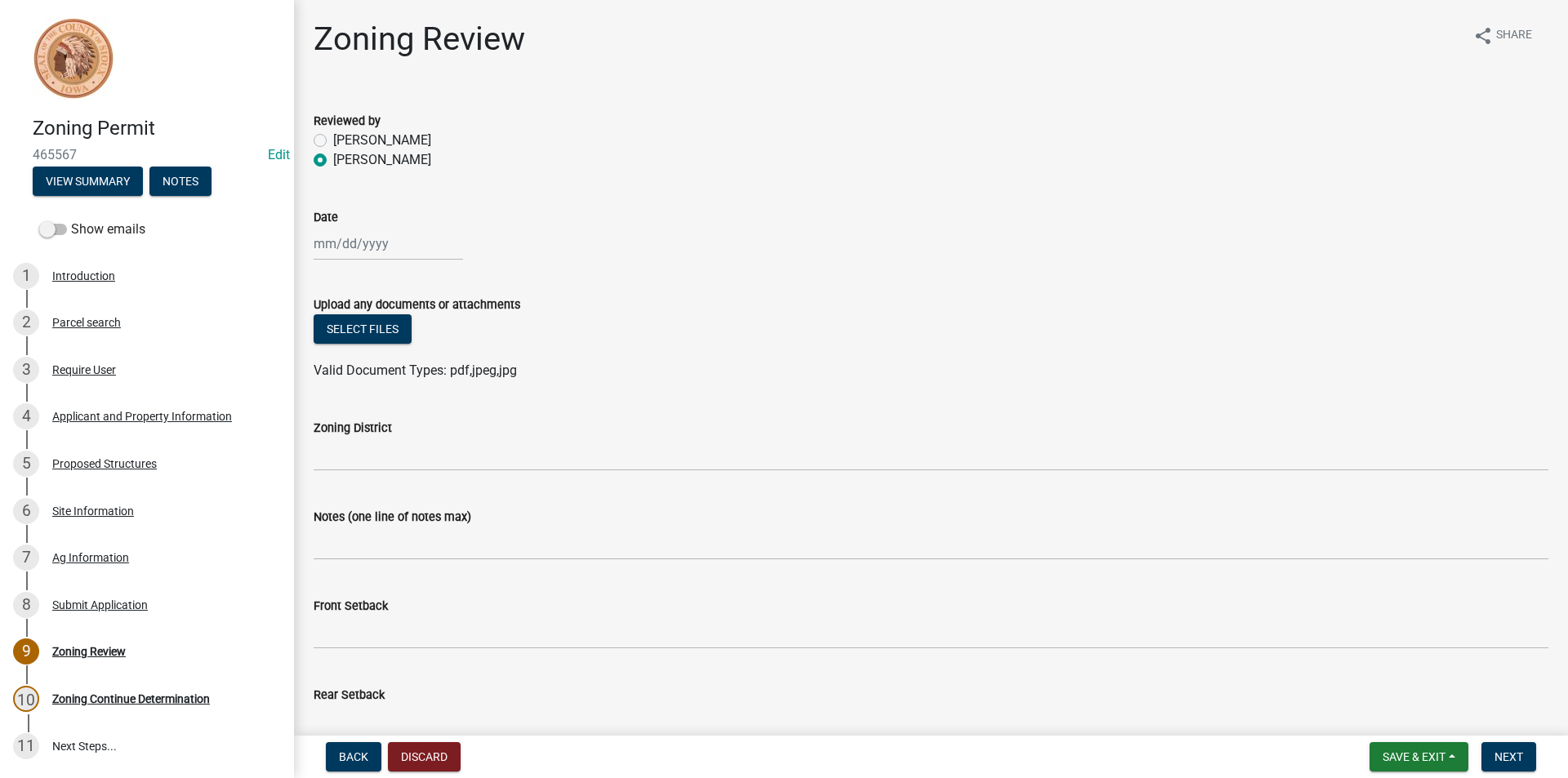
select select "2025"
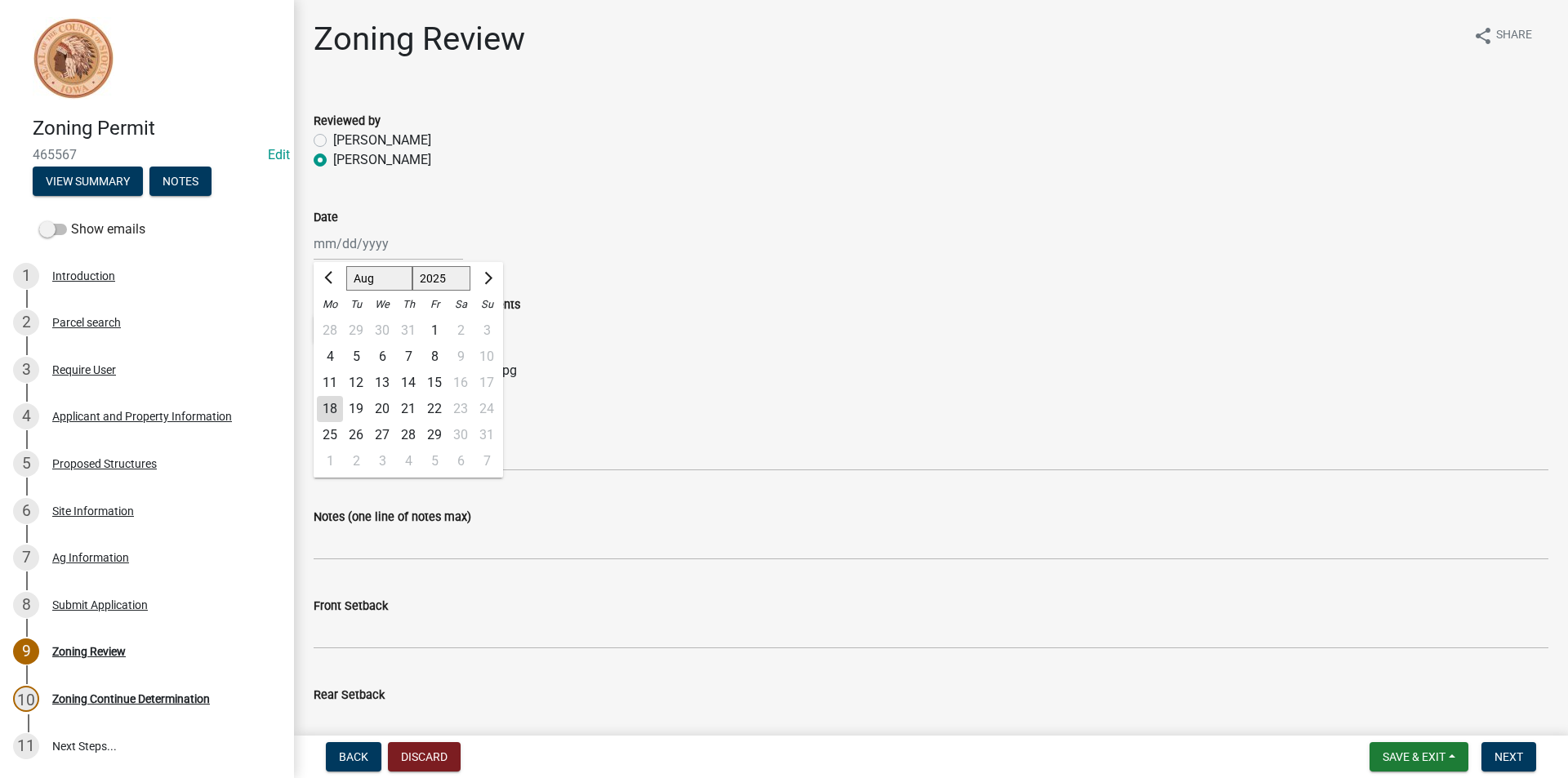
click at [329, 411] on div "18" at bounding box center [330, 409] width 26 height 26
type input "[DATE]"
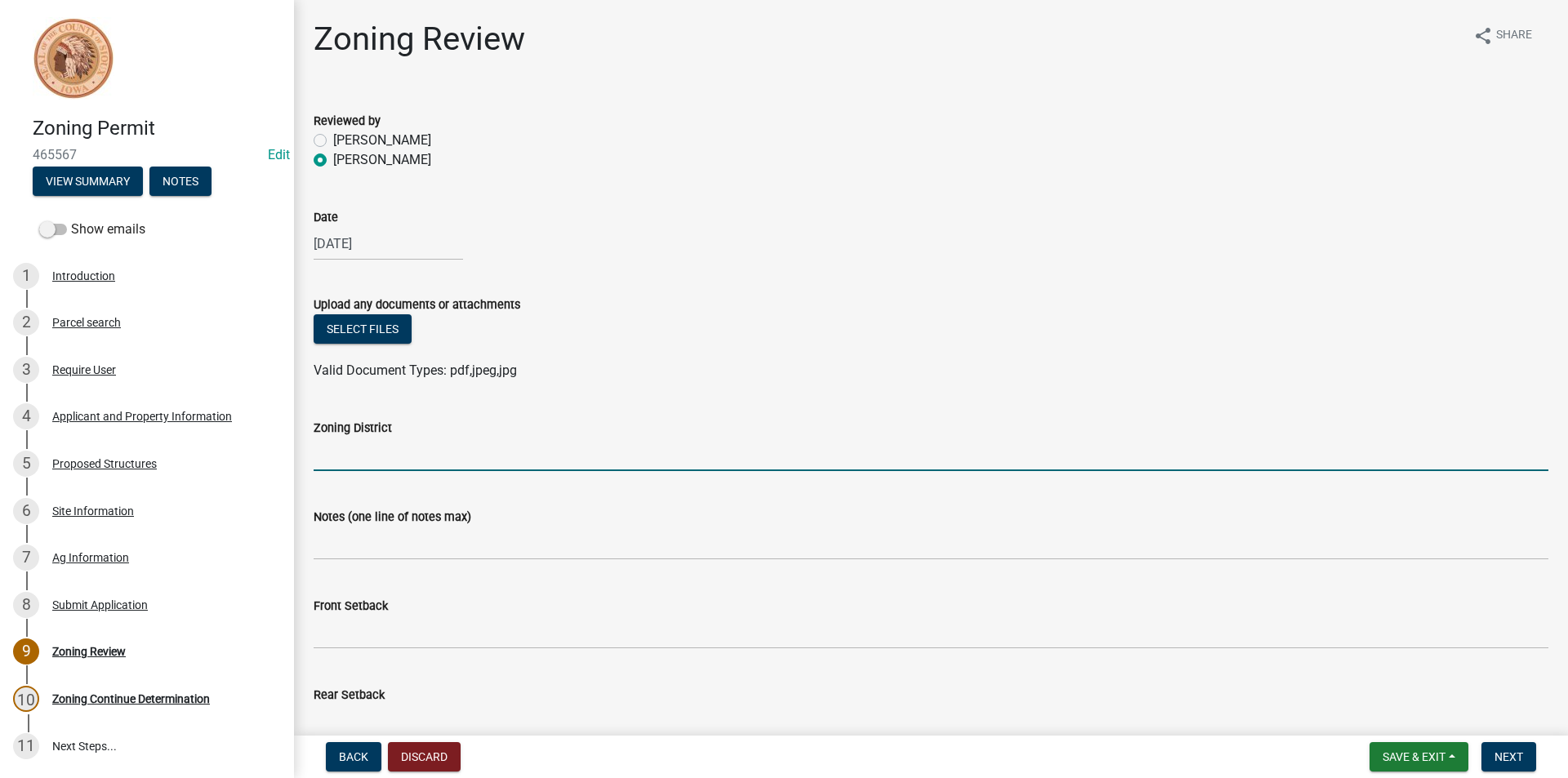
click at [363, 453] on input "Zoning District" at bounding box center [931, 454] width 1234 height 33
type input "a"
type input "AG"
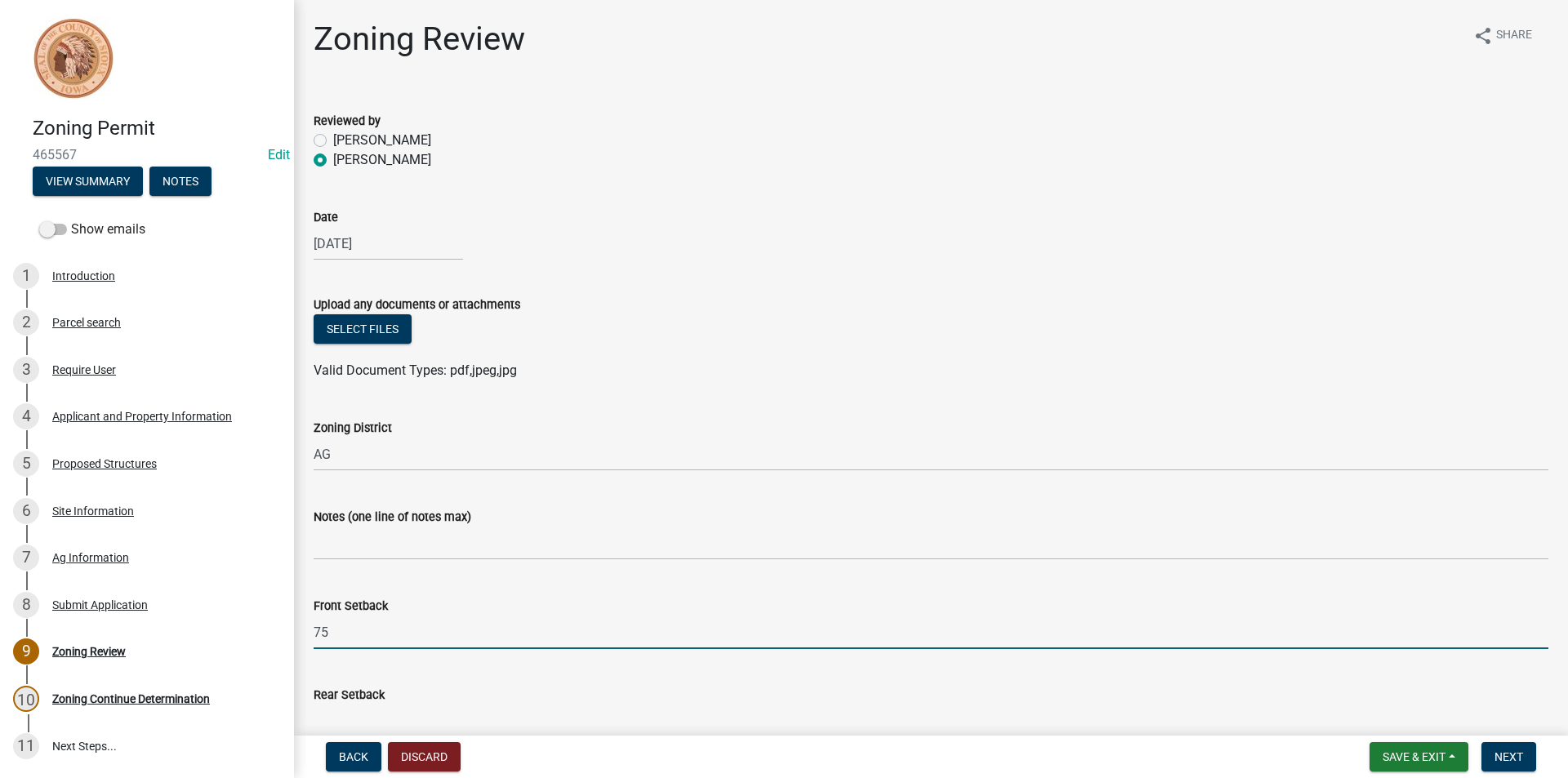
type input "75"
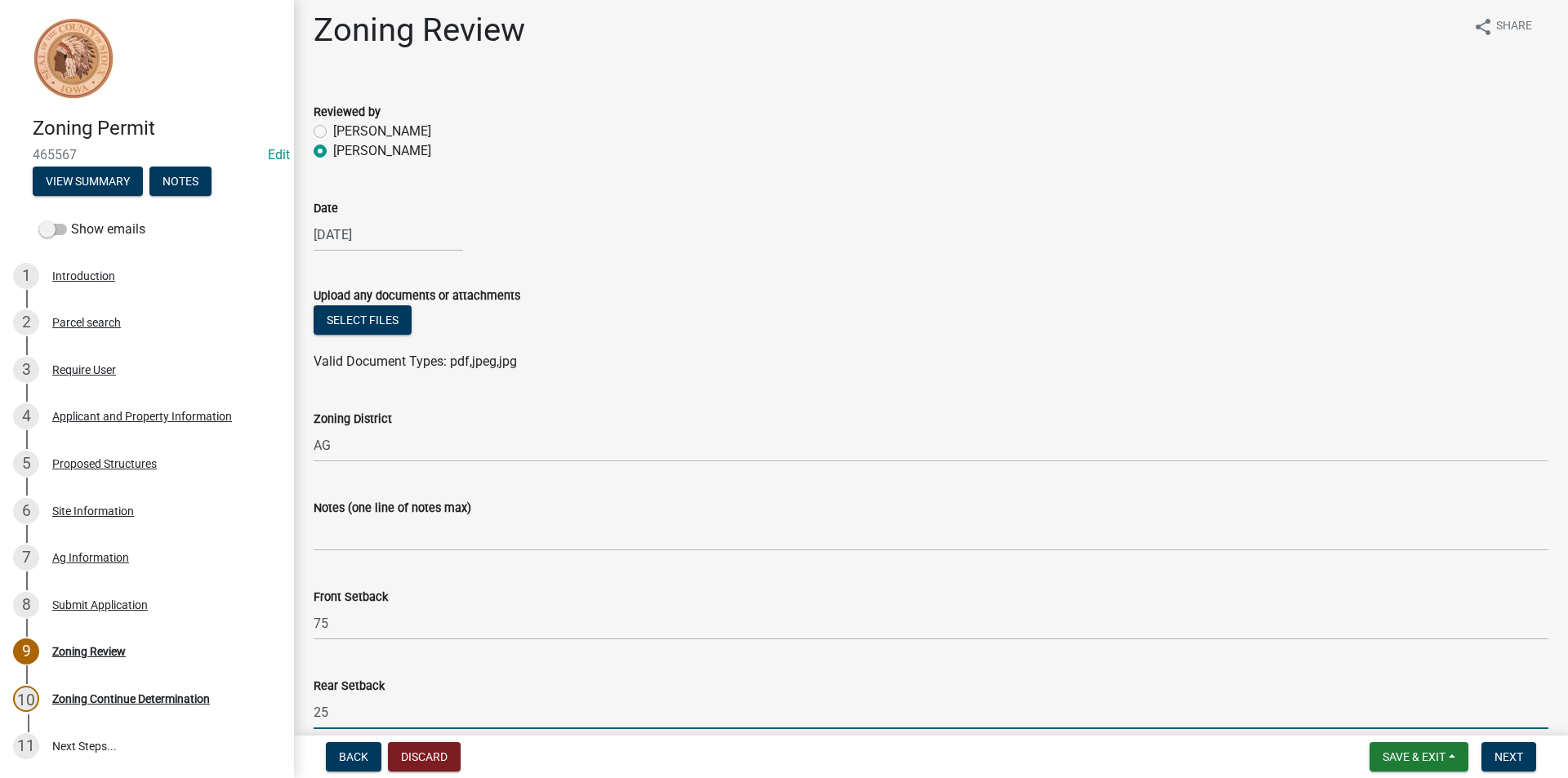
type input "25"
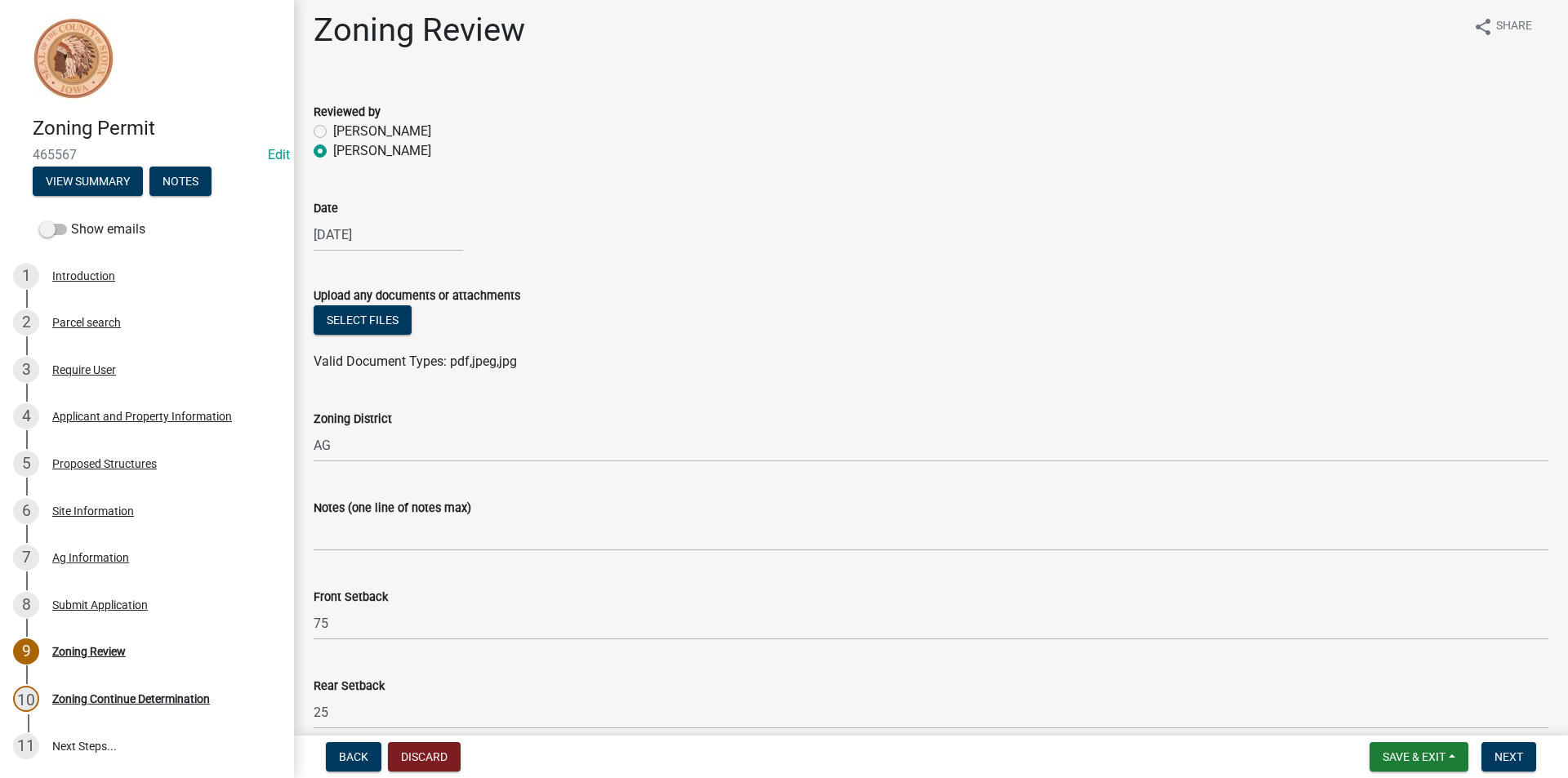
scroll to position [445, 0]
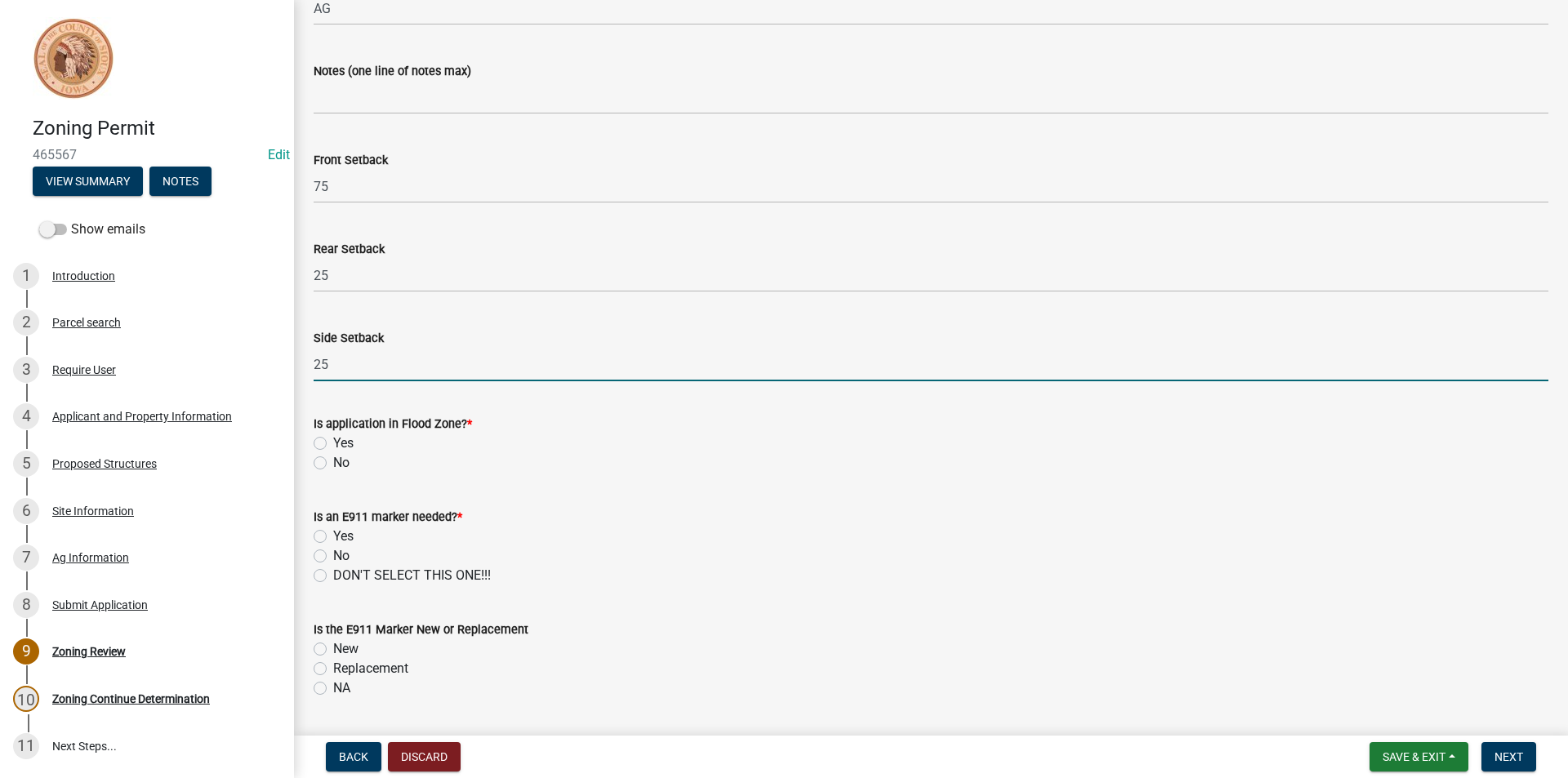
type input "25"
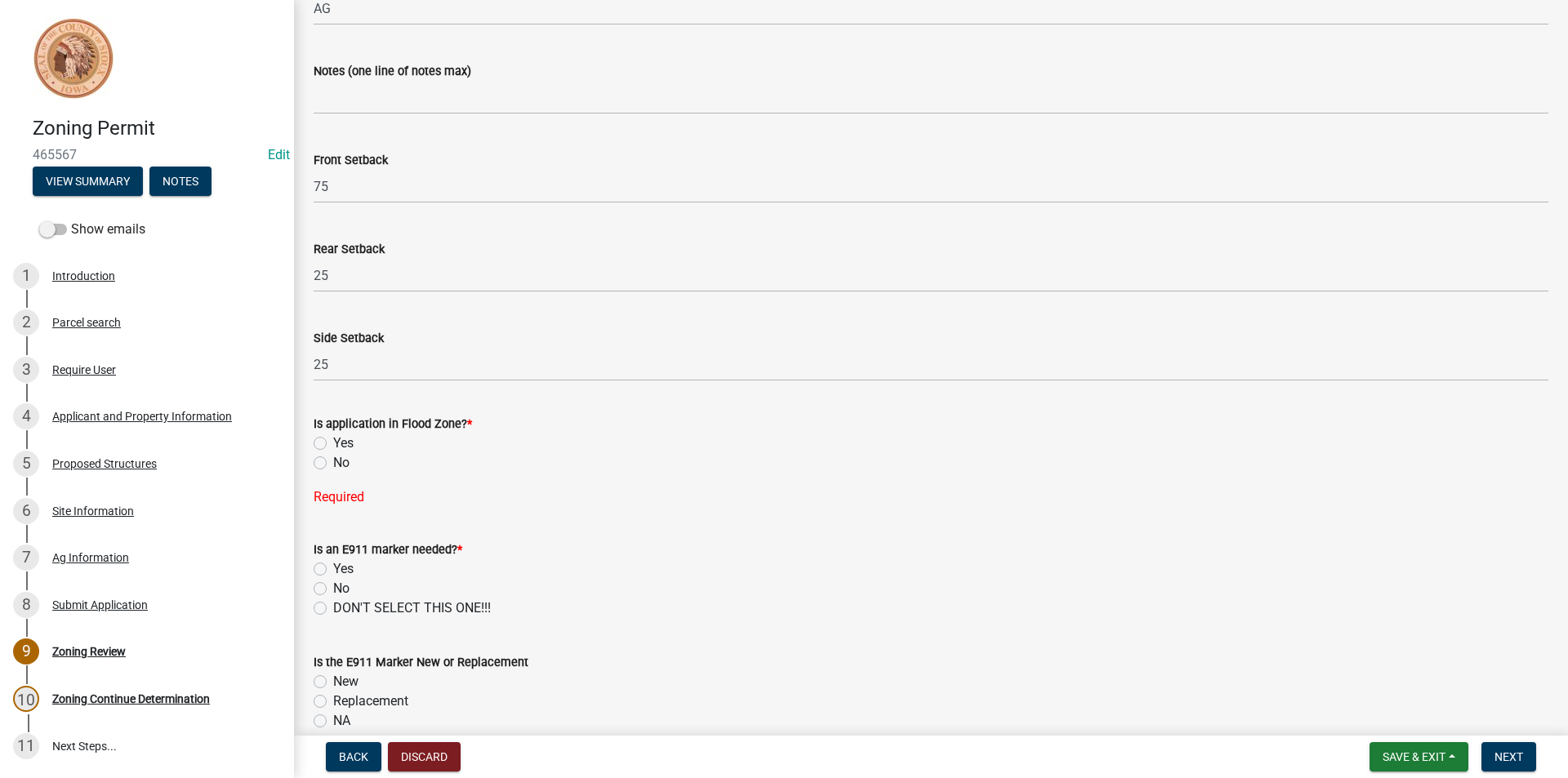
click at [334, 463] on label "No" at bounding box center [341, 463] width 17 height 20
click at [334, 463] on input "No" at bounding box center [339, 458] width 11 height 11
radio input "true"
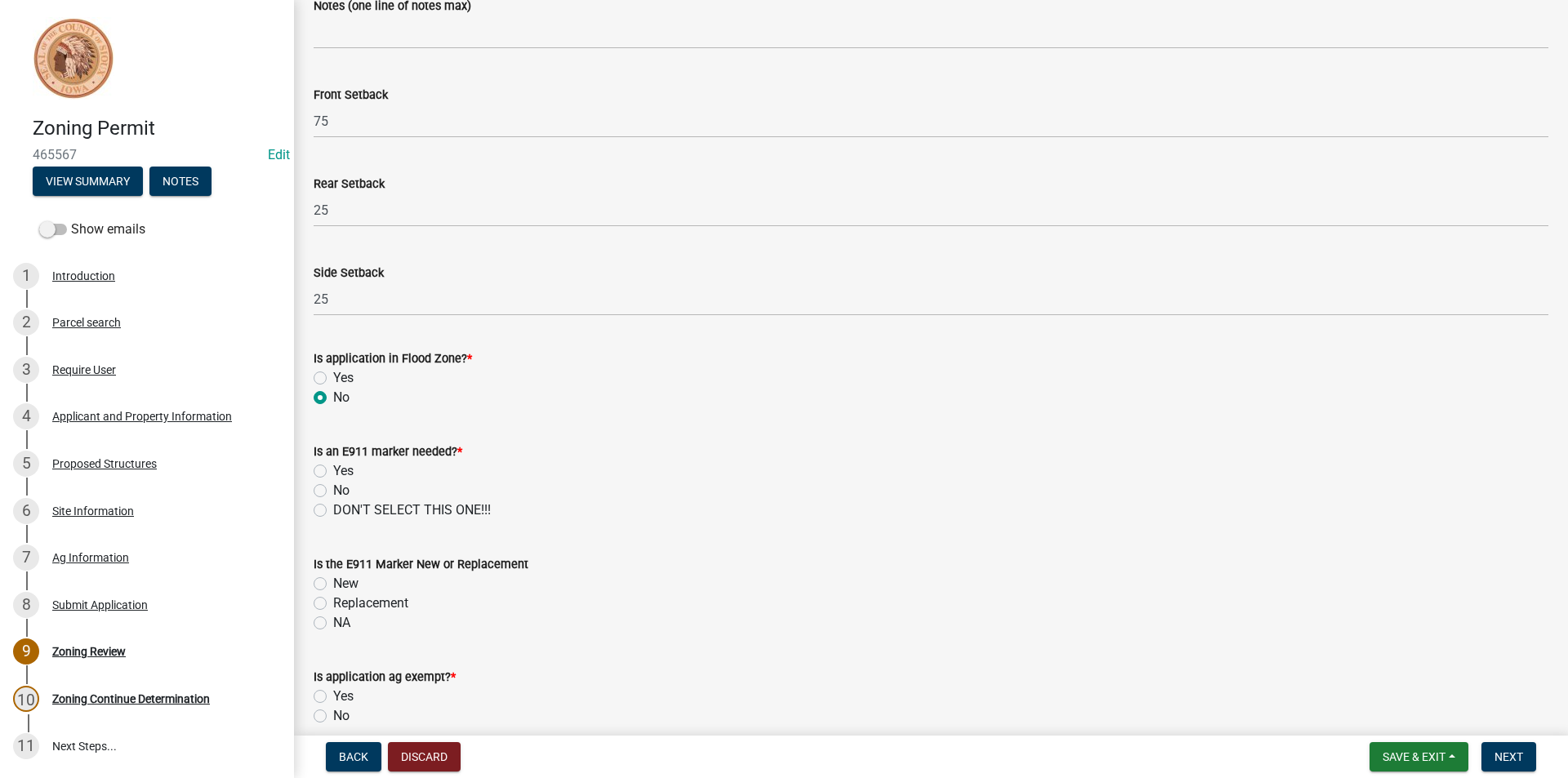
scroll to position [609, 0]
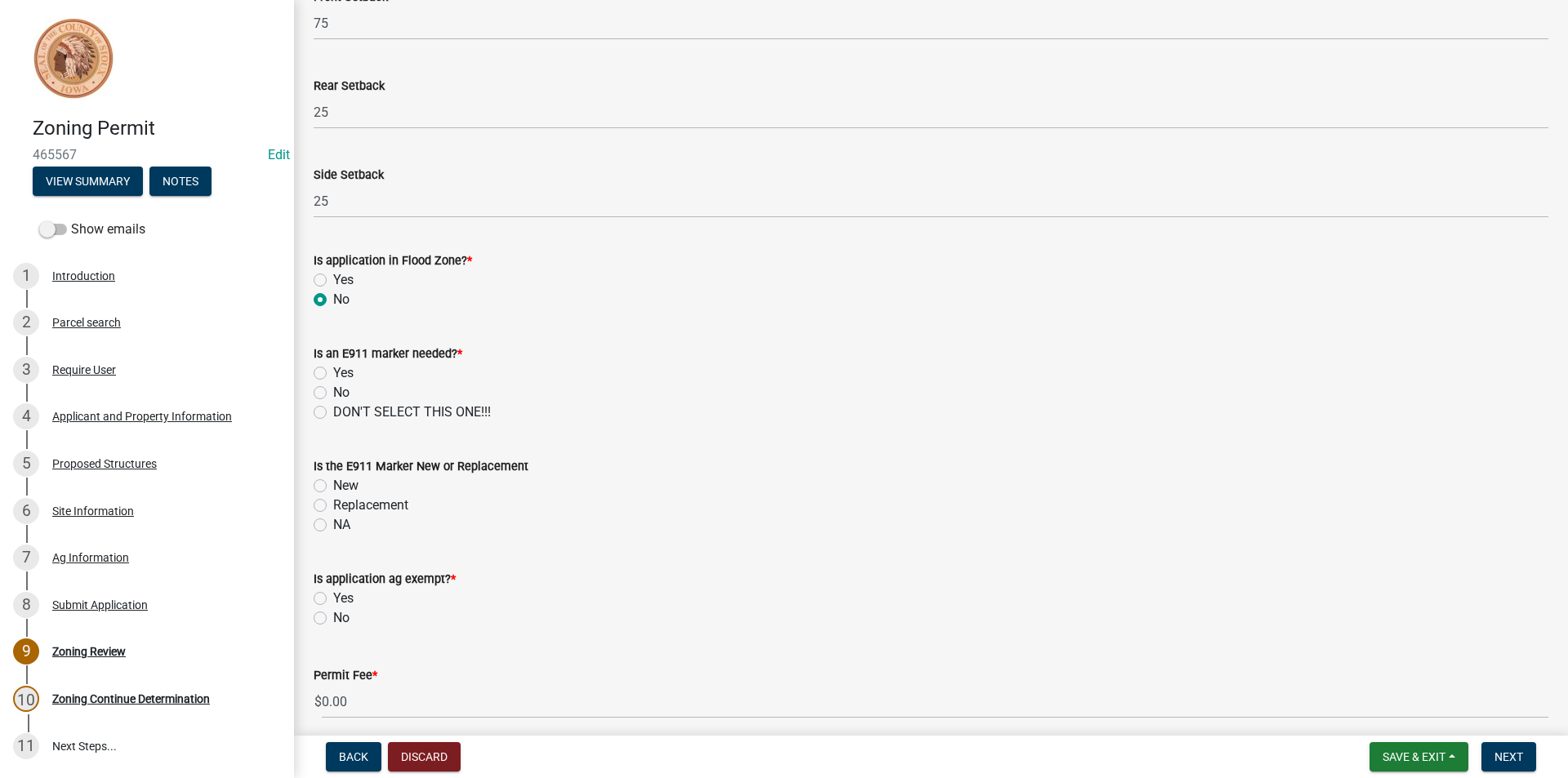
click at [334, 388] on label "No" at bounding box center [341, 392] width 17 height 20
click at [334, 388] on input "No" at bounding box center [339, 388] width 11 height 11
radio input "true"
click at [334, 524] on label "NA" at bounding box center [341, 525] width 17 height 20
click at [334, 524] on input "NA" at bounding box center [339, 520] width 11 height 11
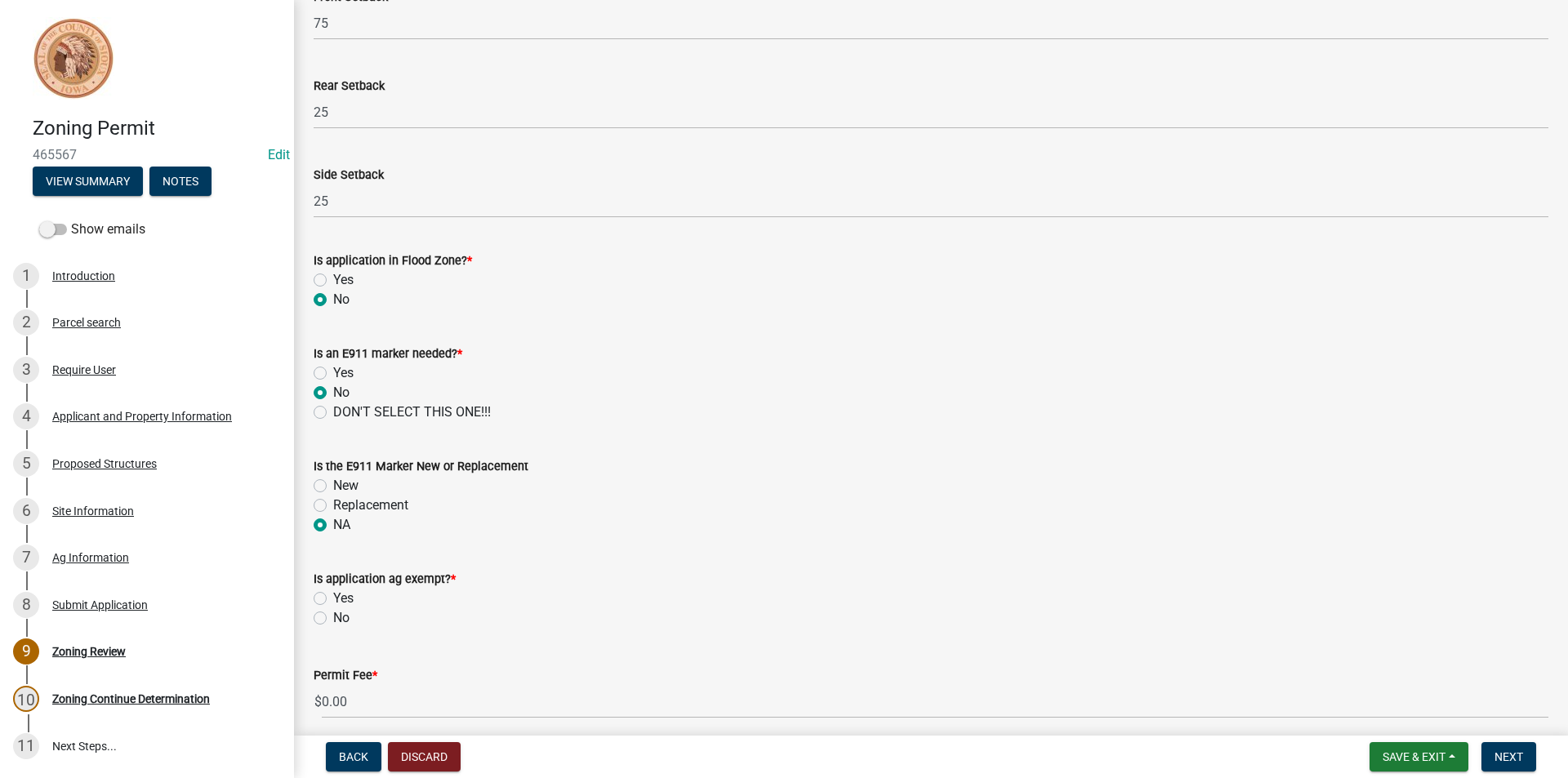
radio input "true"
click at [334, 600] on label "Yes" at bounding box center [343, 598] width 21 height 20
click at [334, 599] on input "Yes" at bounding box center [339, 594] width 11 height 11
radio input "true"
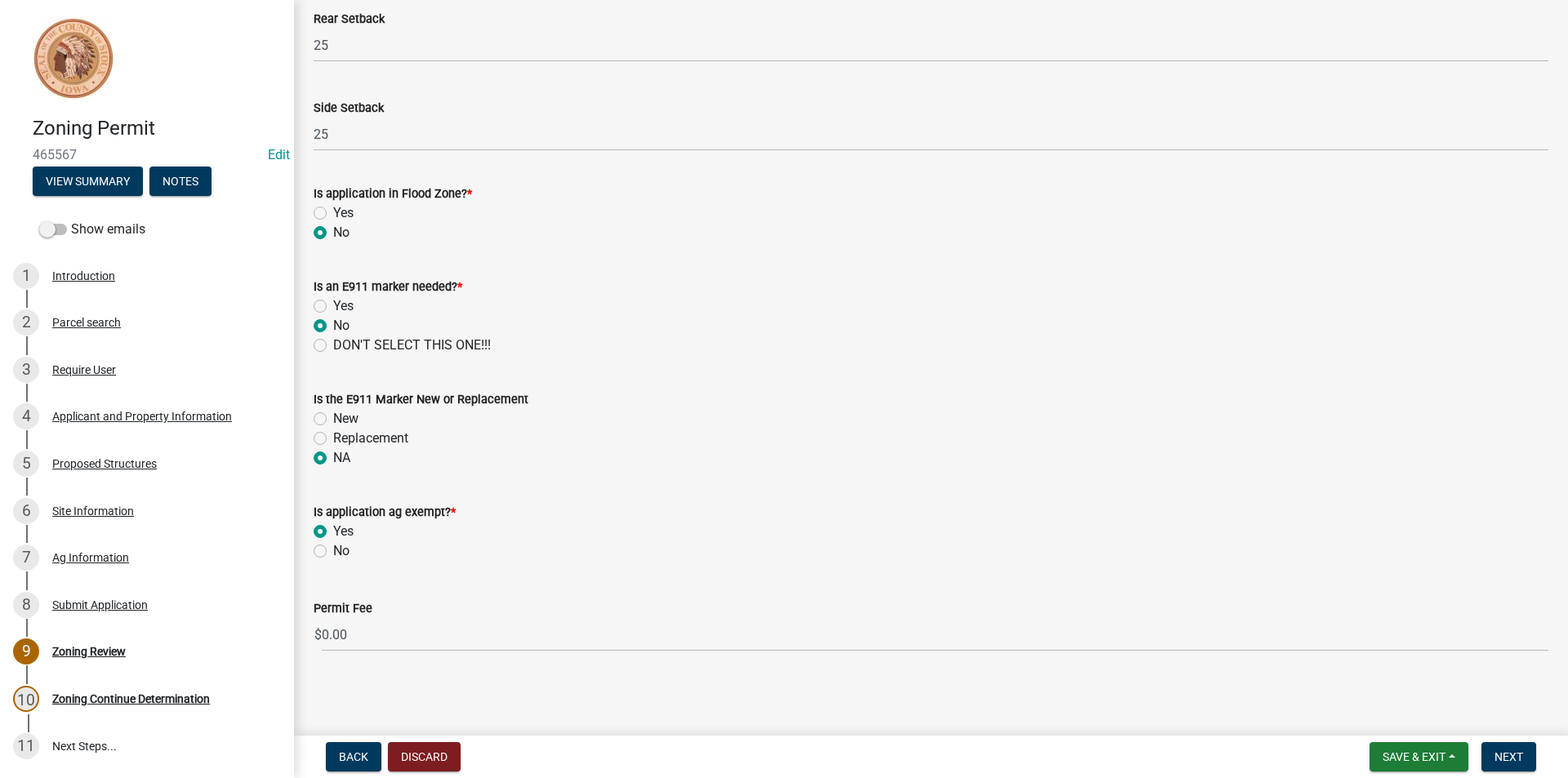
scroll to position [677, 0]
click at [1496, 754] on span "Next" at bounding box center [1508, 756] width 28 height 13
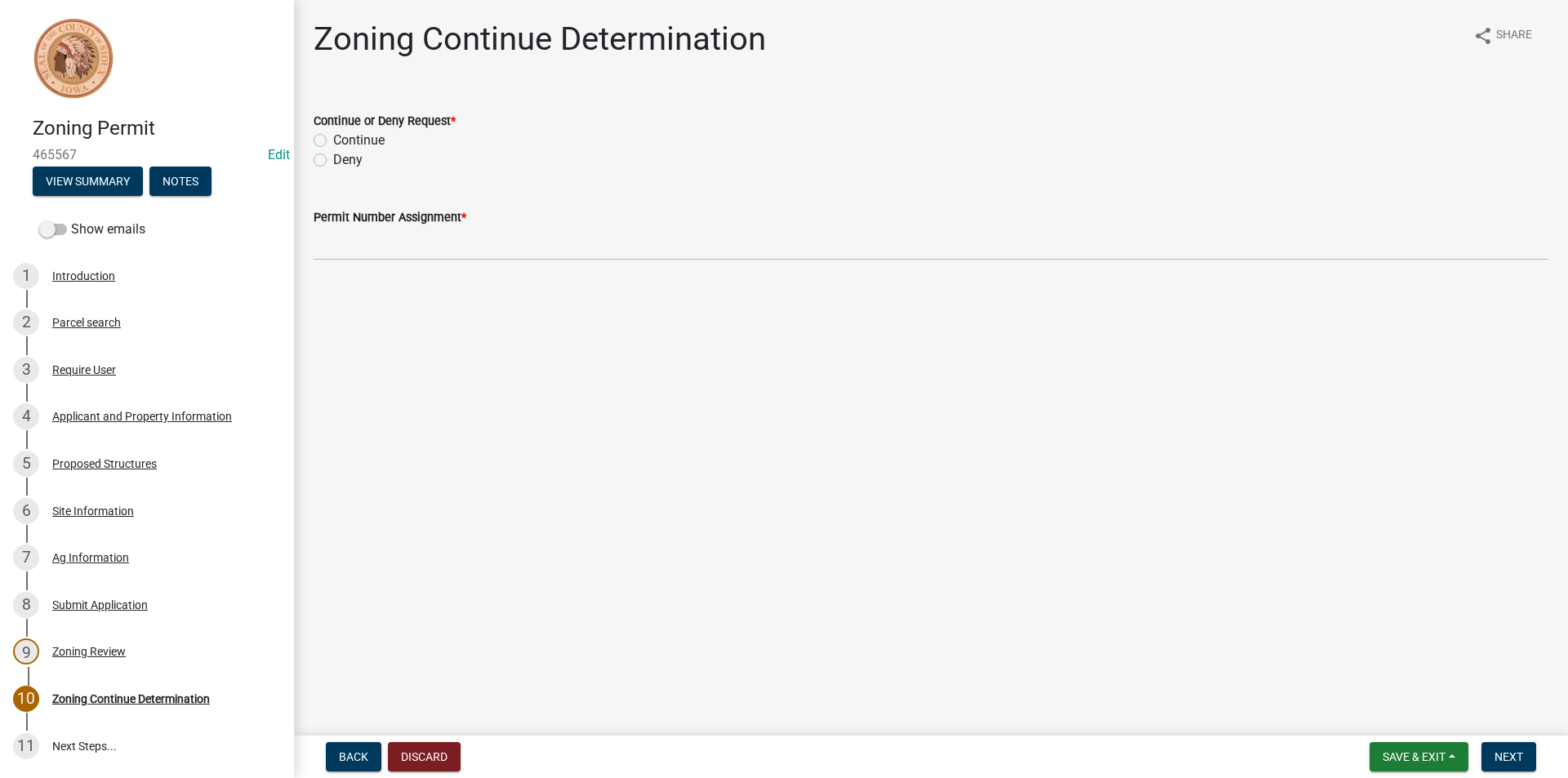
click at [334, 139] on label "Continue" at bounding box center [359, 140] width 51 height 20
click at [334, 139] on input "Continue" at bounding box center [339, 135] width 11 height 11
radio input "true"
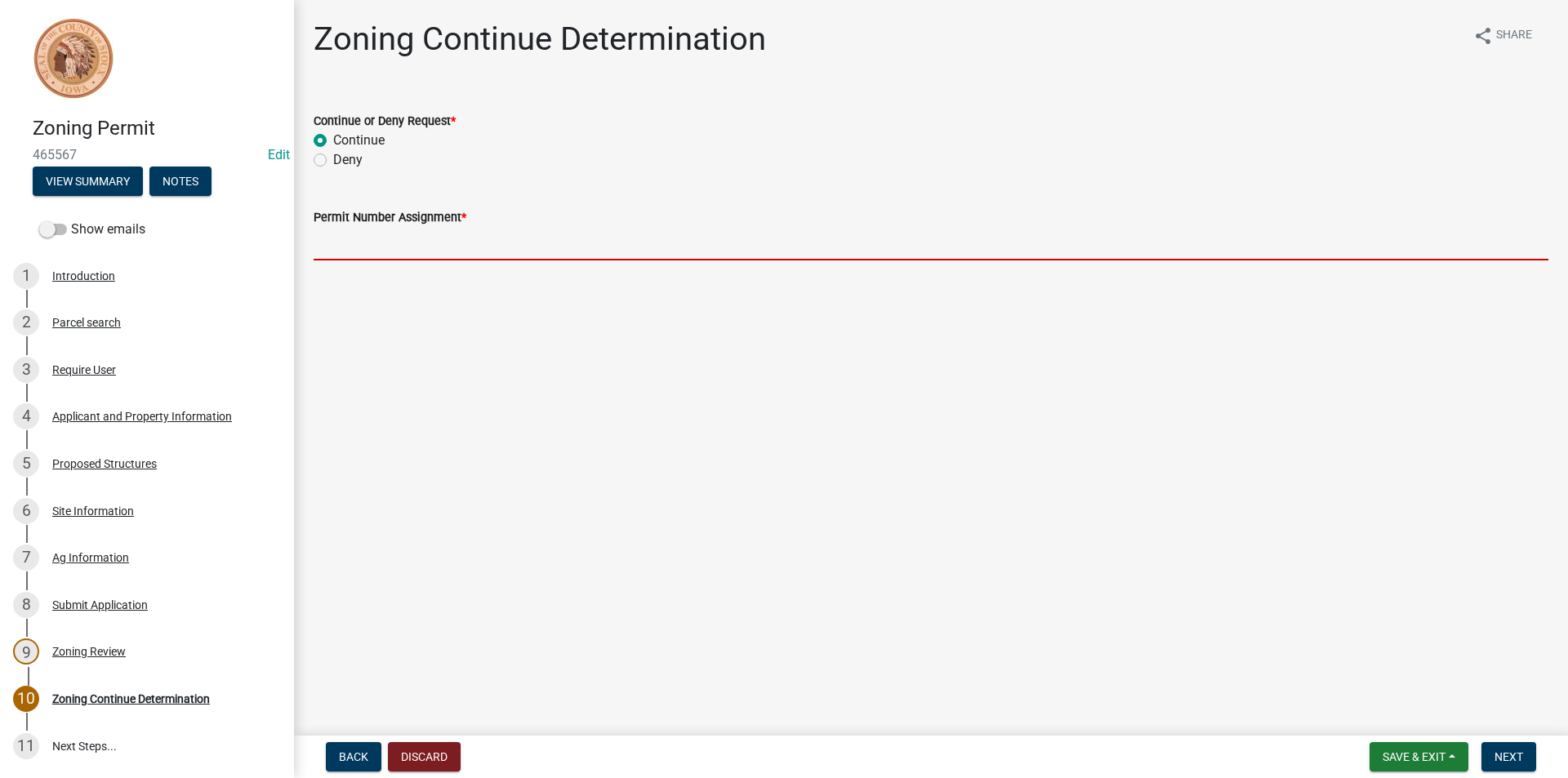
click at [402, 240] on input "Permit Number Assignment *" at bounding box center [931, 243] width 1234 height 33
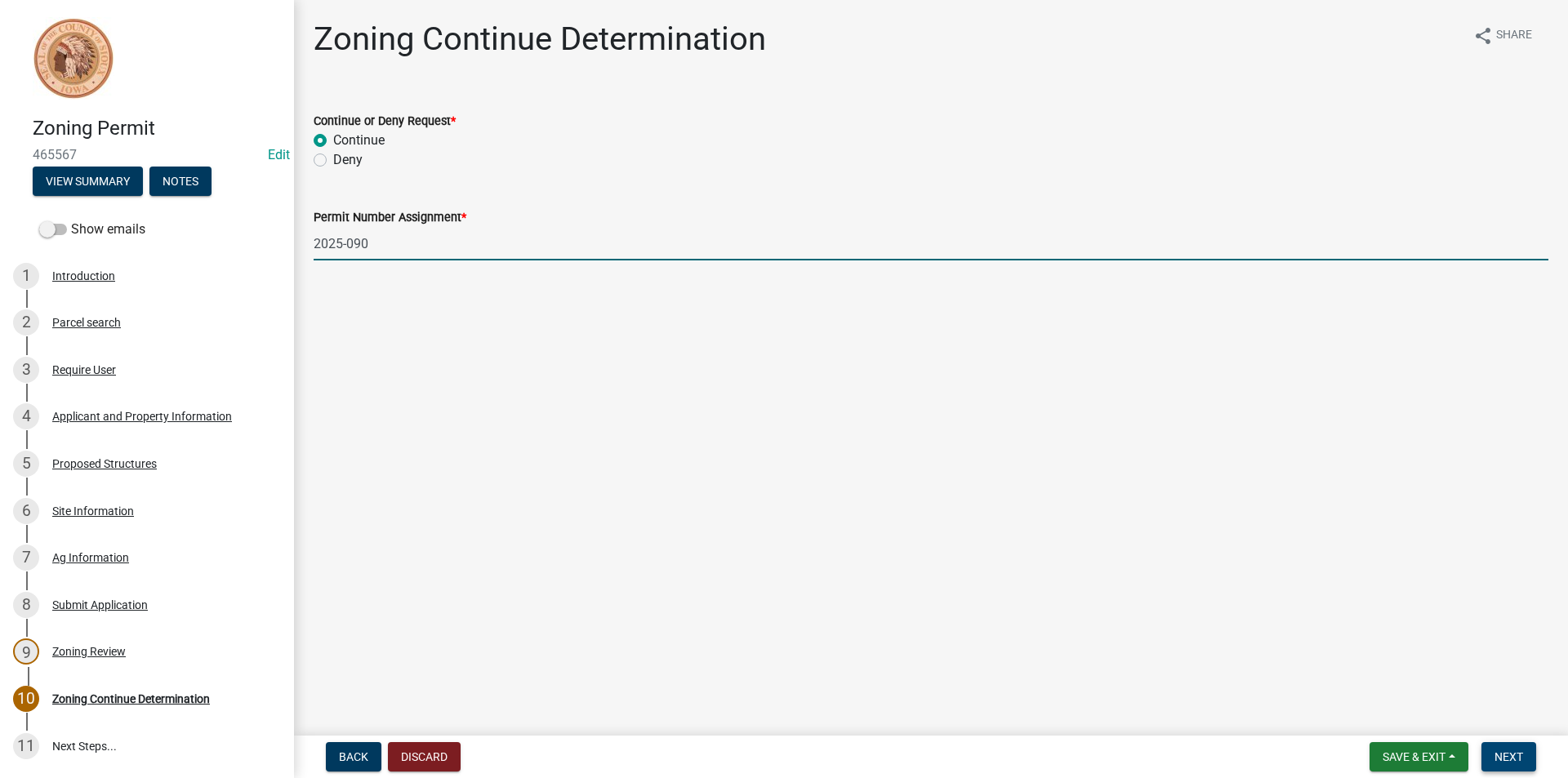
type input "2025-090"
click at [1510, 752] on span "Next" at bounding box center [1508, 756] width 28 height 13
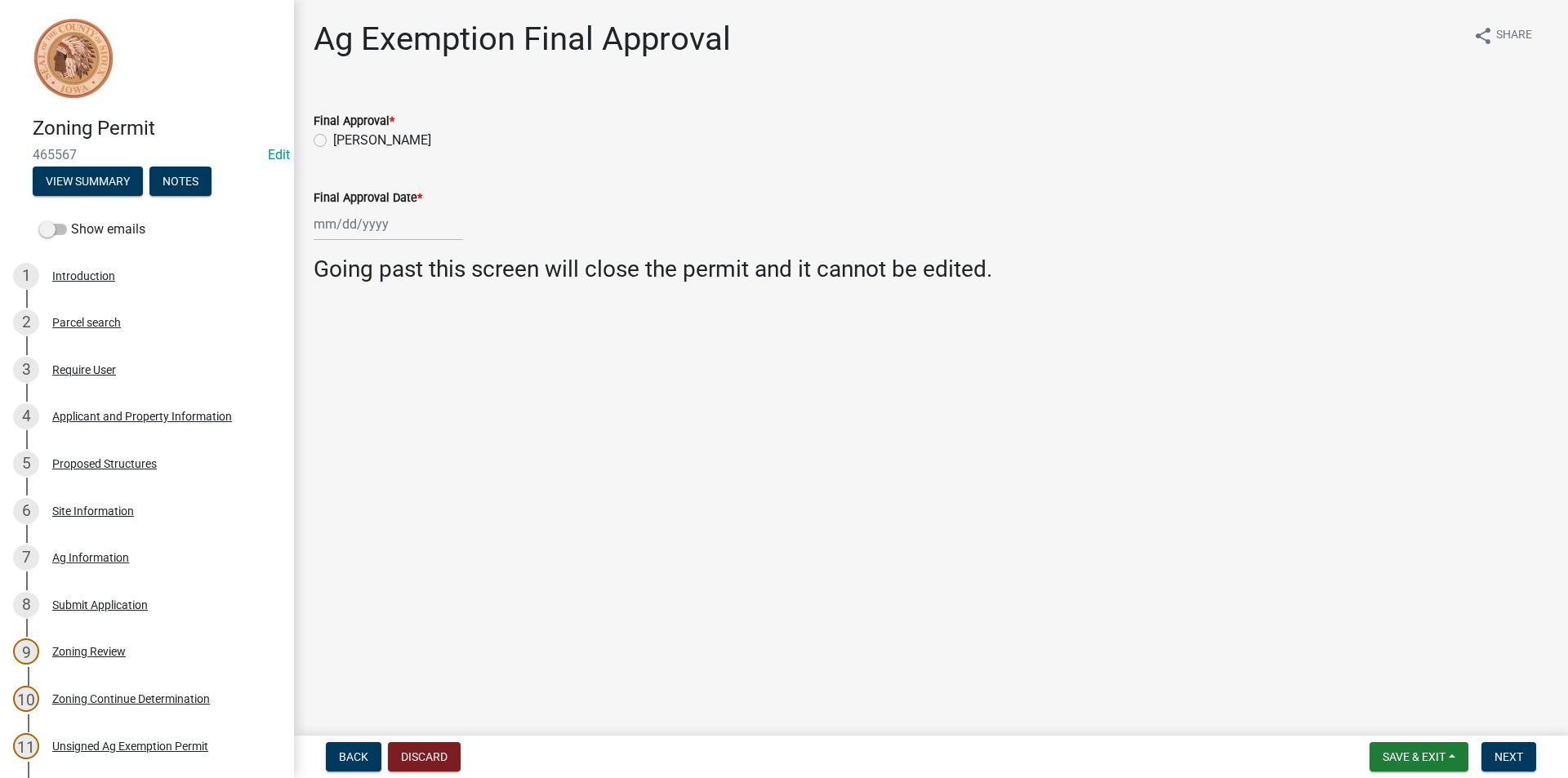
click at [334, 138] on label "Shane Walter" at bounding box center [383, 140] width 98 height 20
click at [334, 138] on input "Shane Walter" at bounding box center [339, 135] width 11 height 11
radio input "true"
click at [347, 221] on div at bounding box center [389, 224] width 149 height 33
select select "8"
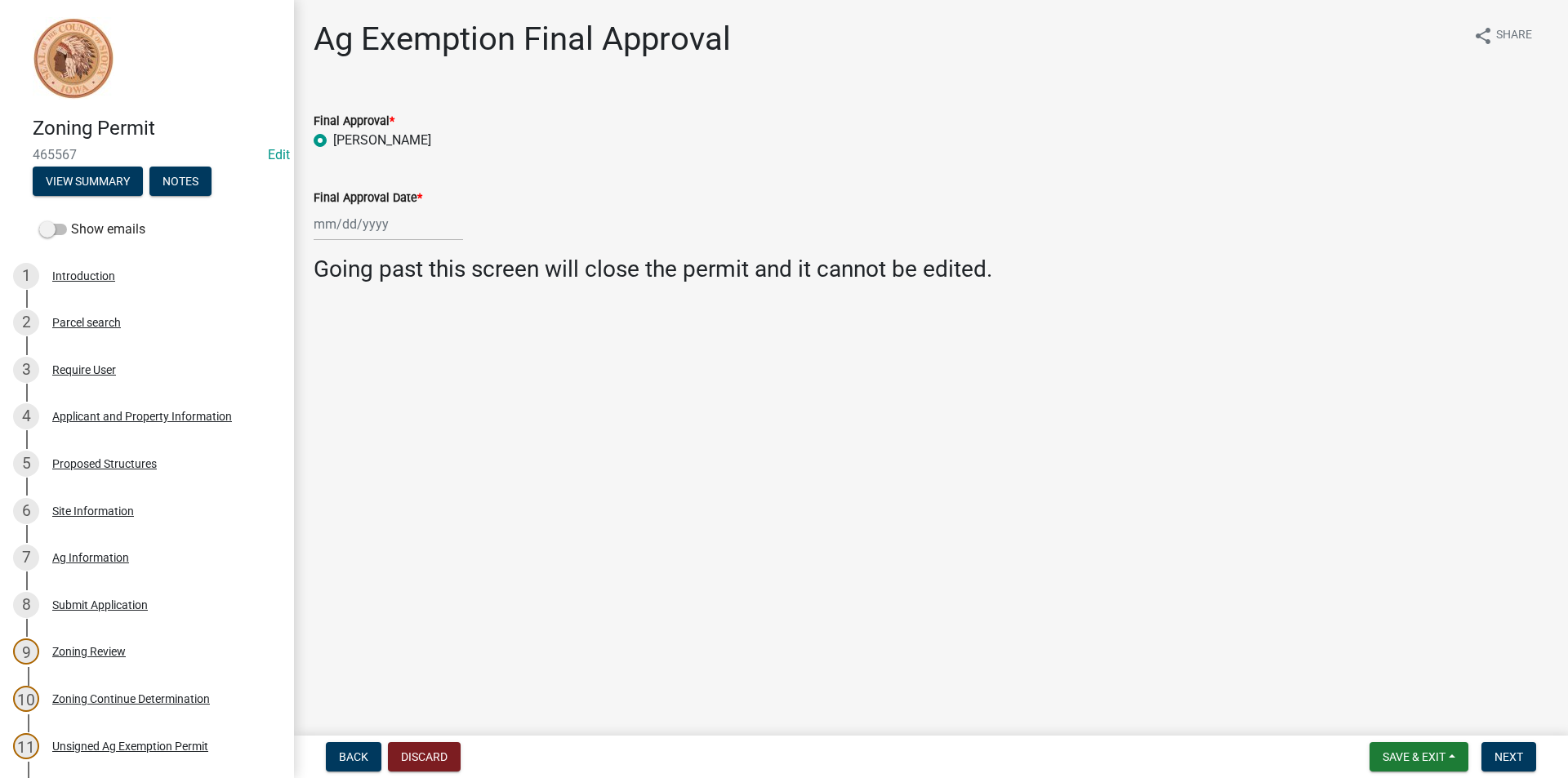
select select "2025"
click at [328, 388] on div "18" at bounding box center [330, 389] width 26 height 26
type input "[DATE]"
click at [1514, 761] on span "Next" at bounding box center [1508, 756] width 28 height 13
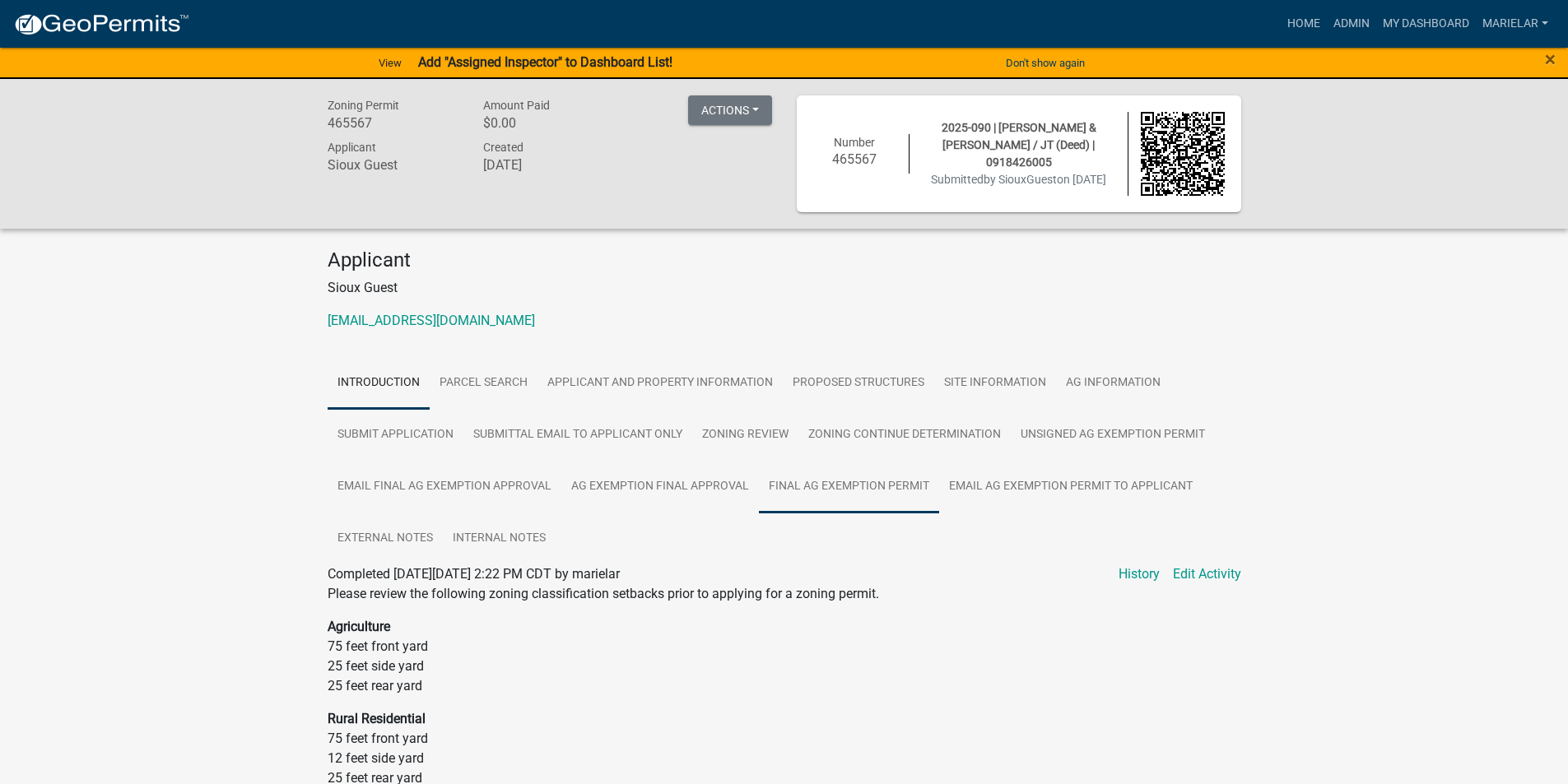
click at [851, 492] on link "Final Ag Exemption Permit" at bounding box center [848, 486] width 180 height 52
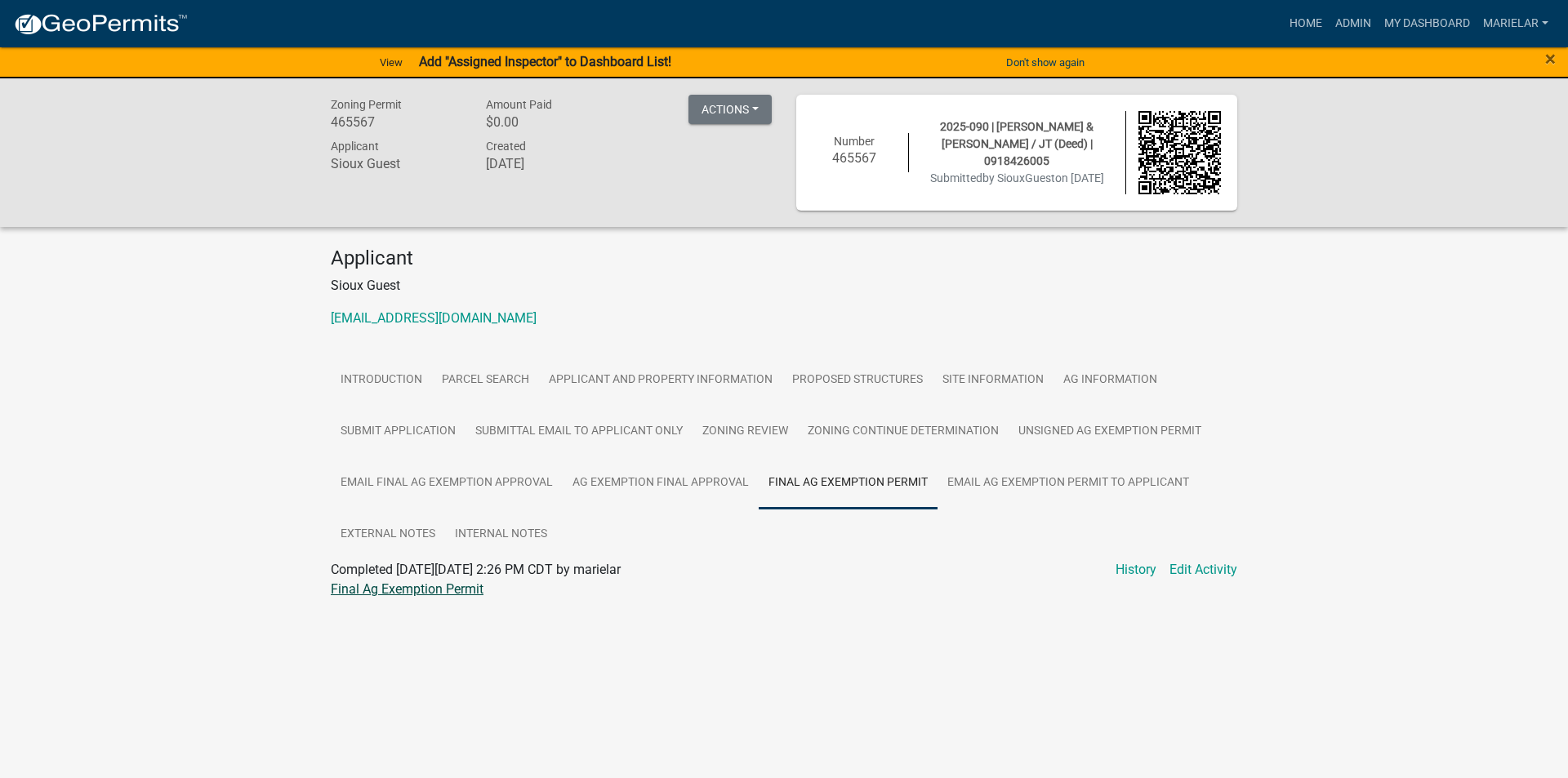
click at [387, 588] on link "Final Ag Exemption Permit" at bounding box center [407, 590] width 153 height 16
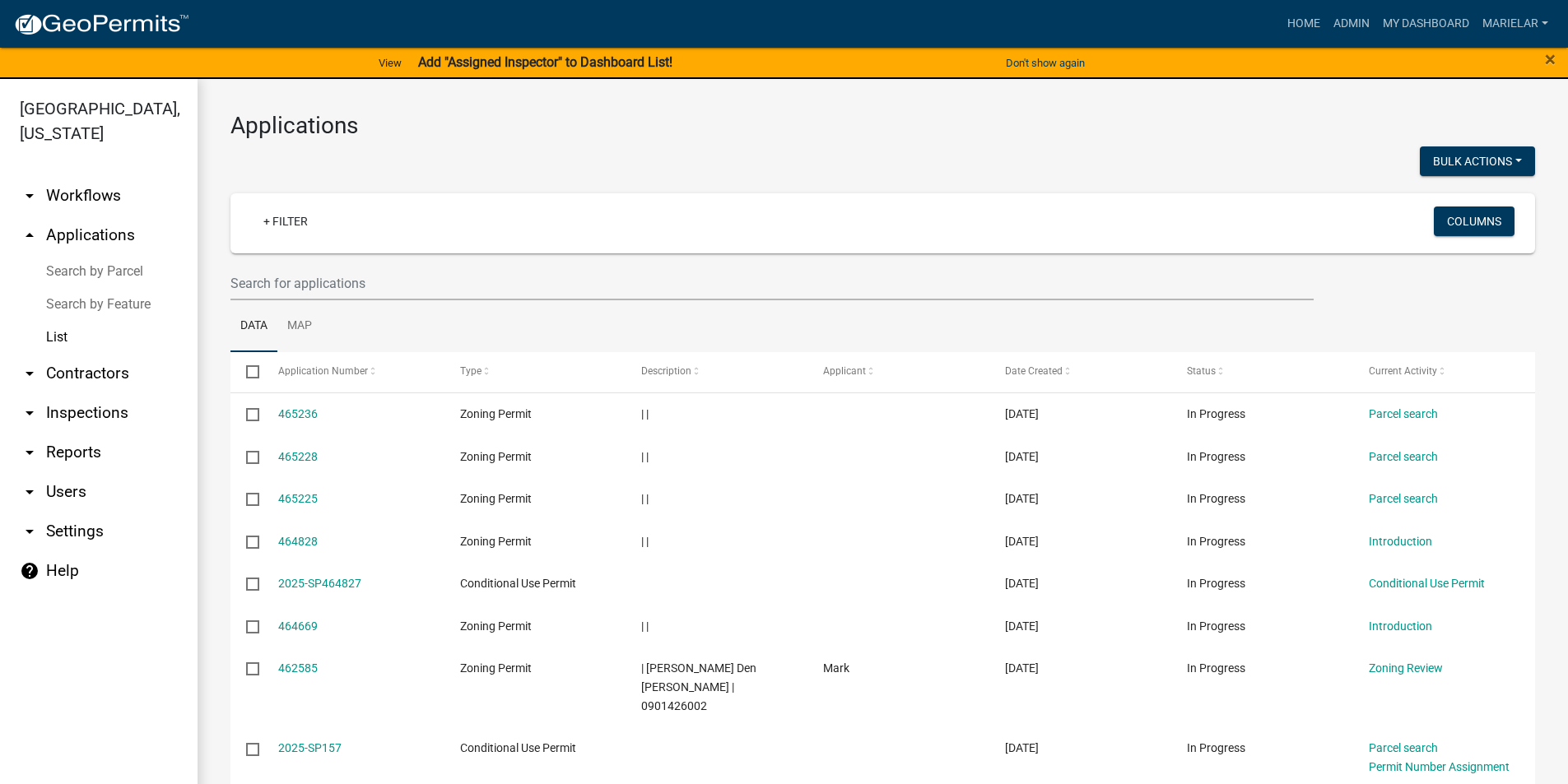
click at [0, 321] on link "List" at bounding box center [99, 337] width 198 height 33
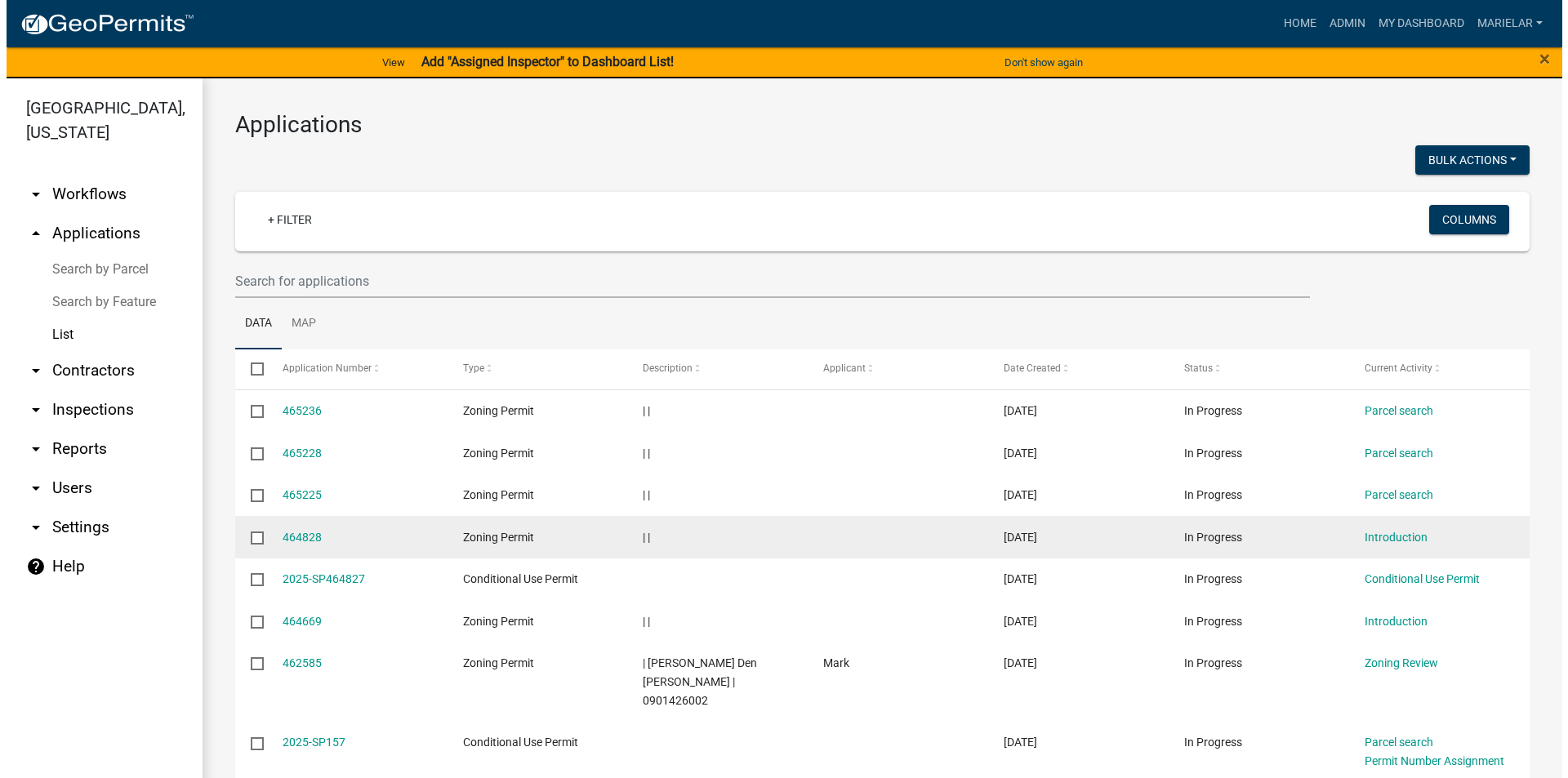
scroll to position [236, 0]
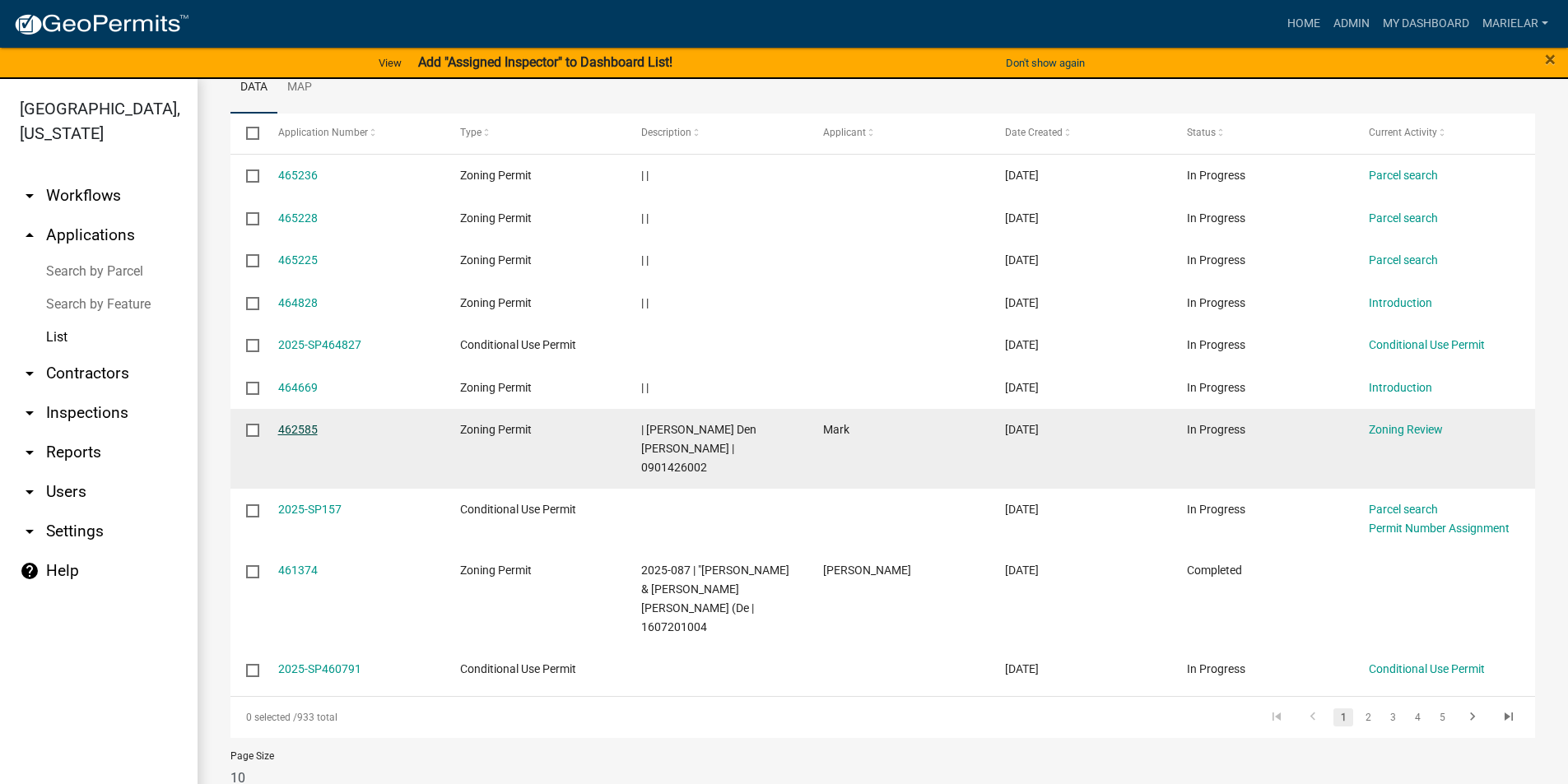
click at [288, 432] on link "462585" at bounding box center [298, 429] width 40 height 13
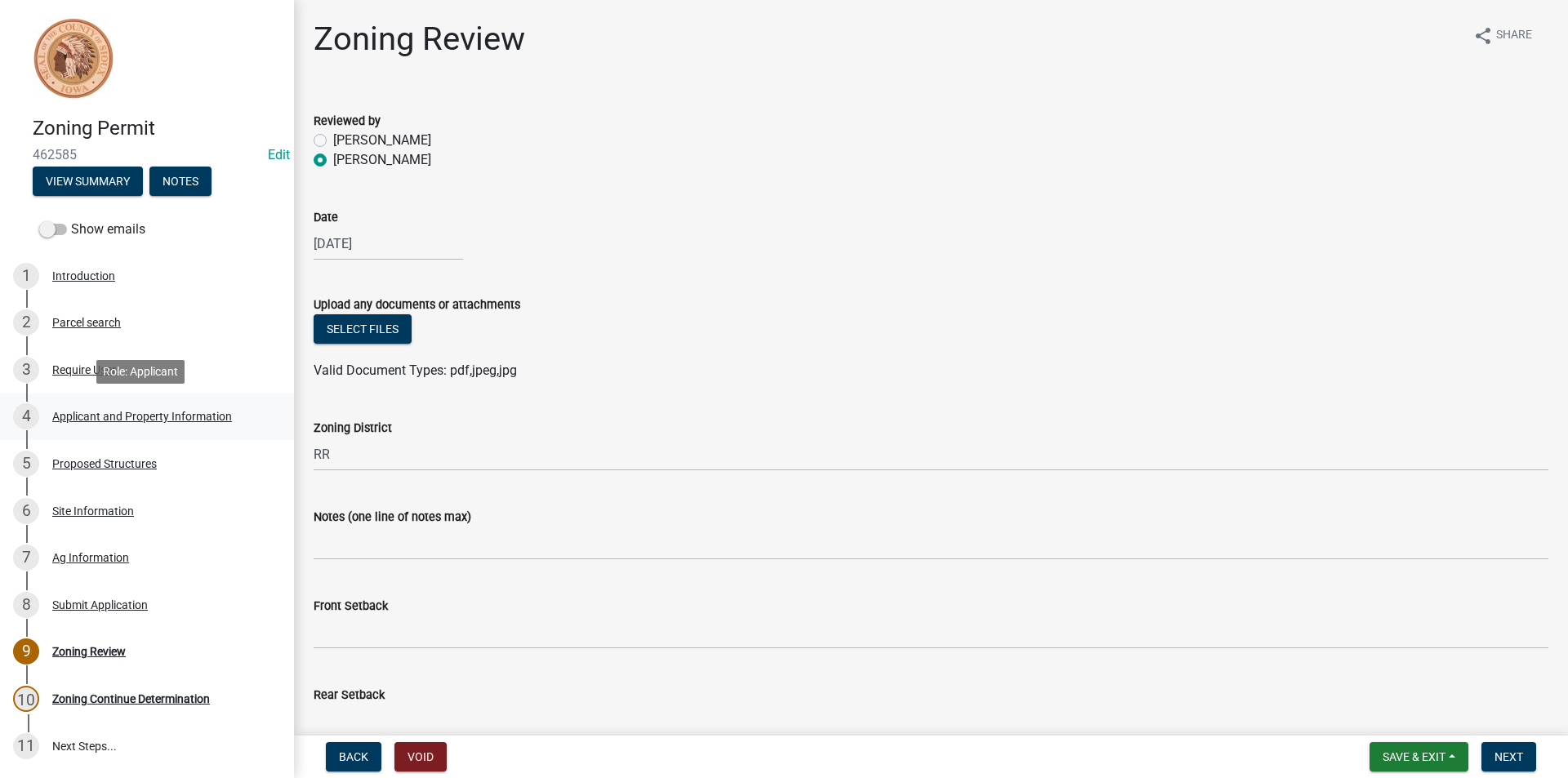
click at [202, 419] on div "Applicant and Property Information" at bounding box center [141, 417] width 180 height 12
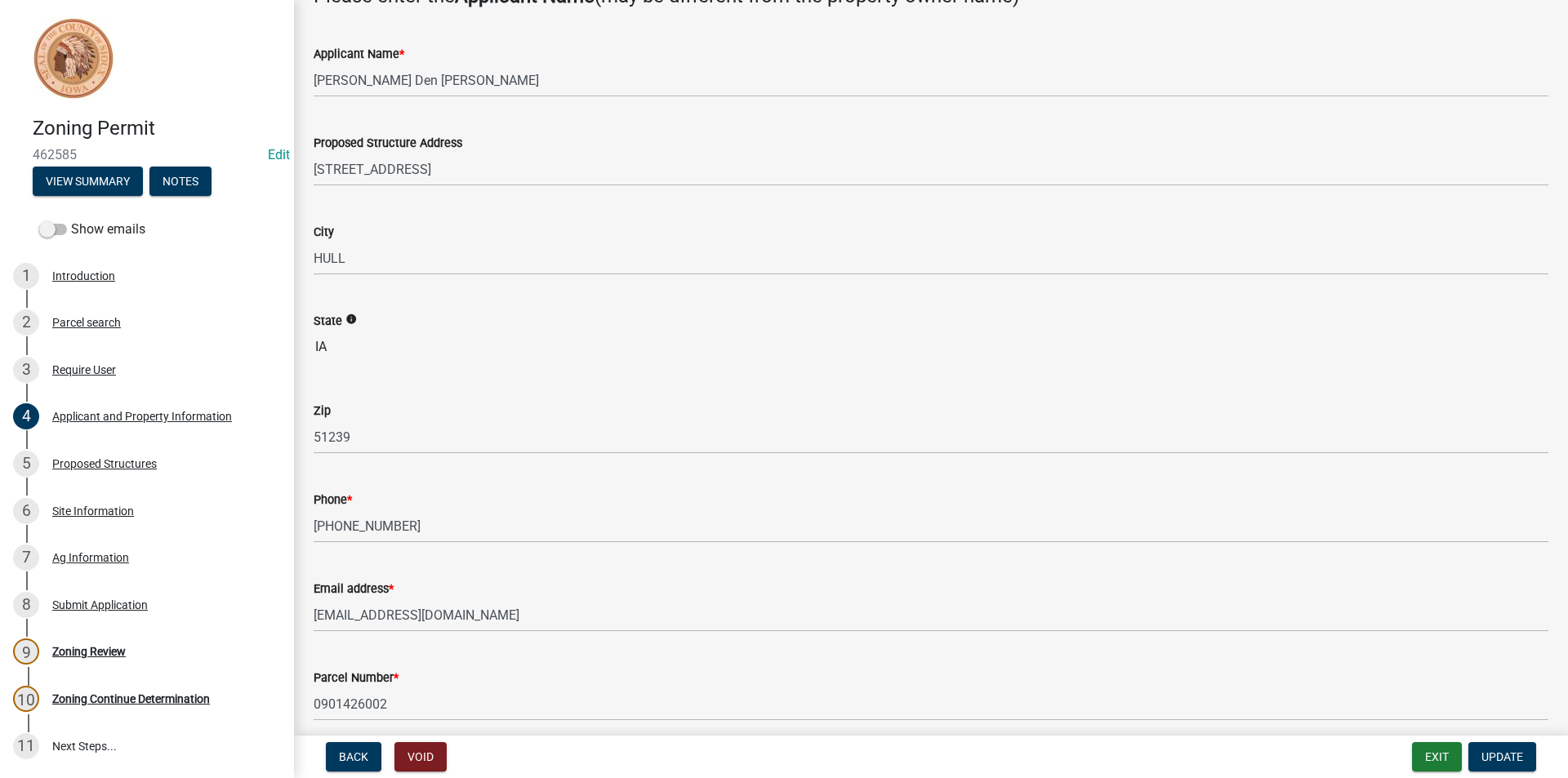
scroll to position [245, 0]
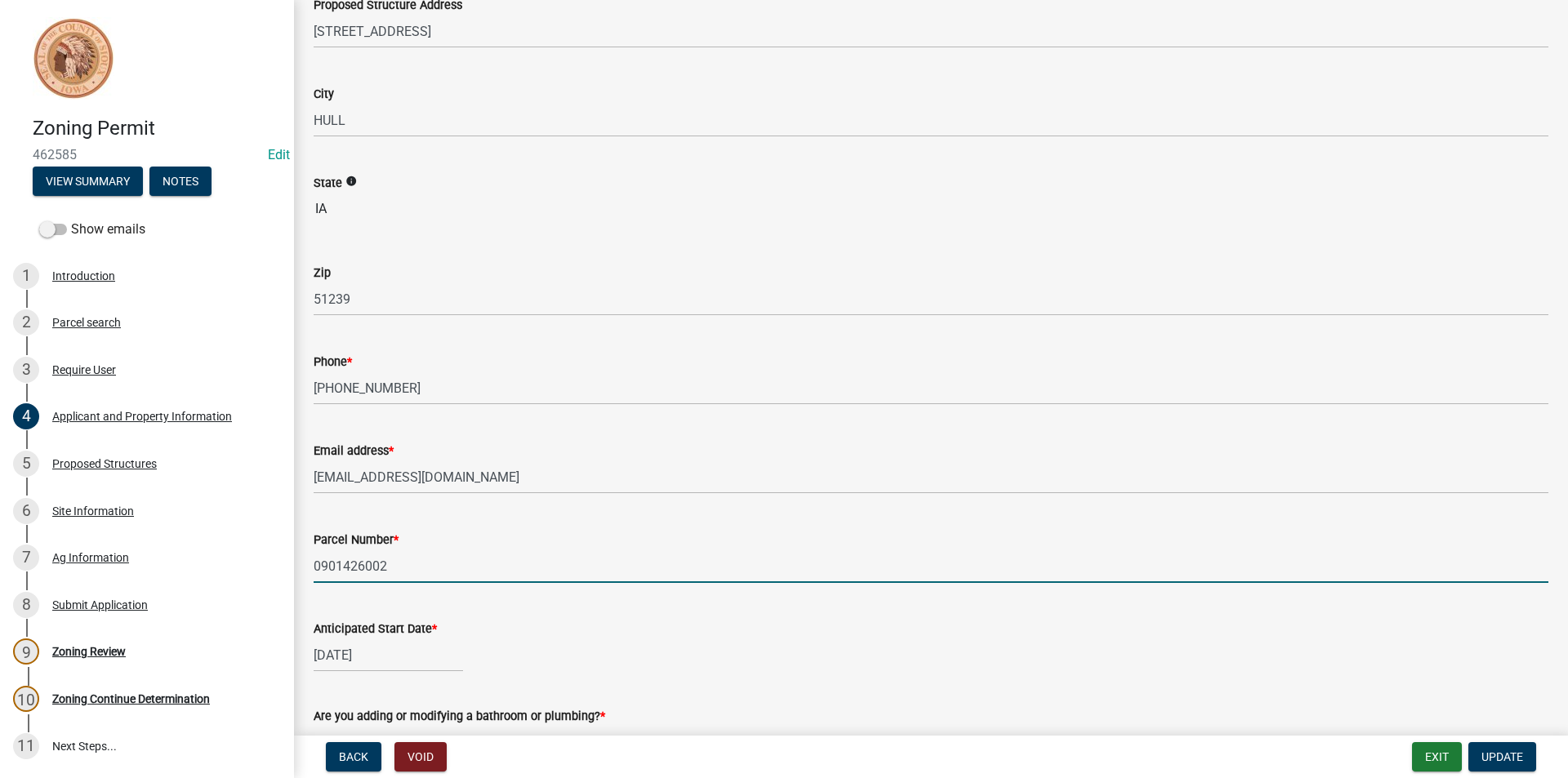
click at [372, 568] on input "0901426002" at bounding box center [931, 566] width 1234 height 33
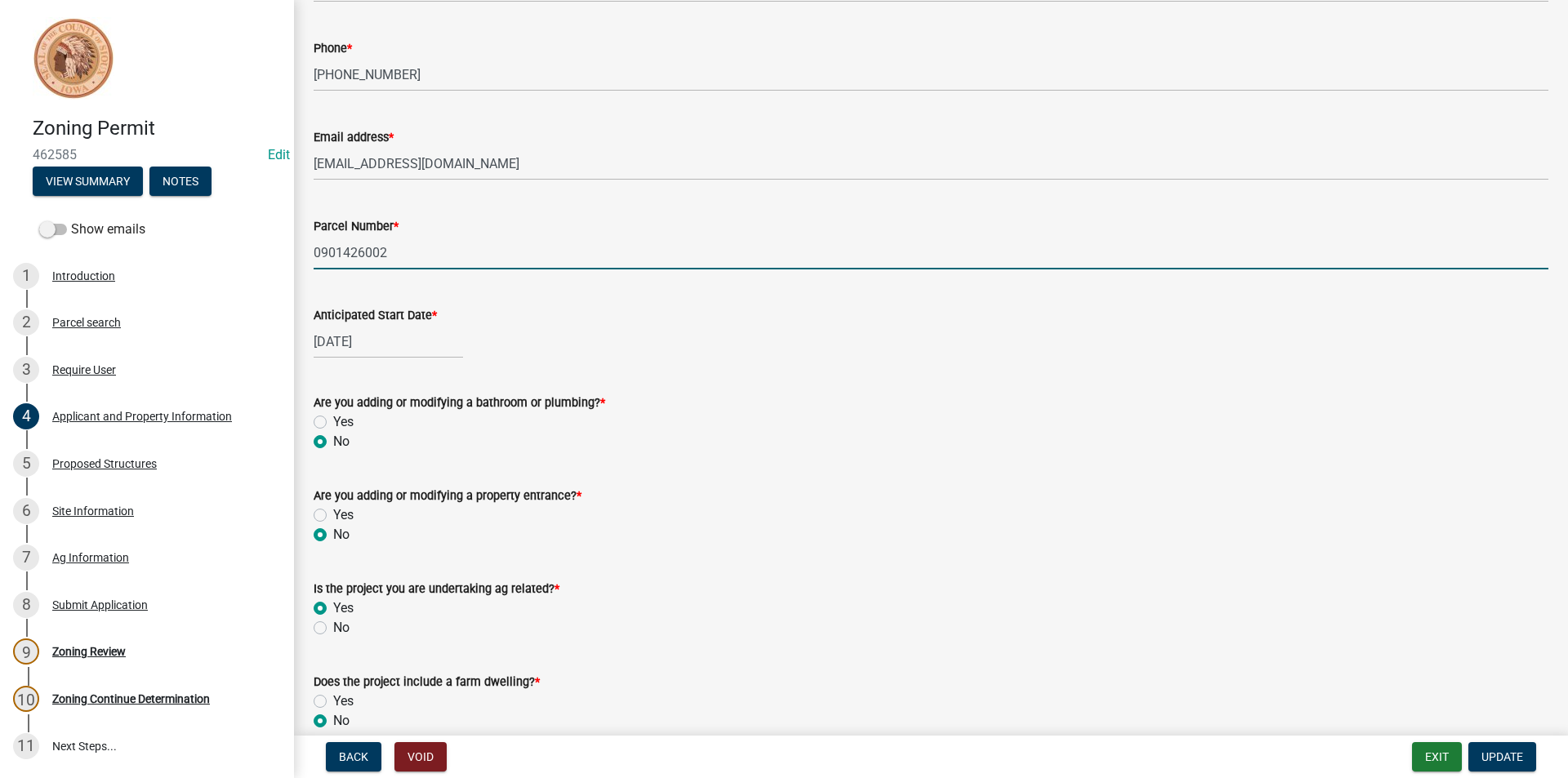
scroll to position [639, 0]
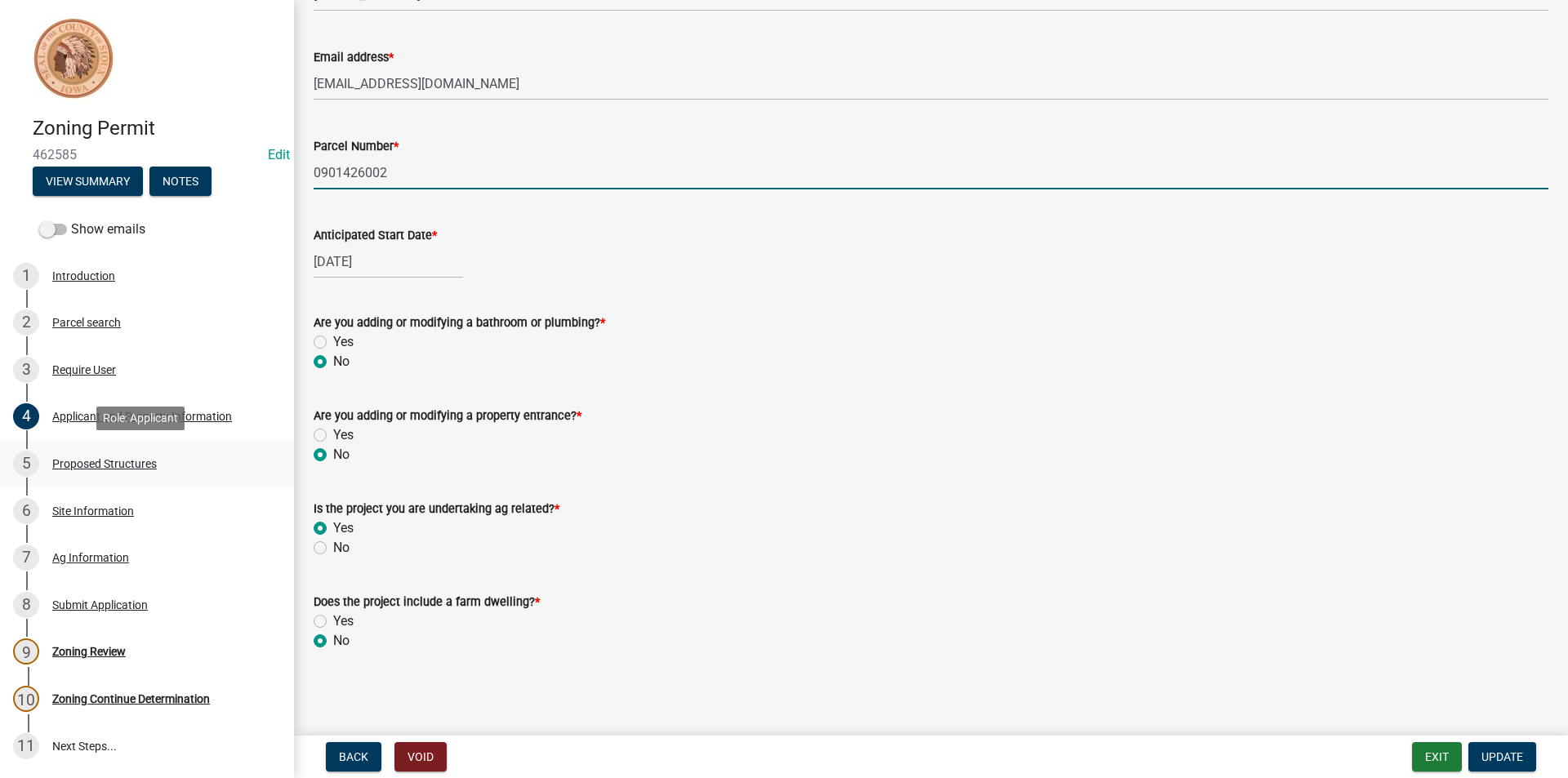
click at [115, 466] on div "Proposed Structures" at bounding box center [104, 464] width 105 height 12
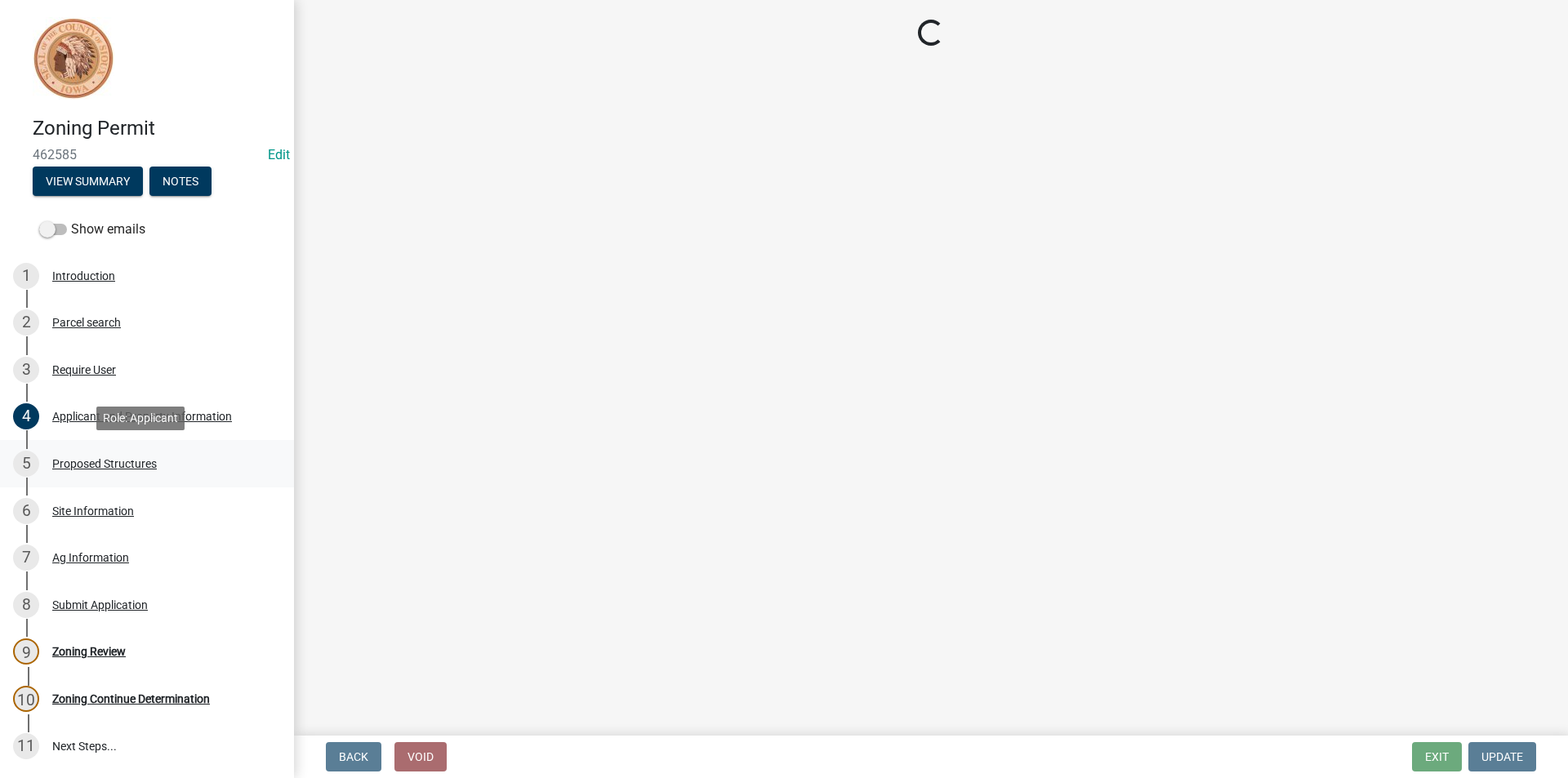
scroll to position [0, 0]
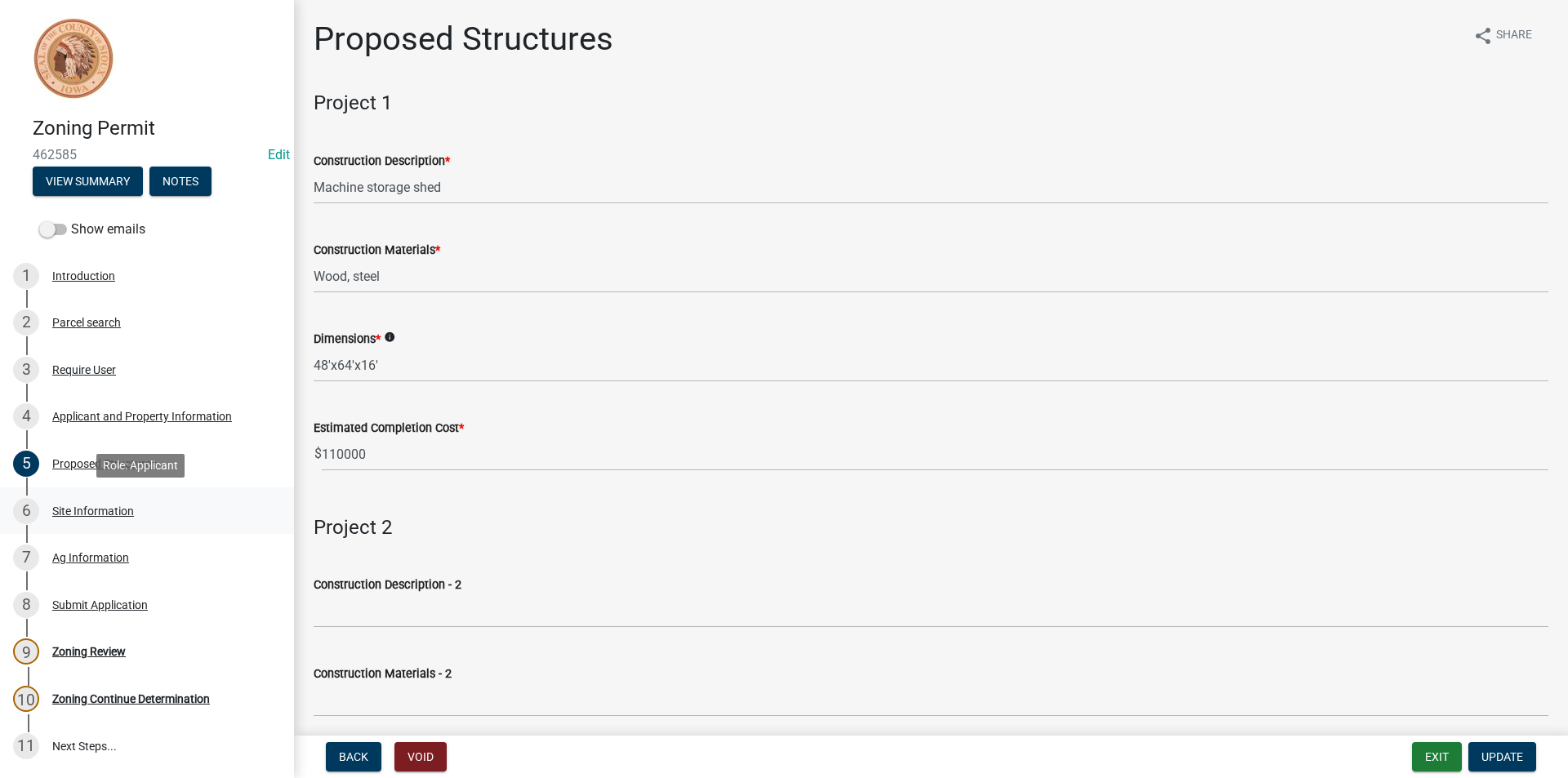
click at [105, 509] on div "Site Information" at bounding box center [92, 511] width 81 height 12
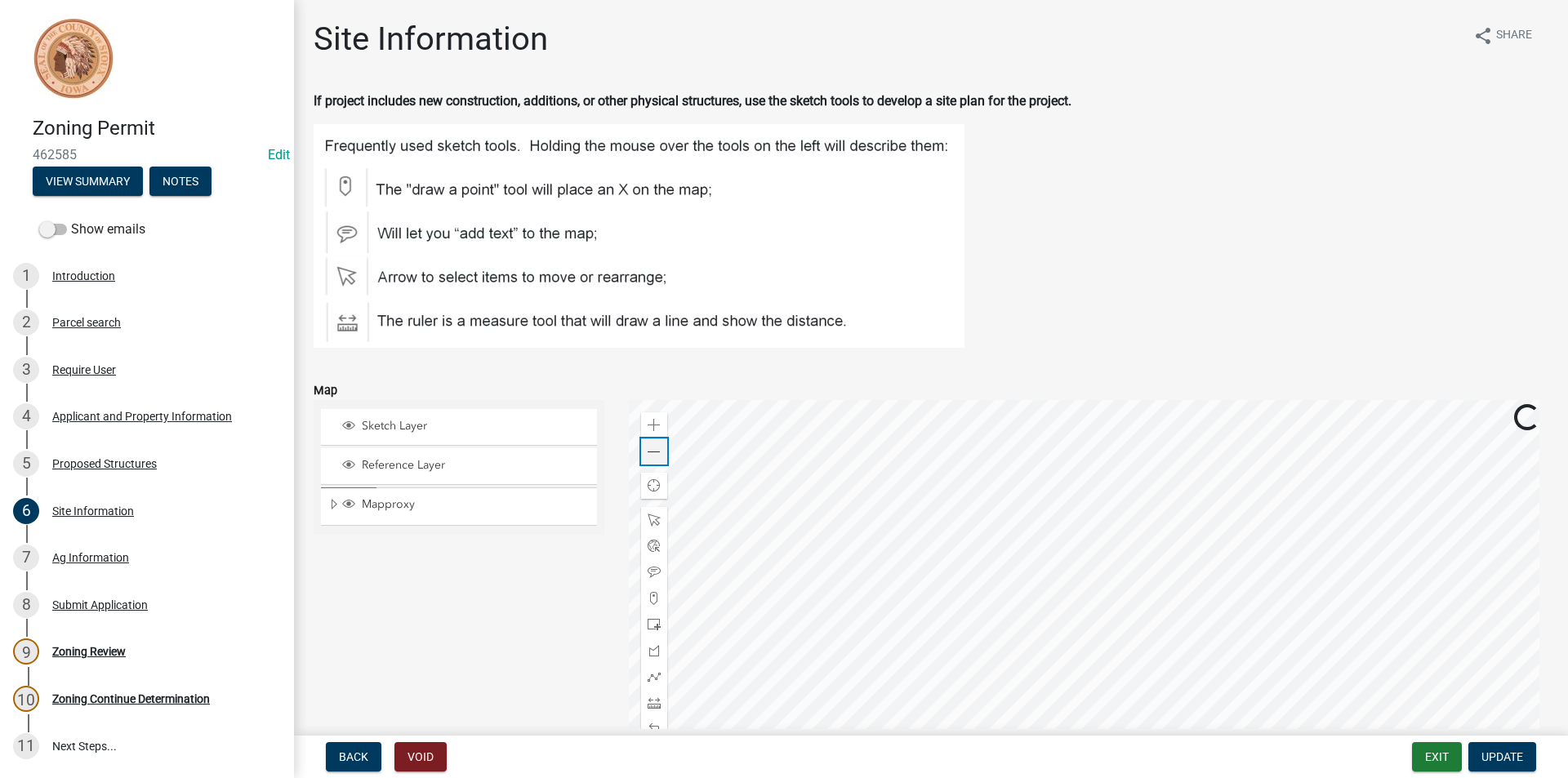
click at [652, 454] on span at bounding box center [653, 451] width 13 height 13
click at [651, 700] on span at bounding box center [653, 702] width 13 height 13
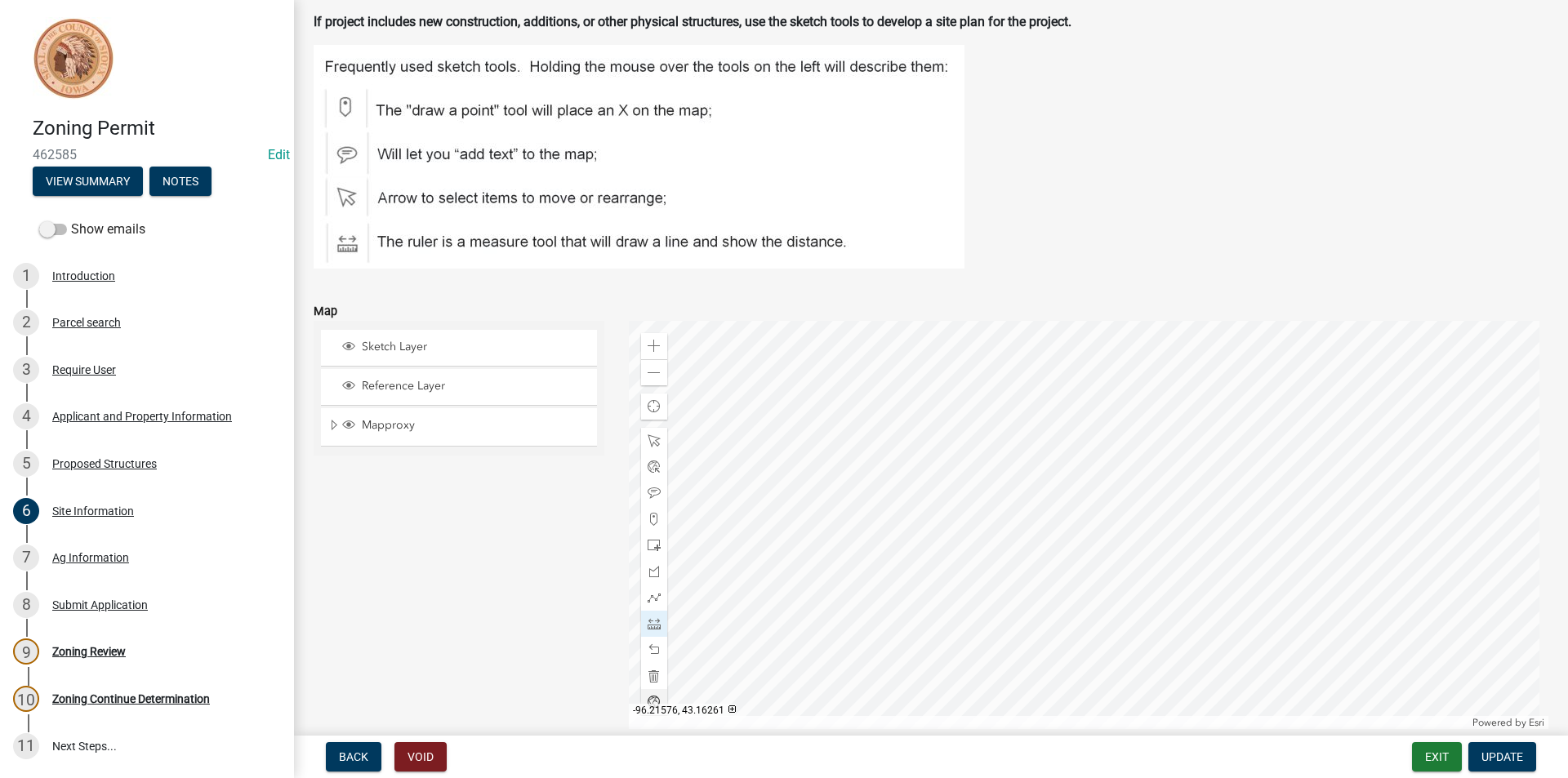
click at [1251, 527] on div at bounding box center [1089, 525] width 920 height 408
click at [1137, 531] on div at bounding box center [1089, 525] width 920 height 408
click at [94, 552] on div "Ag Information" at bounding box center [90, 558] width 77 height 12
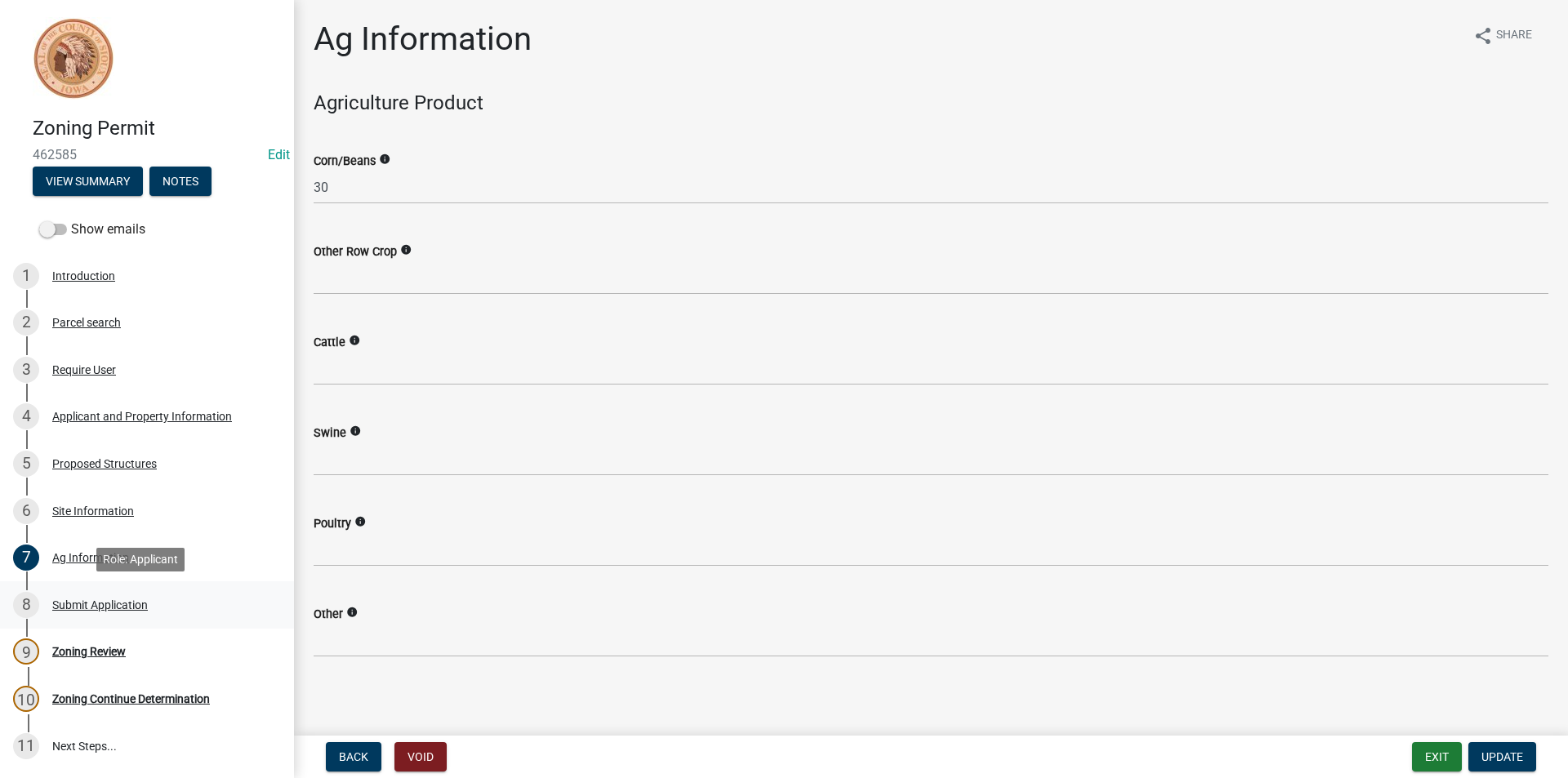
click at [105, 596] on div "8 Submit Application" at bounding box center [140, 604] width 255 height 26
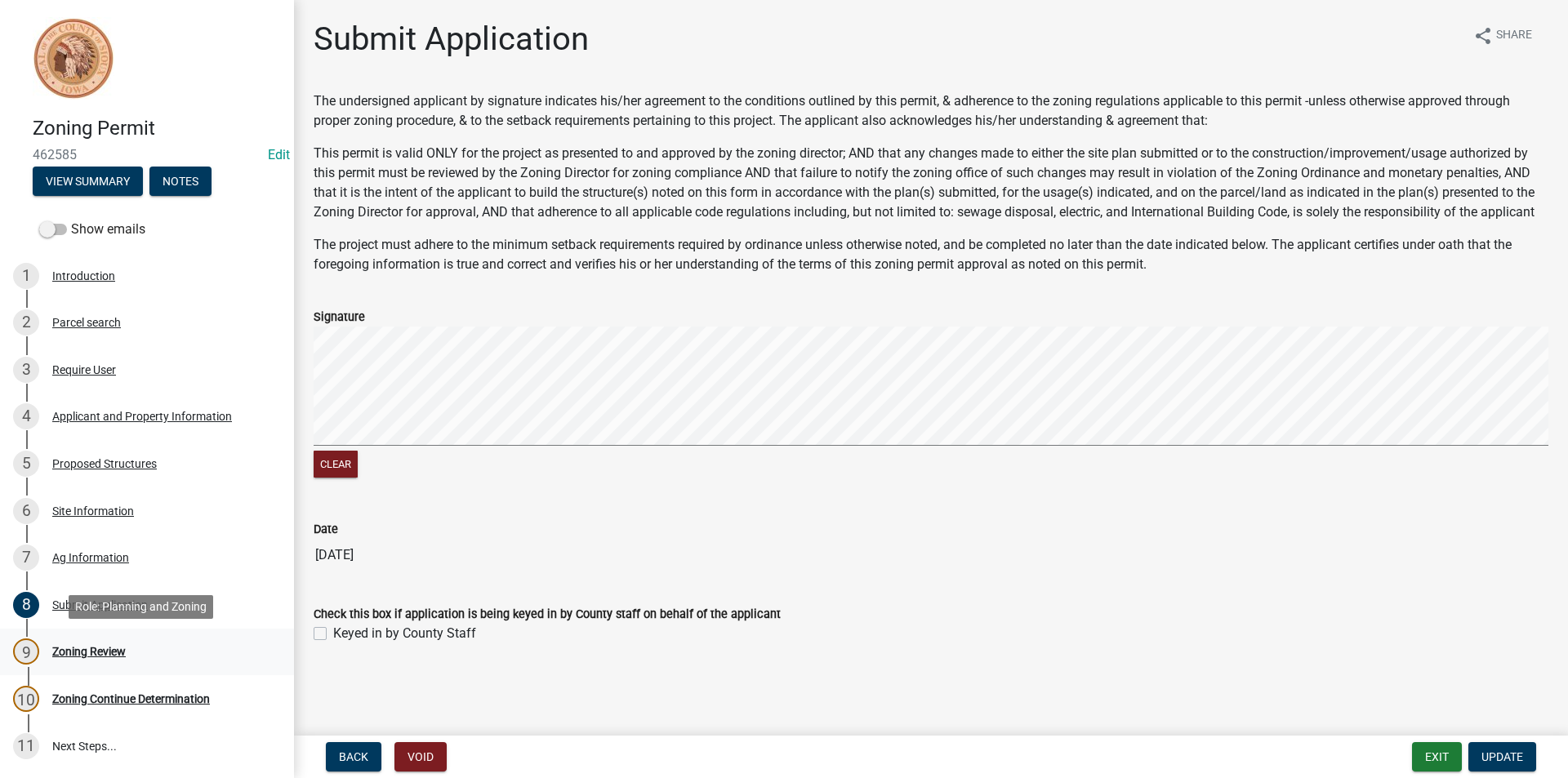
click at [99, 643] on div "9 Zoning Review" at bounding box center [140, 651] width 255 height 26
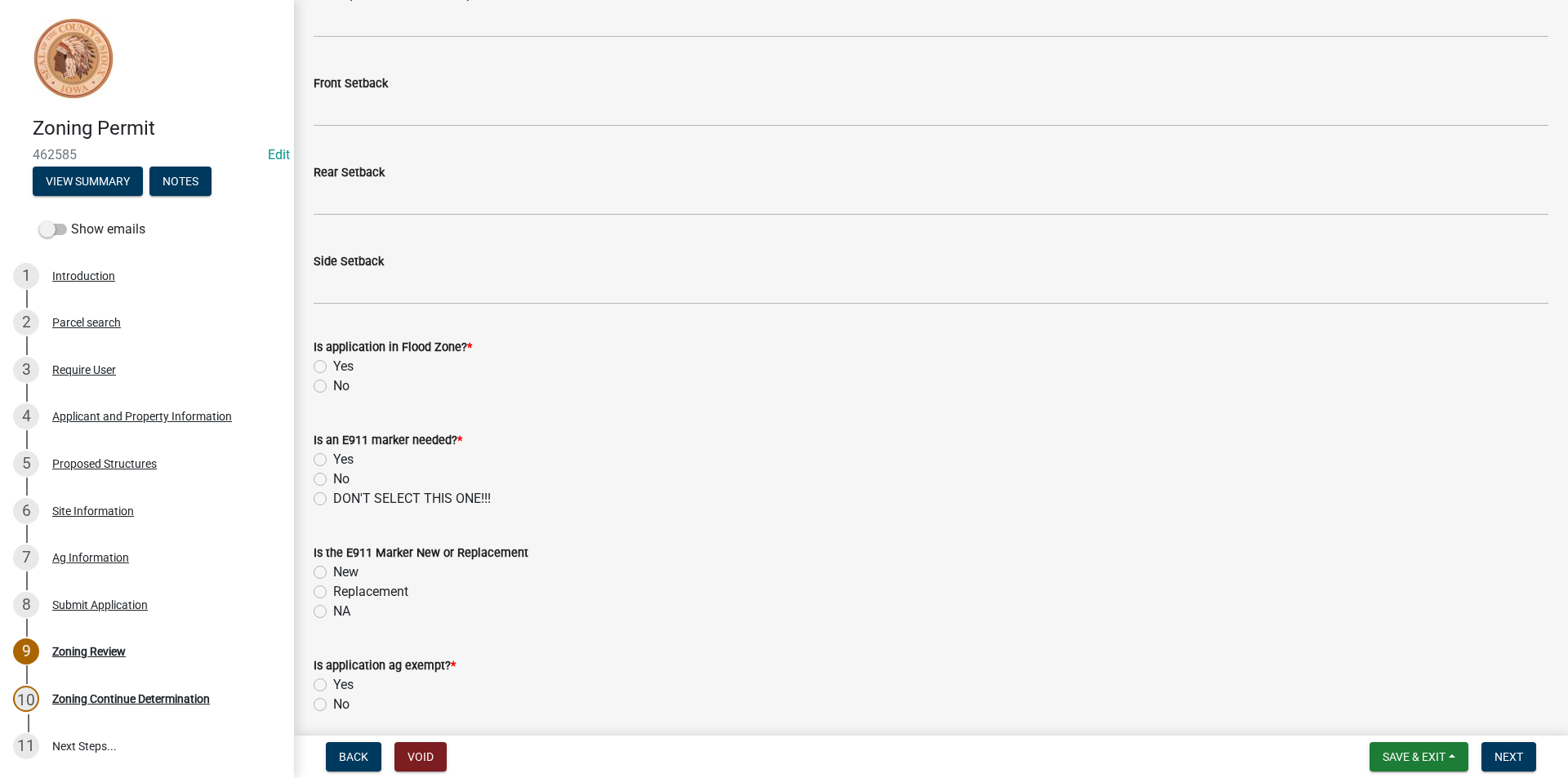
scroll to position [677, 0]
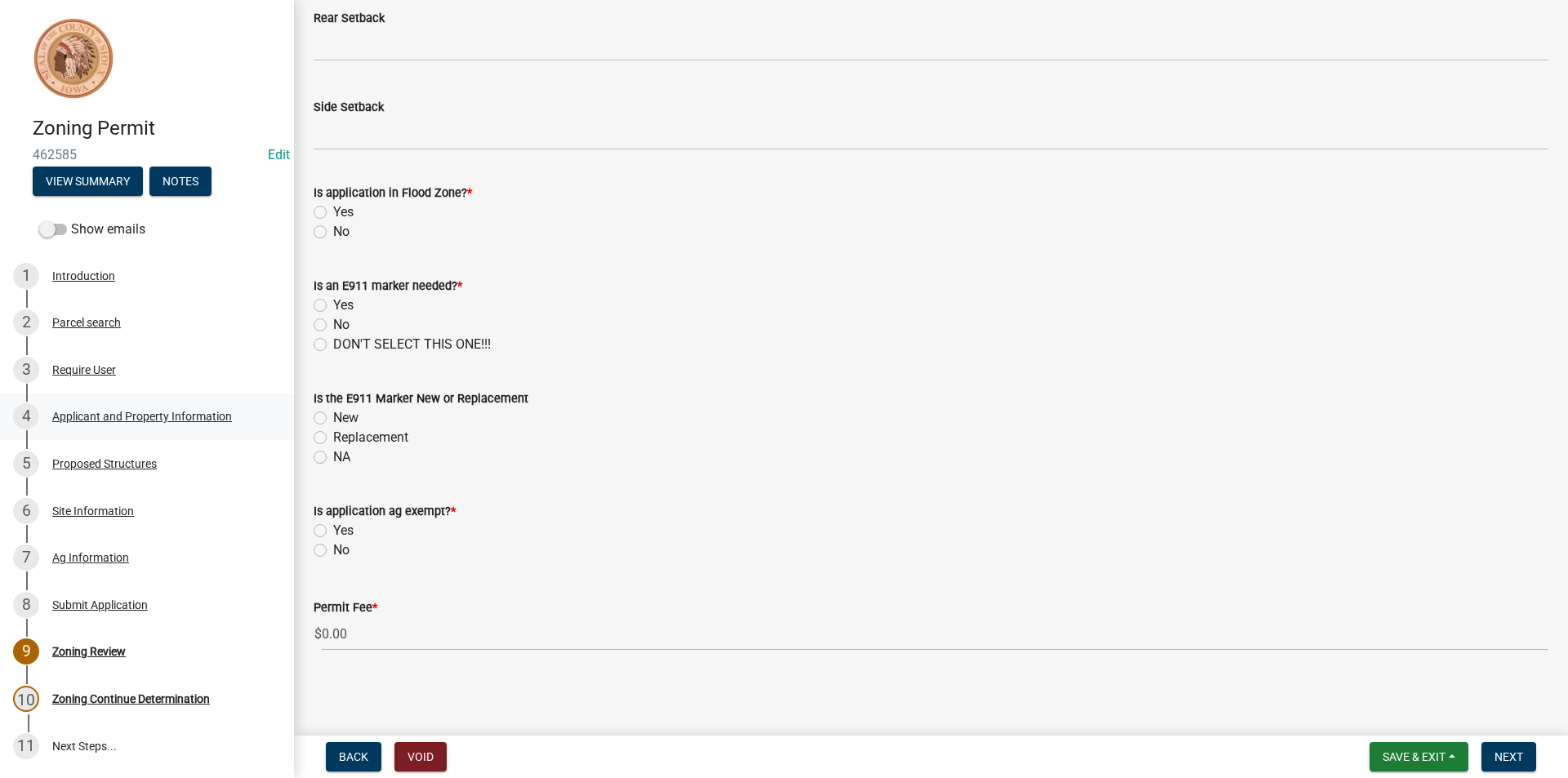
click at [167, 417] on div "Applicant and Property Information" at bounding box center [141, 417] width 180 height 12
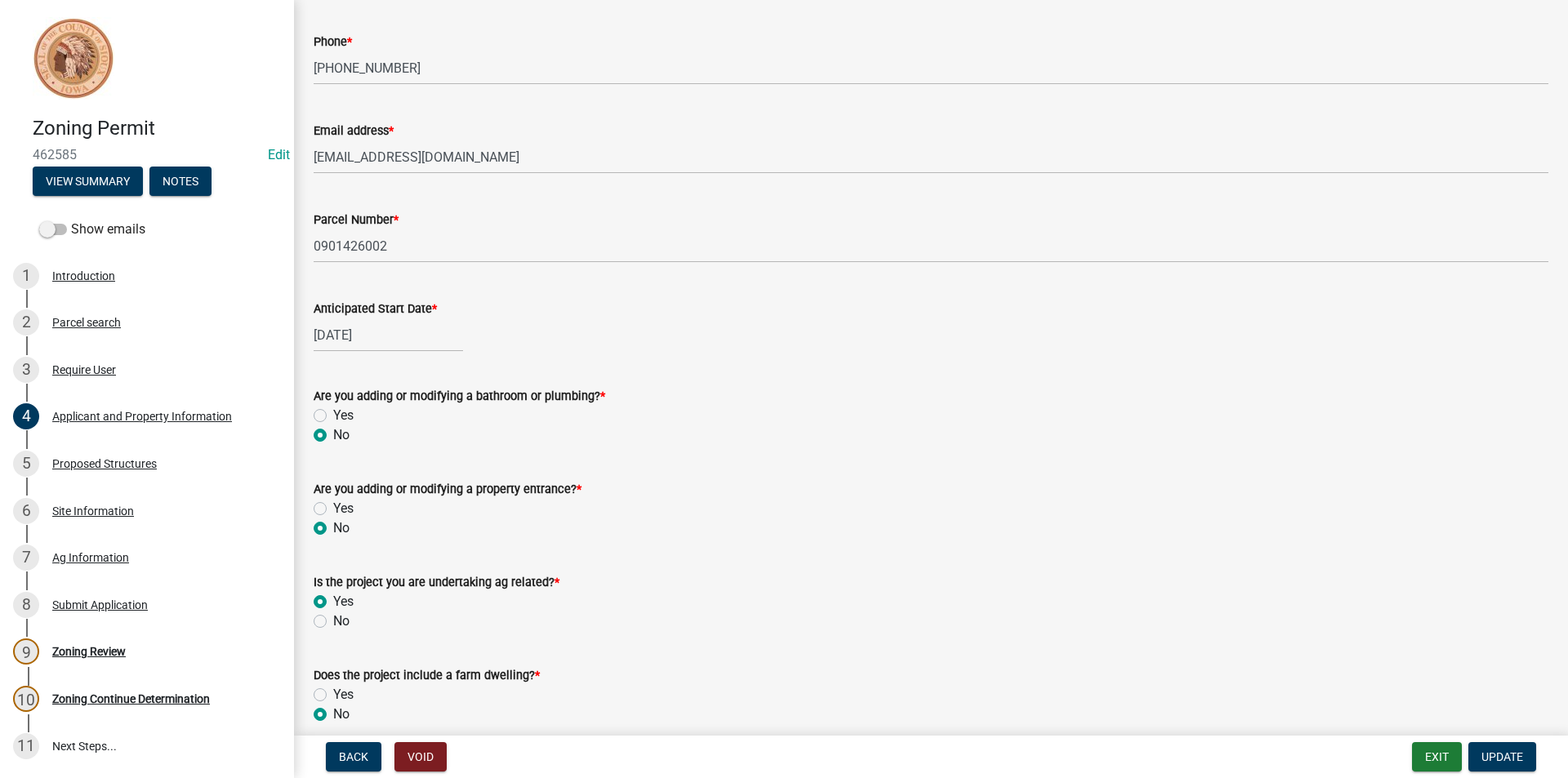
scroll to position [639, 0]
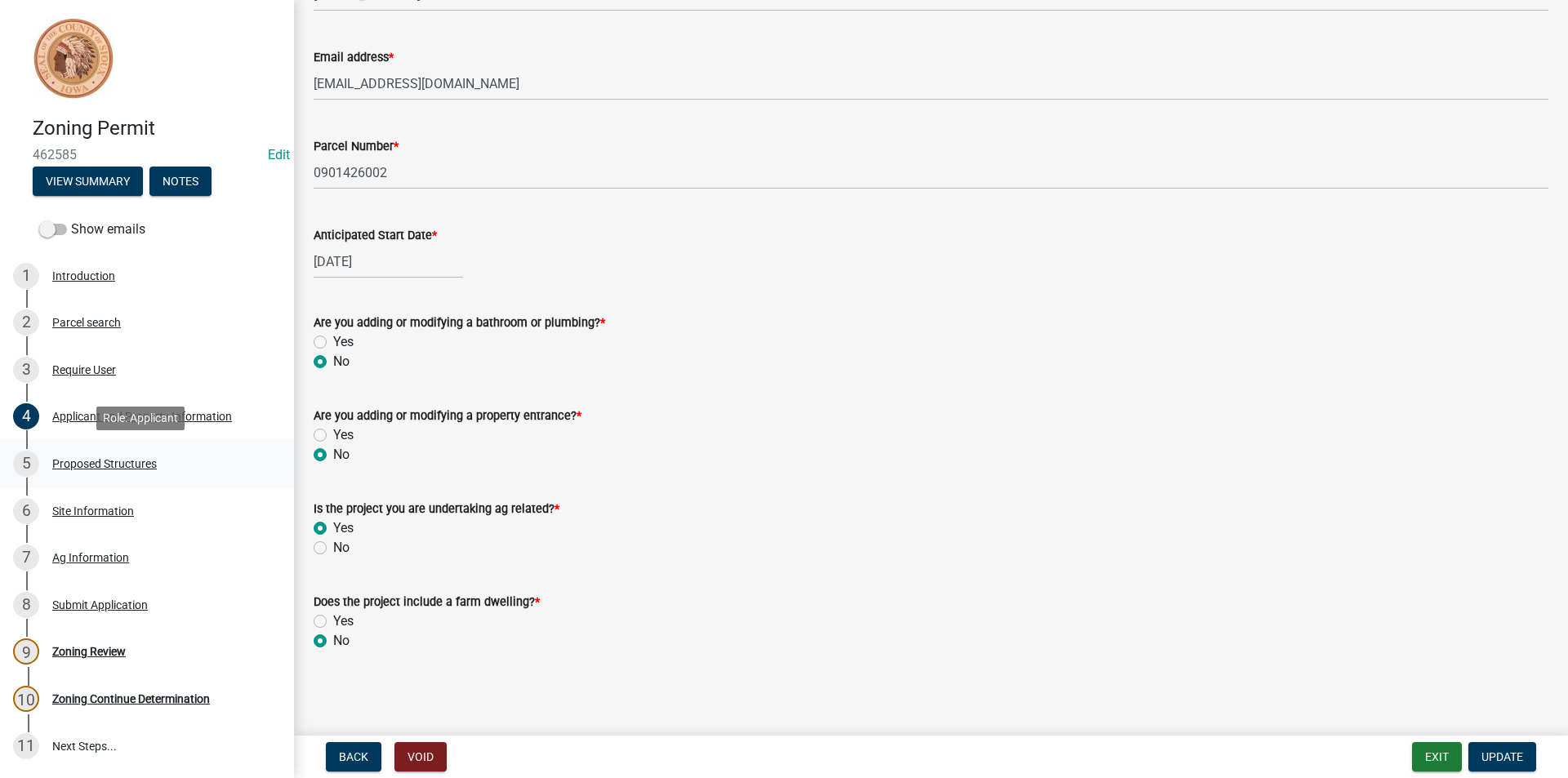
click at [96, 471] on div "5 Proposed Structures" at bounding box center [140, 463] width 255 height 26
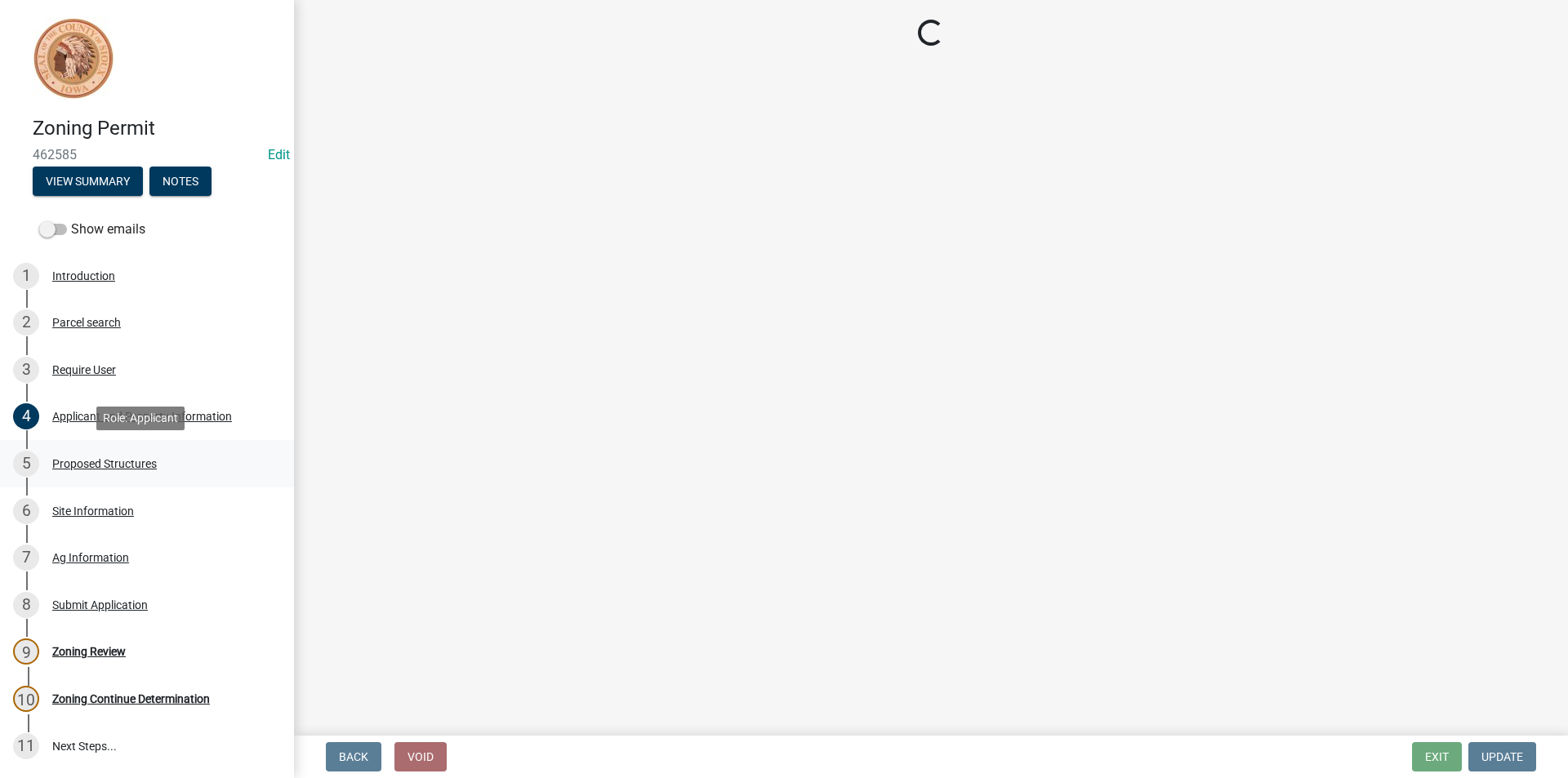
scroll to position [0, 0]
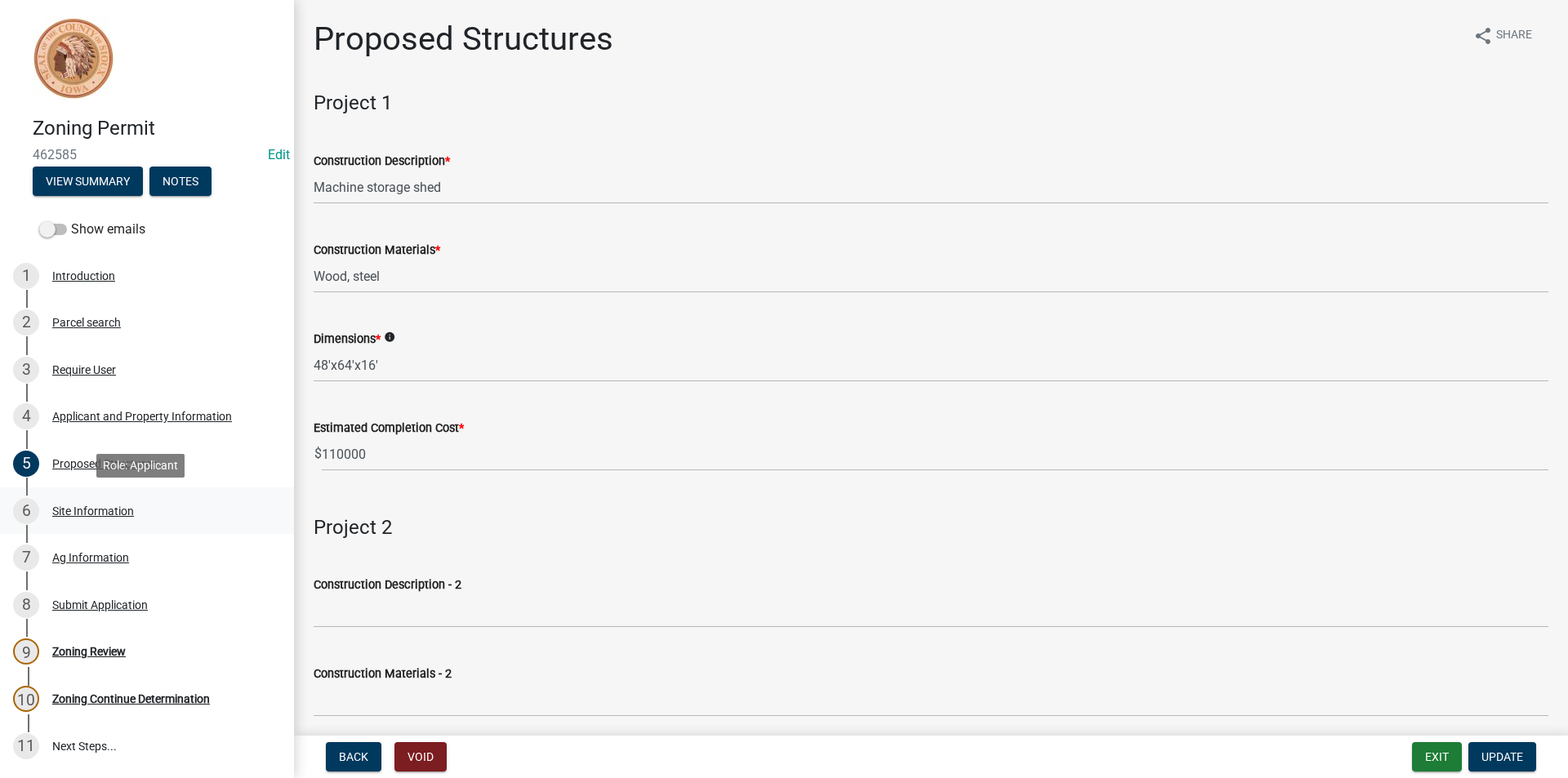
click at [117, 518] on div "6 Site Information" at bounding box center [140, 511] width 255 height 26
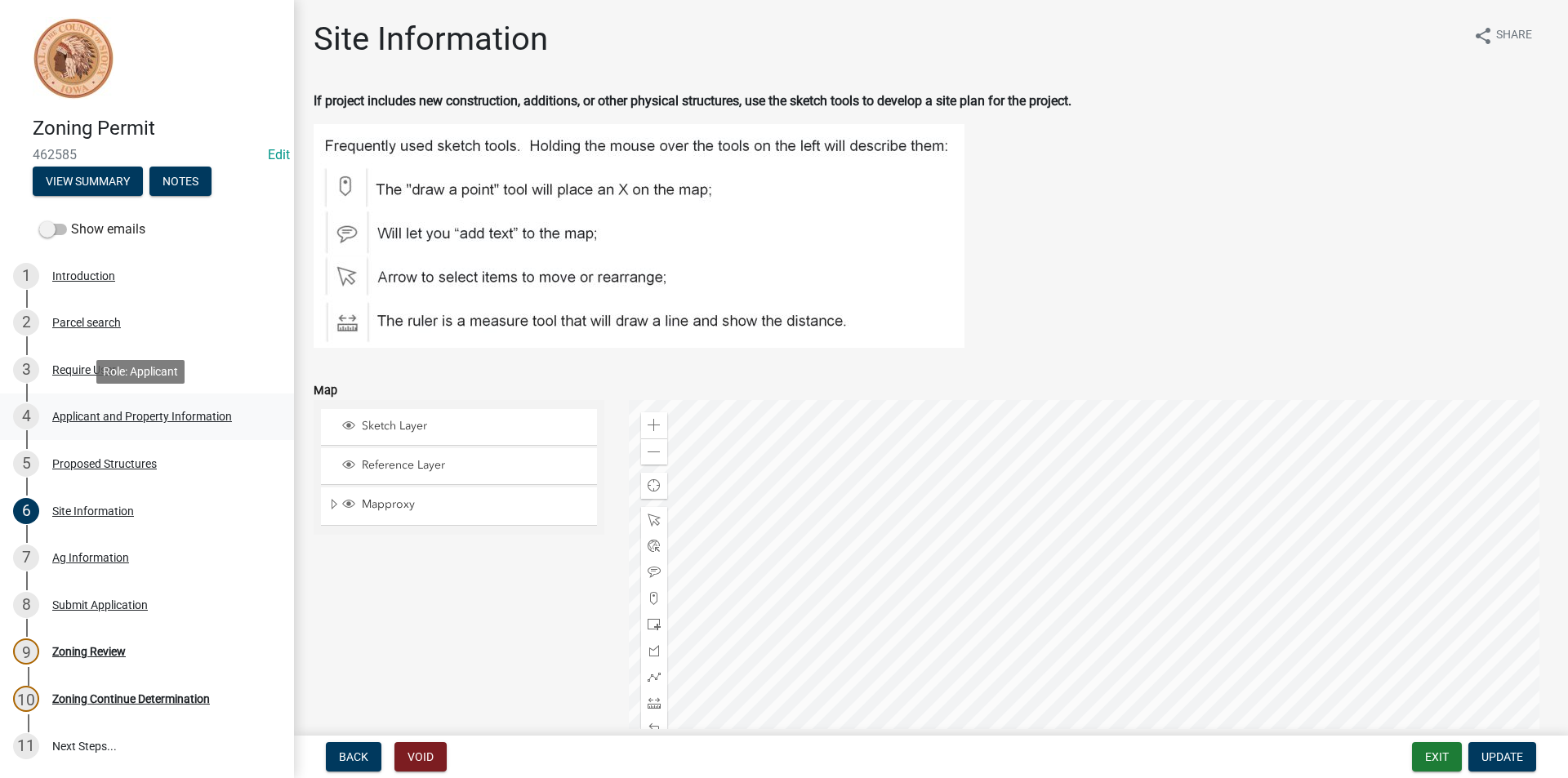
drag, startPoint x: 105, startPoint y: 419, endPoint x: 85, endPoint y: 419, distance: 20.0
click at [85, 419] on div "Applicant and Property Information" at bounding box center [141, 417] width 180 height 12
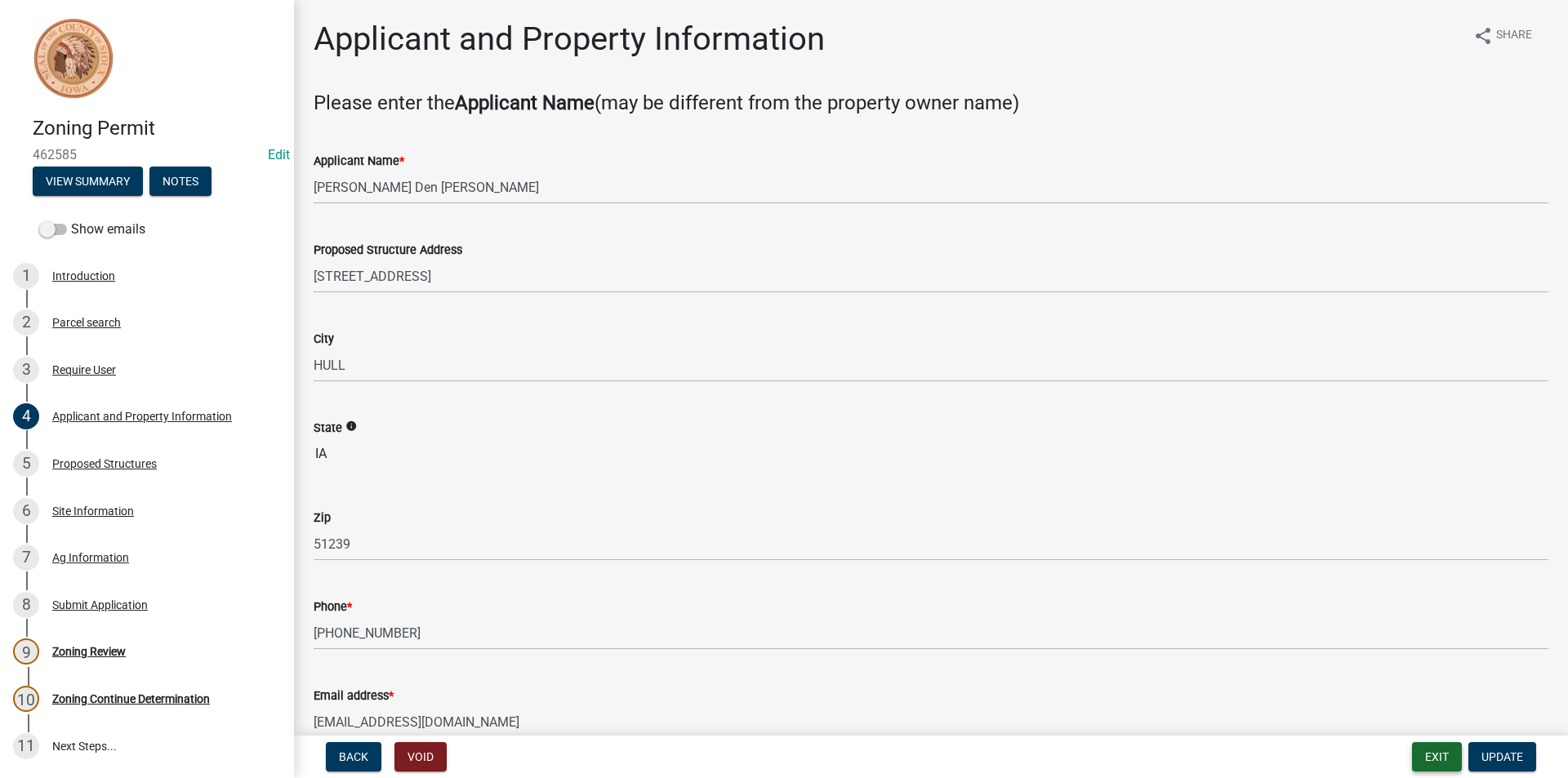
click at [1420, 753] on button "Exit" at bounding box center [1437, 757] width 50 height 29
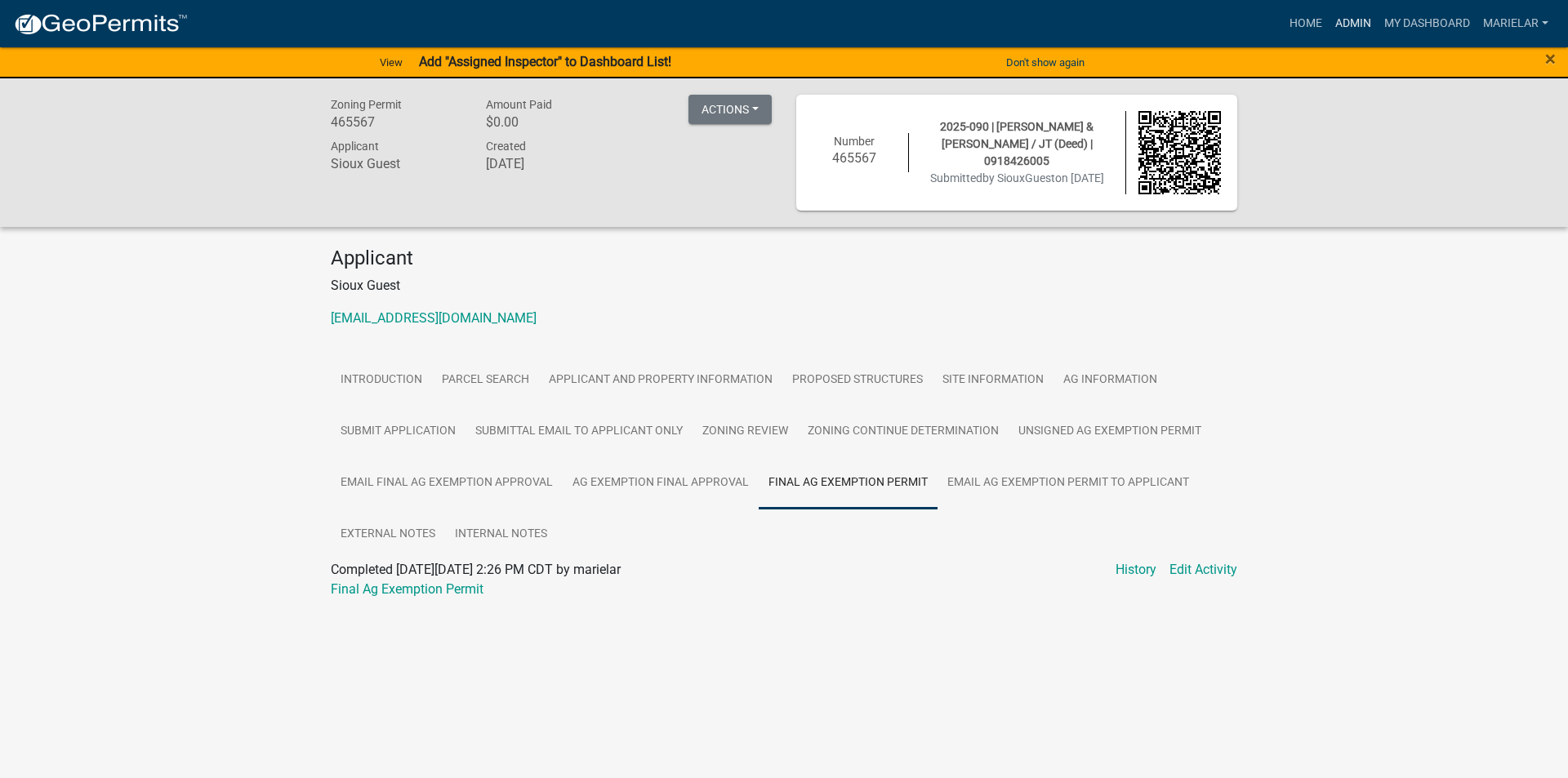
click at [1354, 22] on link "Admin" at bounding box center [1353, 24] width 49 height 31
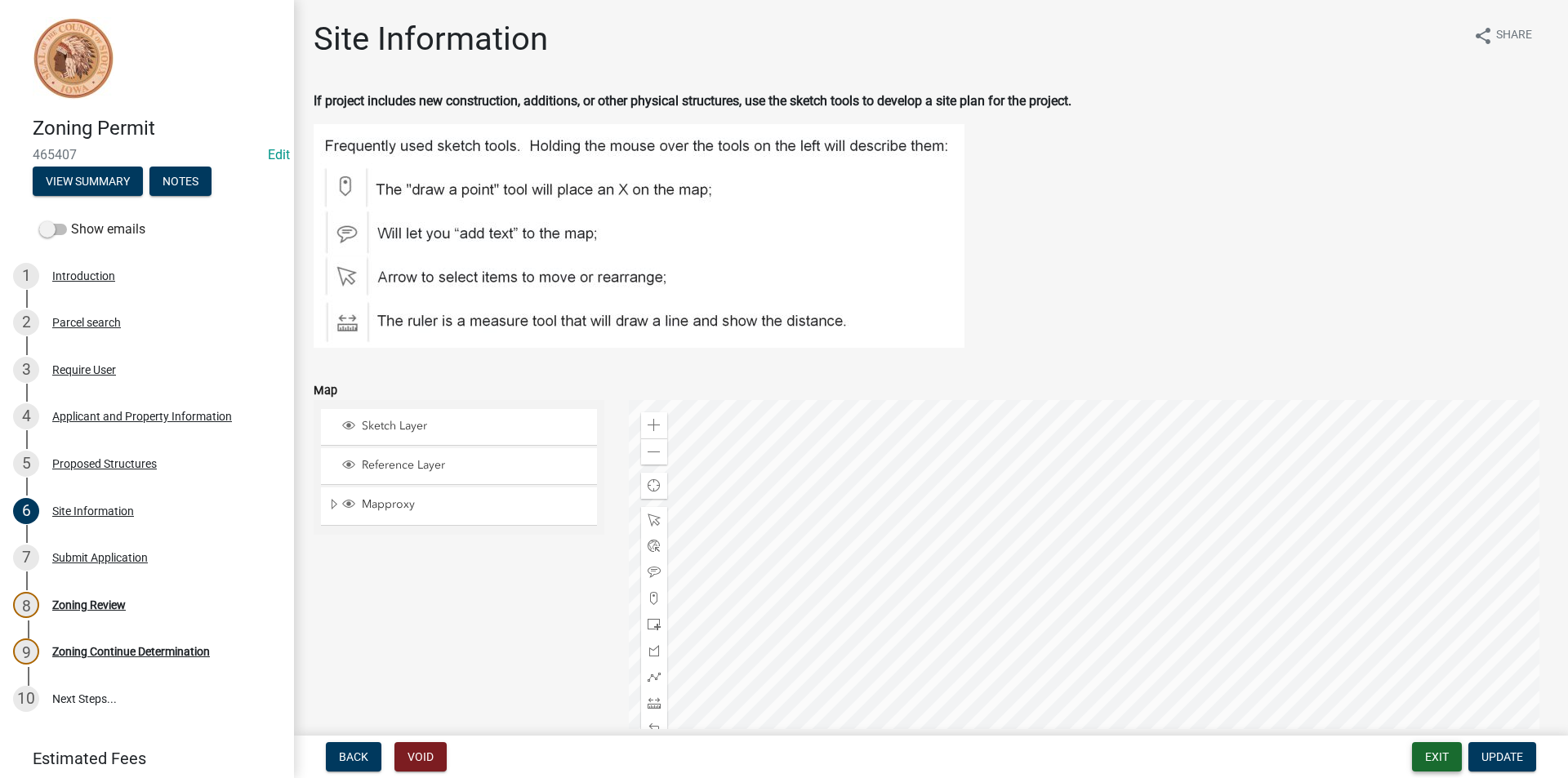
click at [1430, 756] on button "Exit" at bounding box center [1437, 757] width 50 height 29
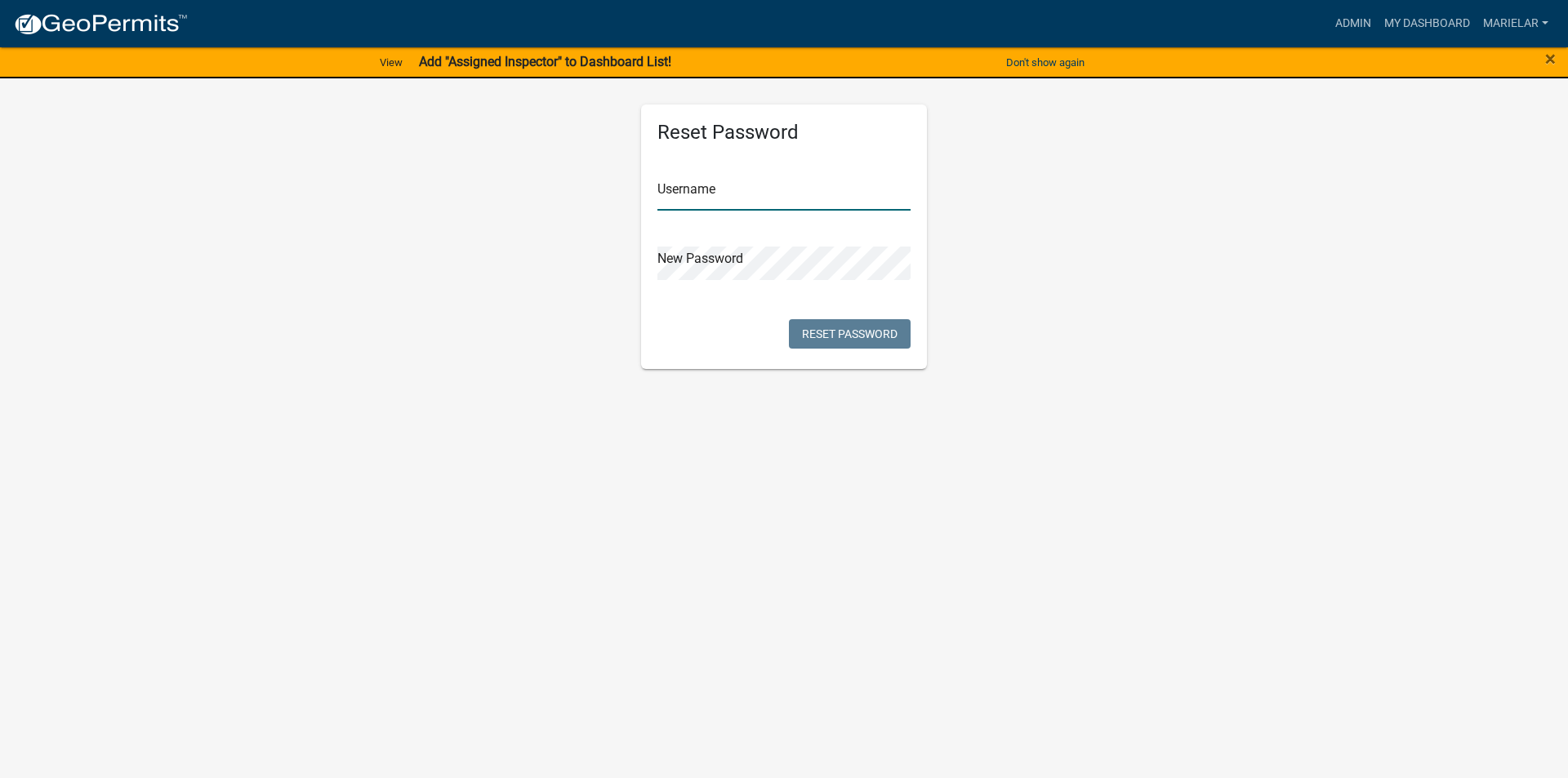
click at [781, 197] on input "text" at bounding box center [784, 194] width 253 height 33
type input "marielar"
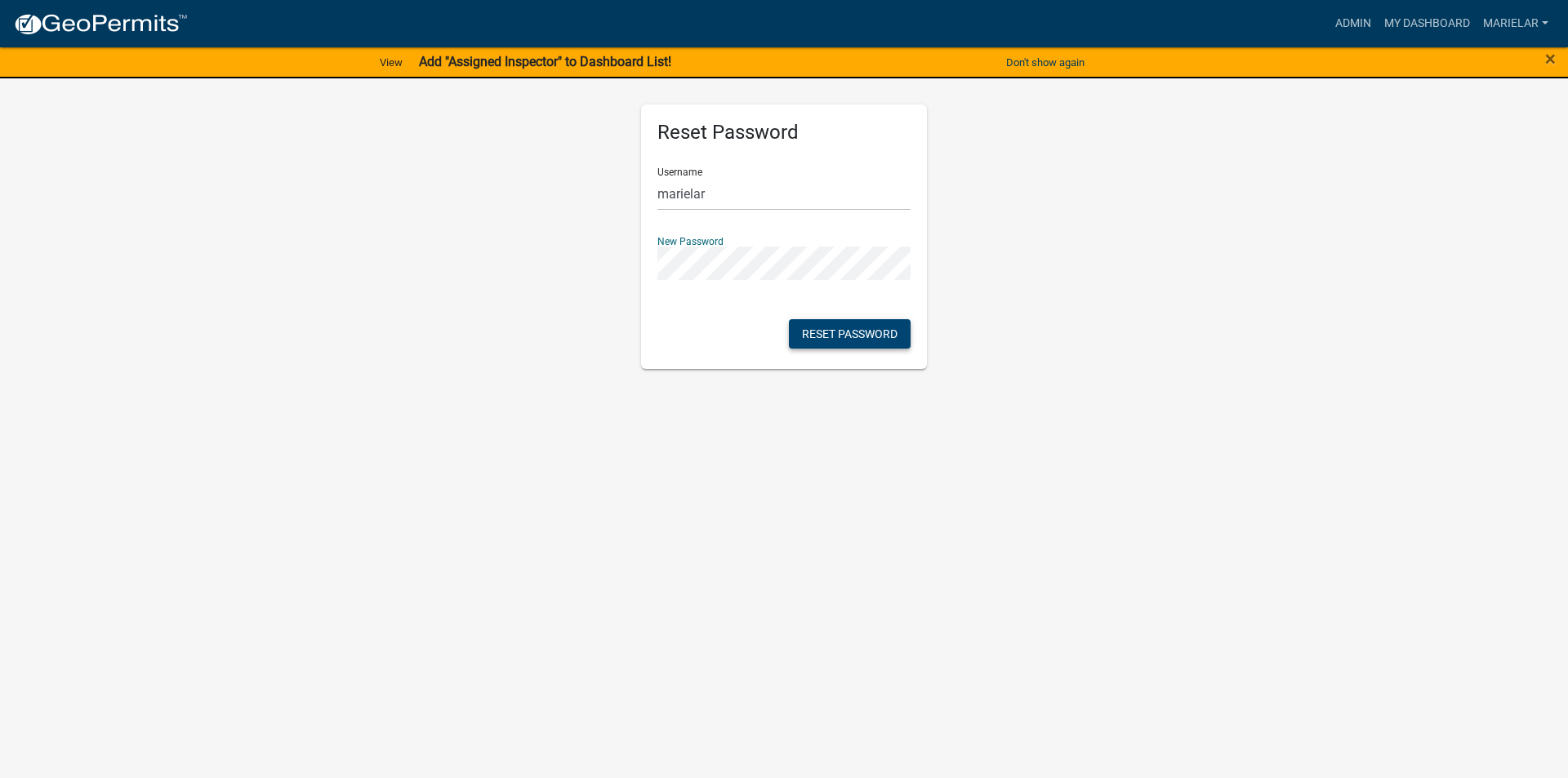
click at [874, 336] on button "Reset Password" at bounding box center [850, 334] width 122 height 29
